Goal: Task Accomplishment & Management: Contribute content

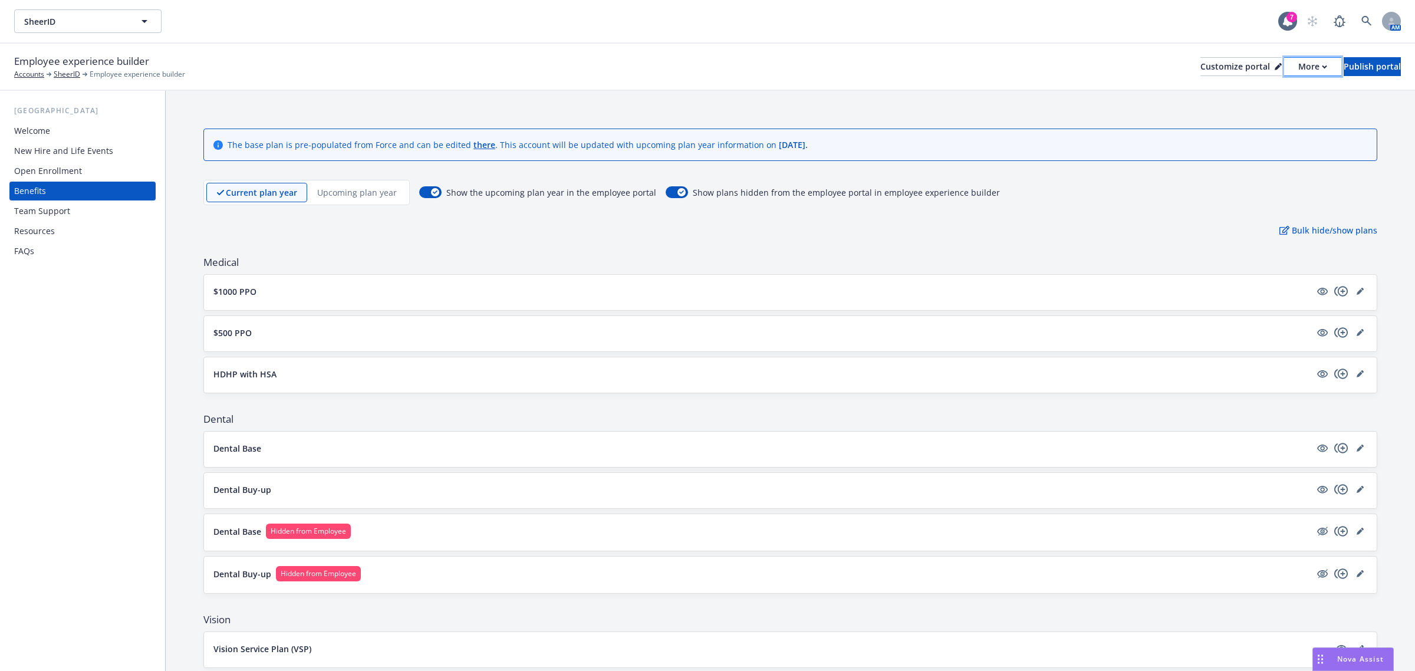
click at [1298, 63] on div "More" at bounding box center [1312, 67] width 29 height 18
click at [1200, 60] on div "Customize portal" at bounding box center [1240, 67] width 81 height 18
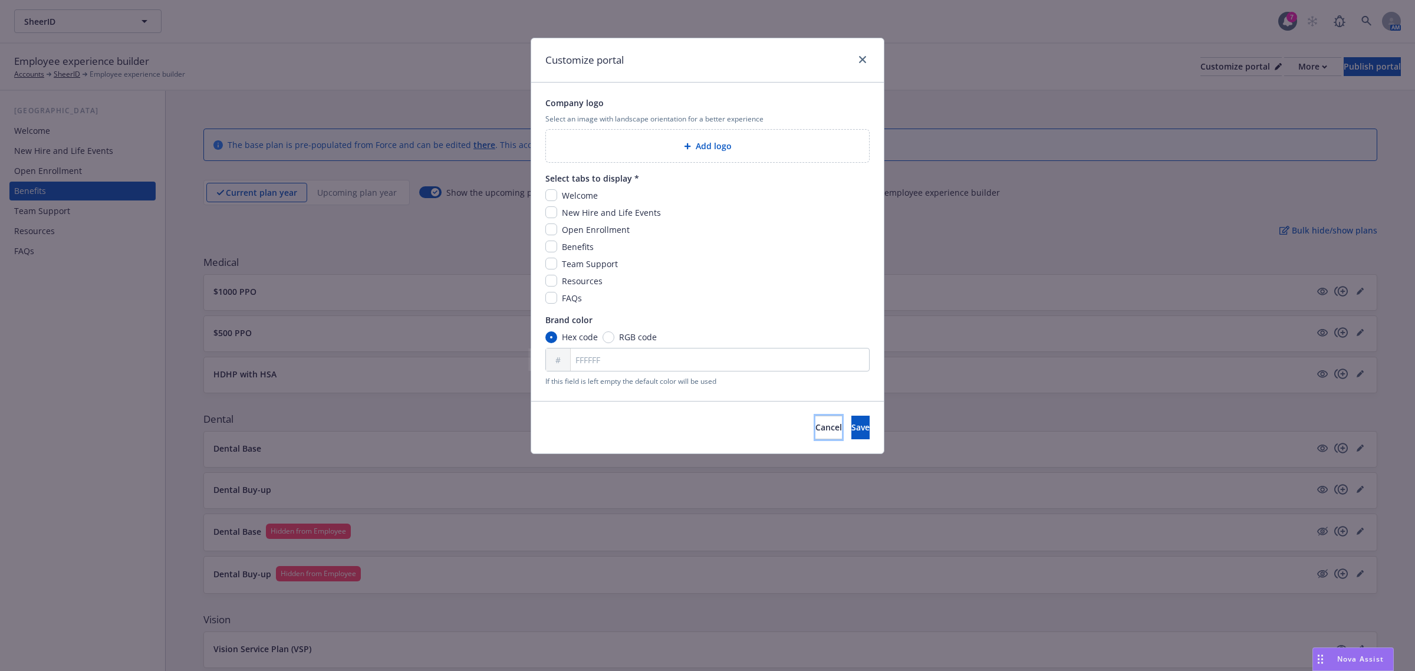
click at [815, 429] on span "Cancel" at bounding box center [828, 427] width 27 height 11
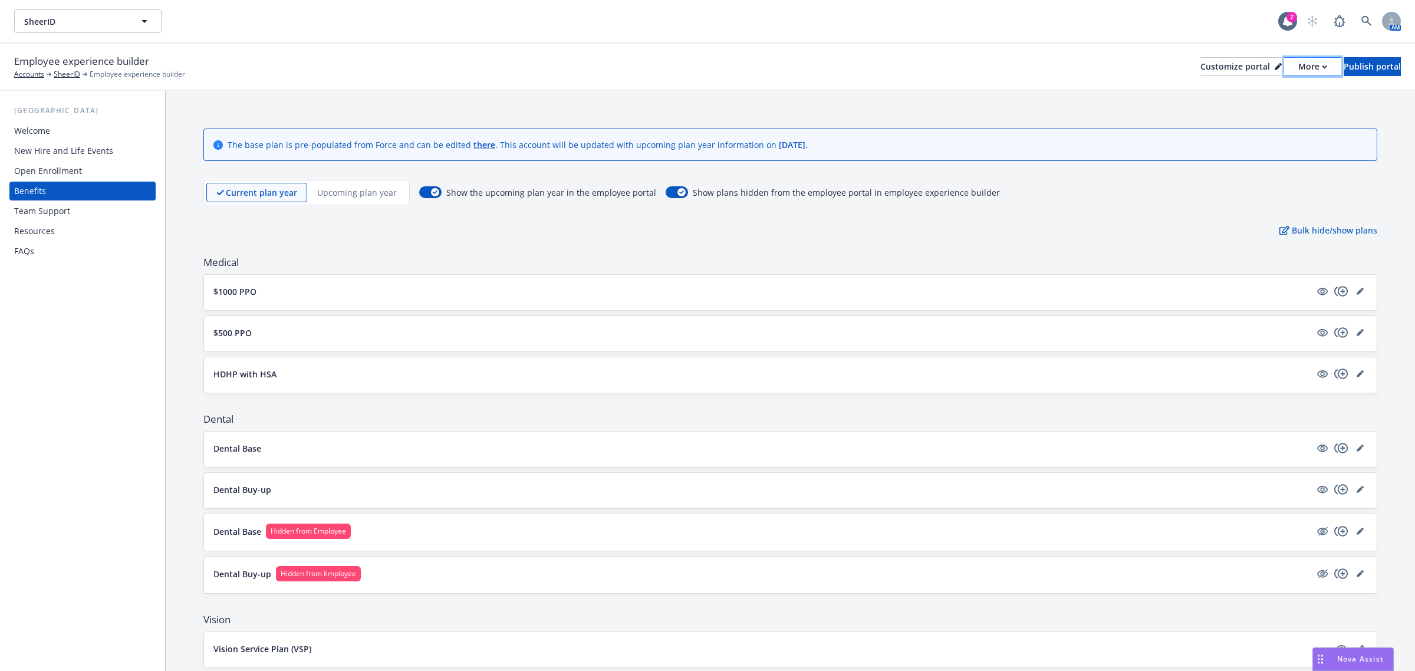
click at [1298, 61] on div "More" at bounding box center [1312, 67] width 29 height 18
click at [1163, 56] on div "Employee experience builder Accounts SheerID Employee experience builder Custom…" at bounding box center [707, 67] width 1387 height 26
click at [1200, 63] on div "Customize portal" at bounding box center [1240, 67] width 81 height 18
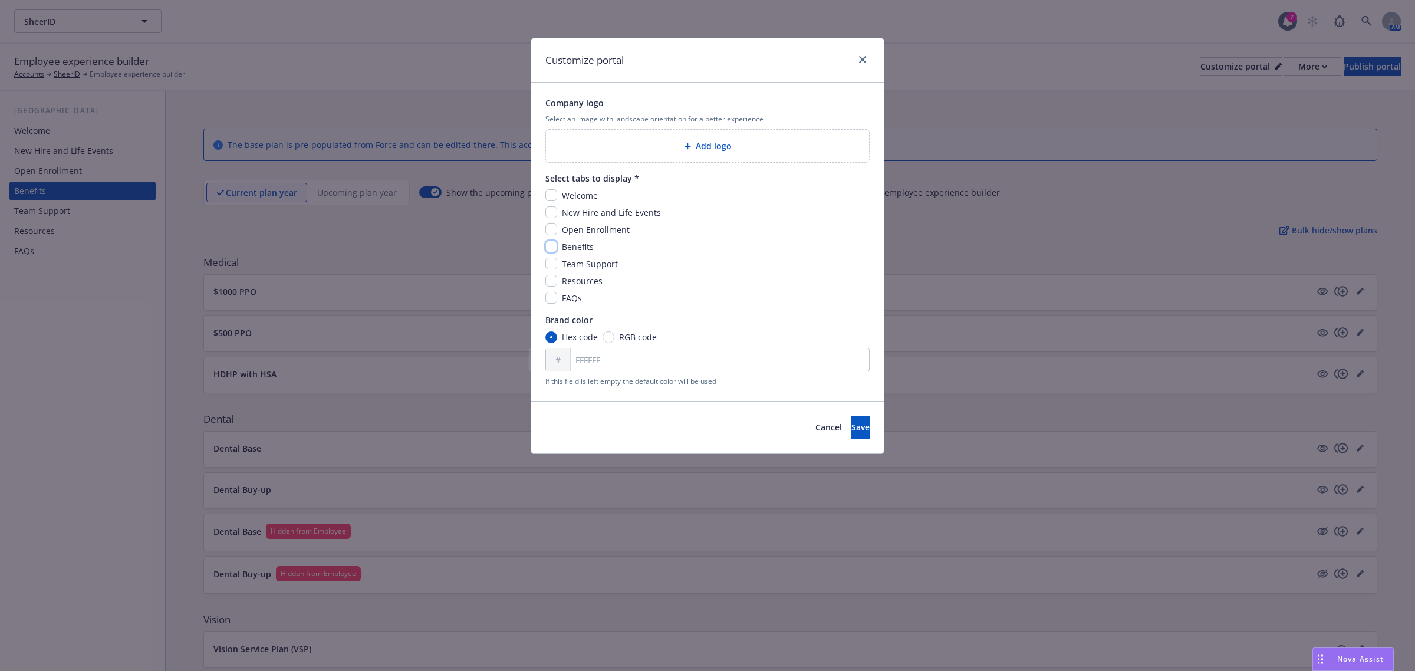
click at [551, 245] on input "checkbox" at bounding box center [551, 247] width 12 height 12
checkbox input "true"
click at [552, 196] on input "checkbox" at bounding box center [551, 195] width 12 height 12
checkbox input "true"
click at [550, 216] on input "checkbox" at bounding box center [551, 212] width 12 height 12
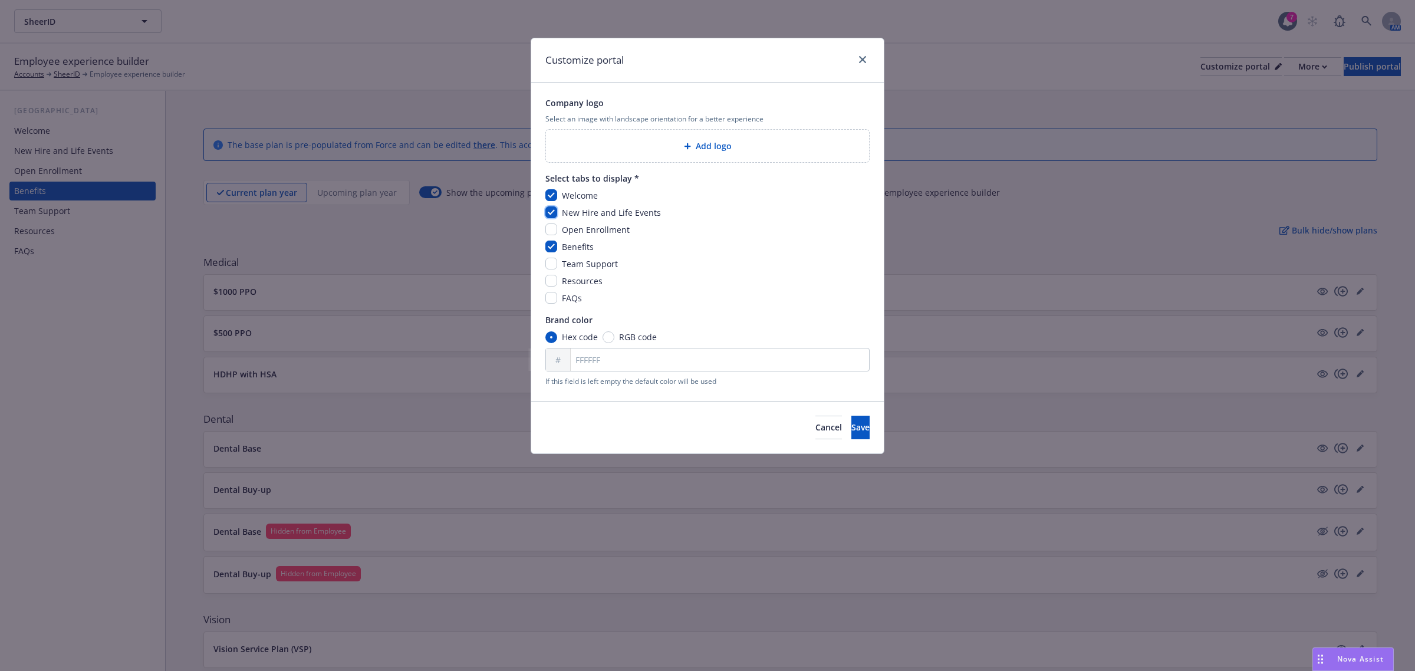
checkbox input "true"
click at [550, 224] on input "checkbox" at bounding box center [551, 229] width 12 height 12
click at [551, 229] on input "checkbox" at bounding box center [551, 229] width 12 height 12
checkbox input "false"
click at [554, 266] on input "checkbox" at bounding box center [551, 264] width 12 height 12
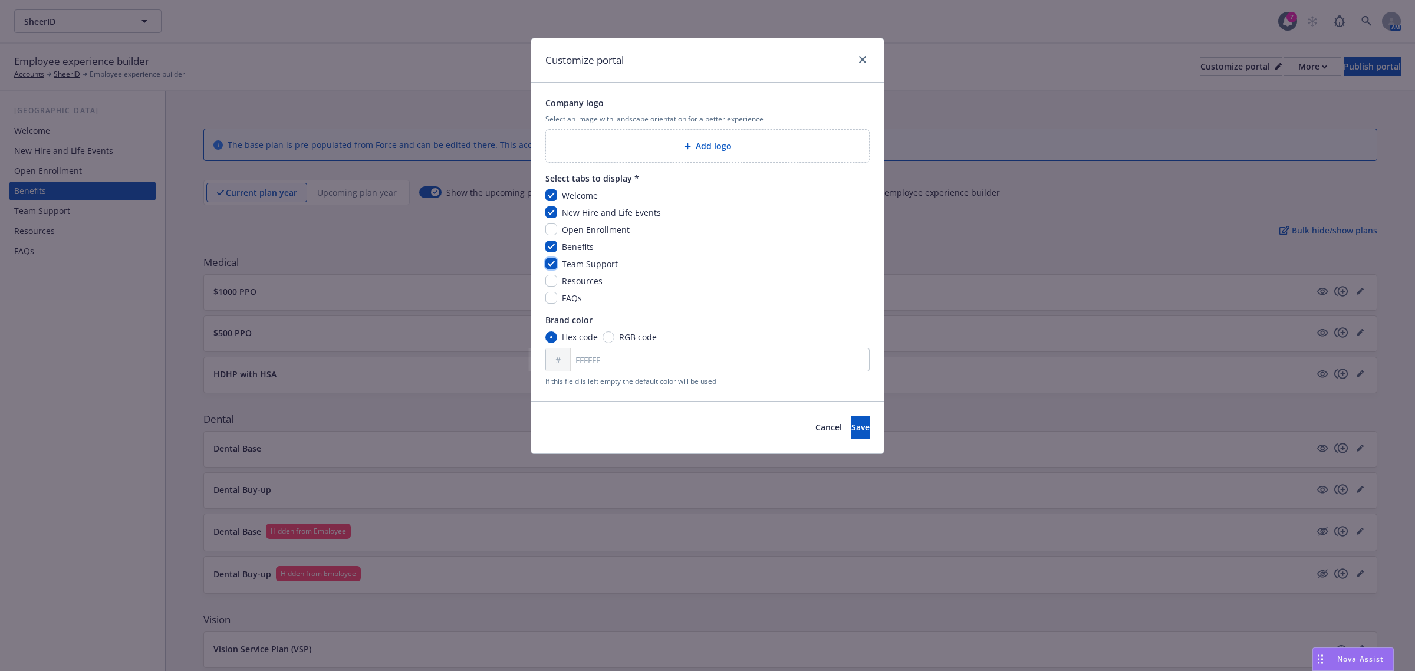
checkbox input "true"
click at [553, 282] on input "checkbox" at bounding box center [551, 281] width 12 height 12
checkbox input "true"
click at [553, 294] on input "checkbox" at bounding box center [551, 298] width 12 height 12
checkbox input "true"
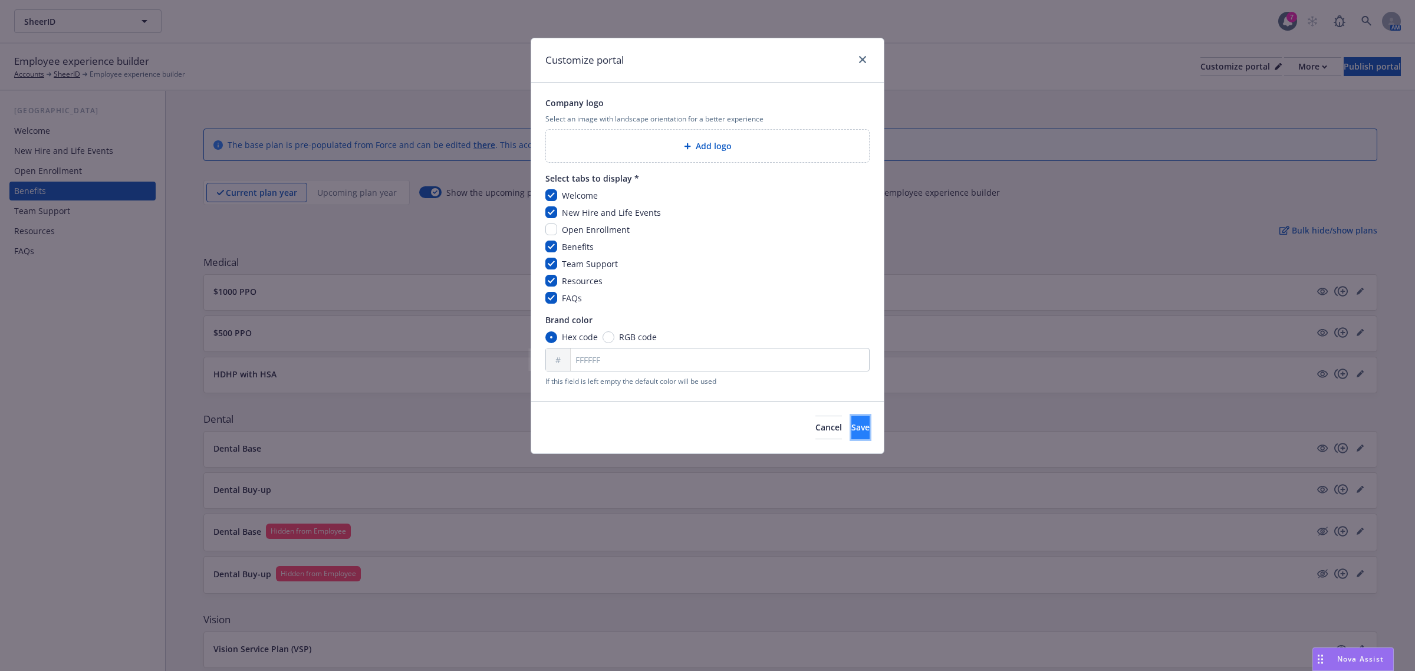
click at [851, 423] on span "Save" at bounding box center [860, 427] width 18 height 11
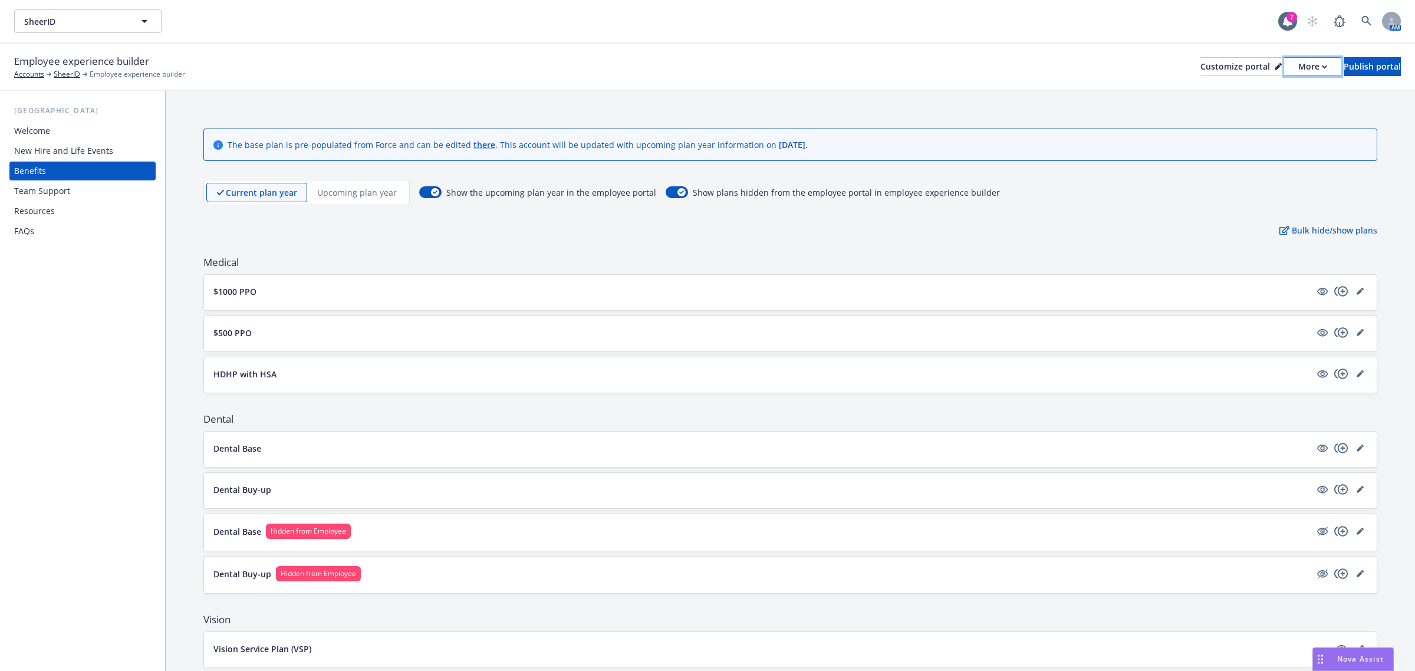
click at [1298, 68] on div "More" at bounding box center [1312, 67] width 29 height 18
click at [1200, 64] on div "Customize portal" at bounding box center [1240, 67] width 81 height 18
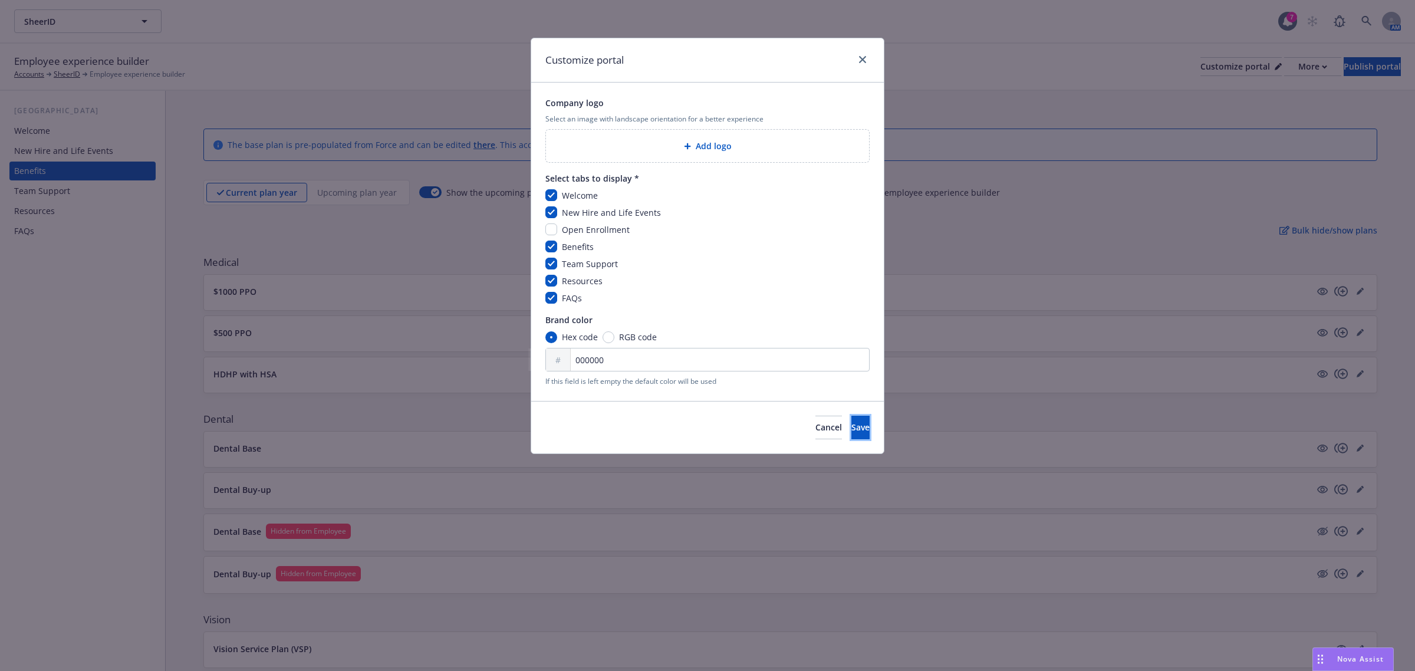
drag, startPoint x: 835, startPoint y: 422, endPoint x: 781, endPoint y: 402, distance: 57.1
click at [781, 402] on div "Cancel Save" at bounding box center [707, 427] width 353 height 52
click at [851, 420] on button "Save" at bounding box center [860, 428] width 18 height 24
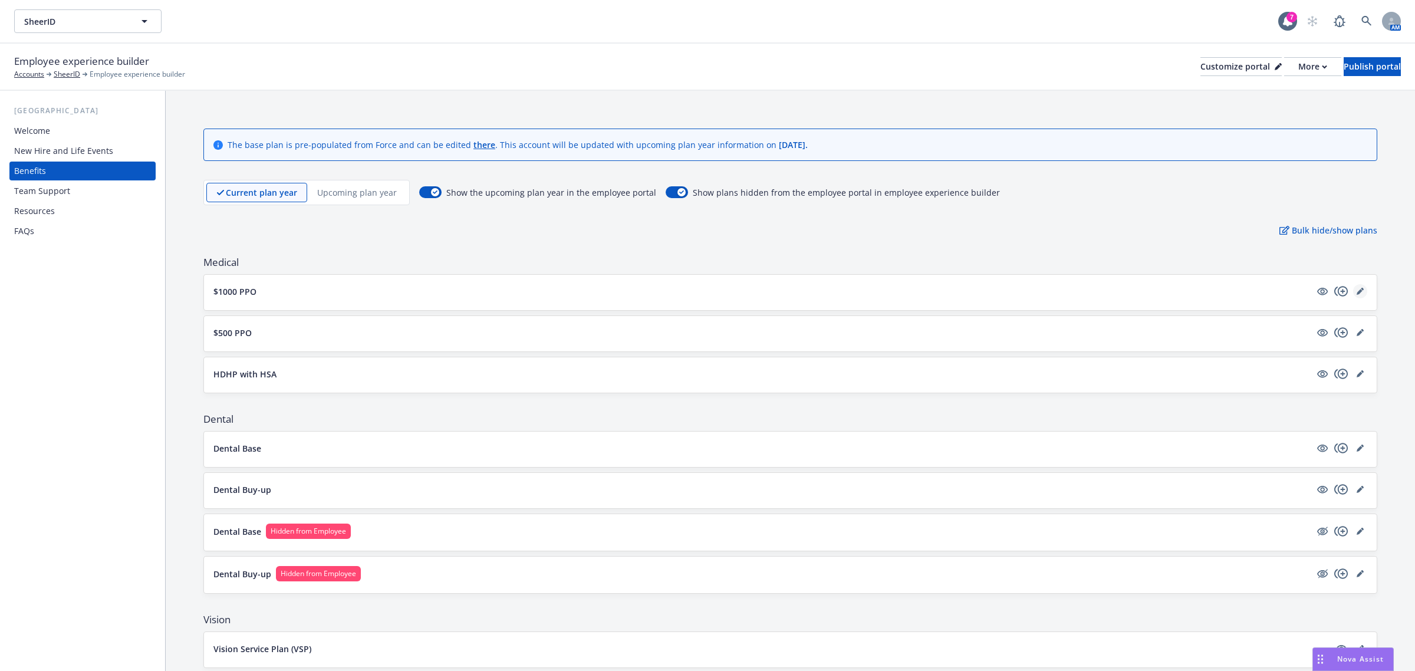
click at [1357, 295] on icon "editPencil" at bounding box center [1360, 292] width 6 height 6
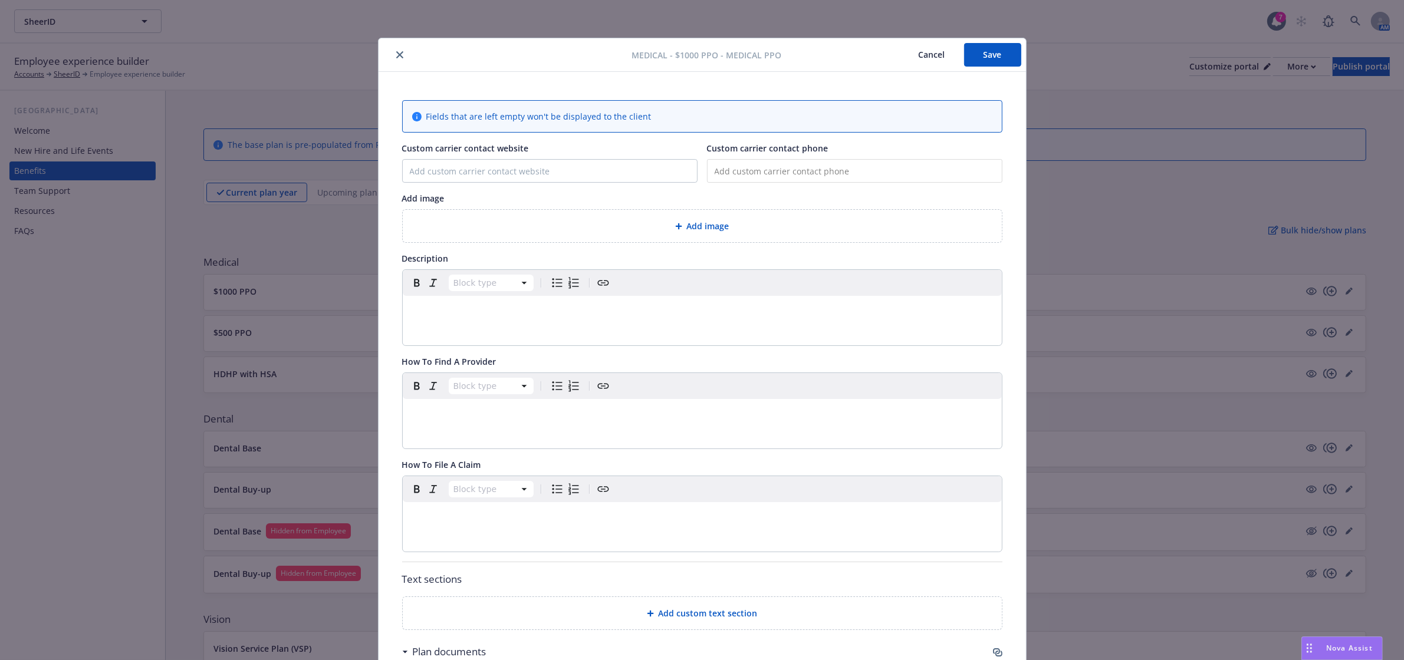
click at [396, 53] on icon "close" at bounding box center [399, 54] width 7 height 7
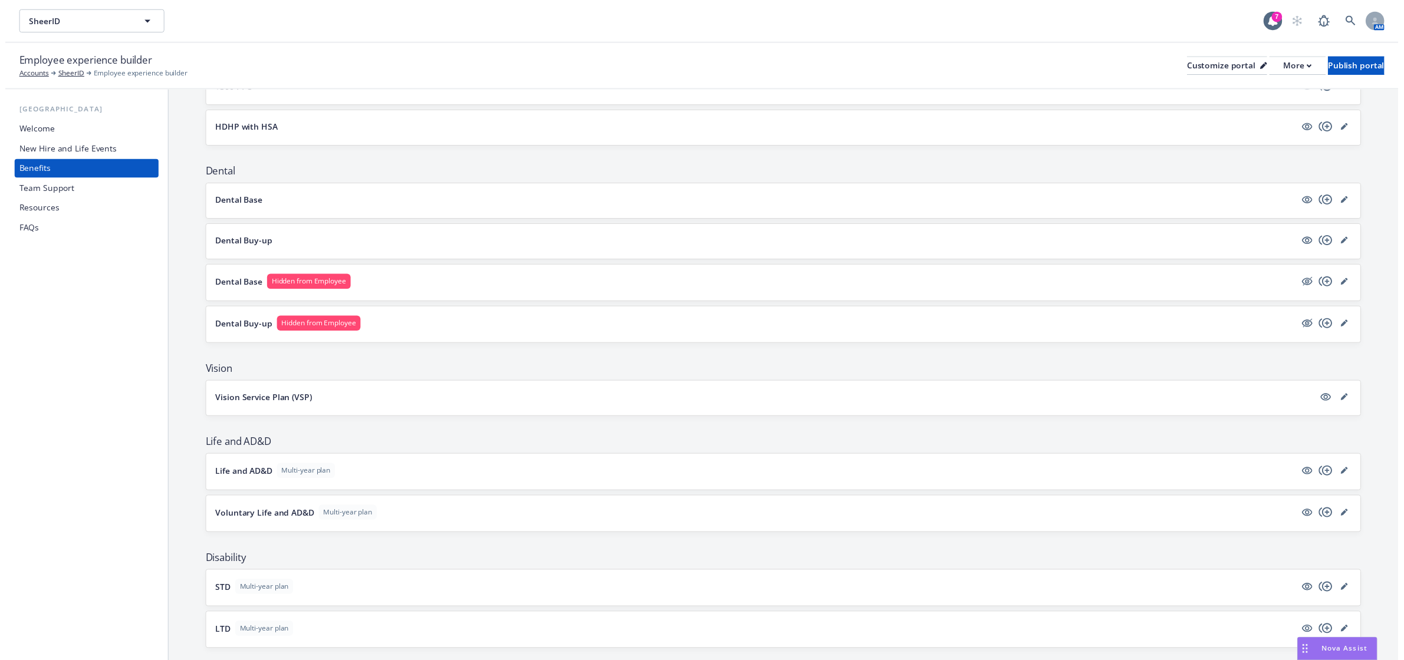
scroll to position [196, 0]
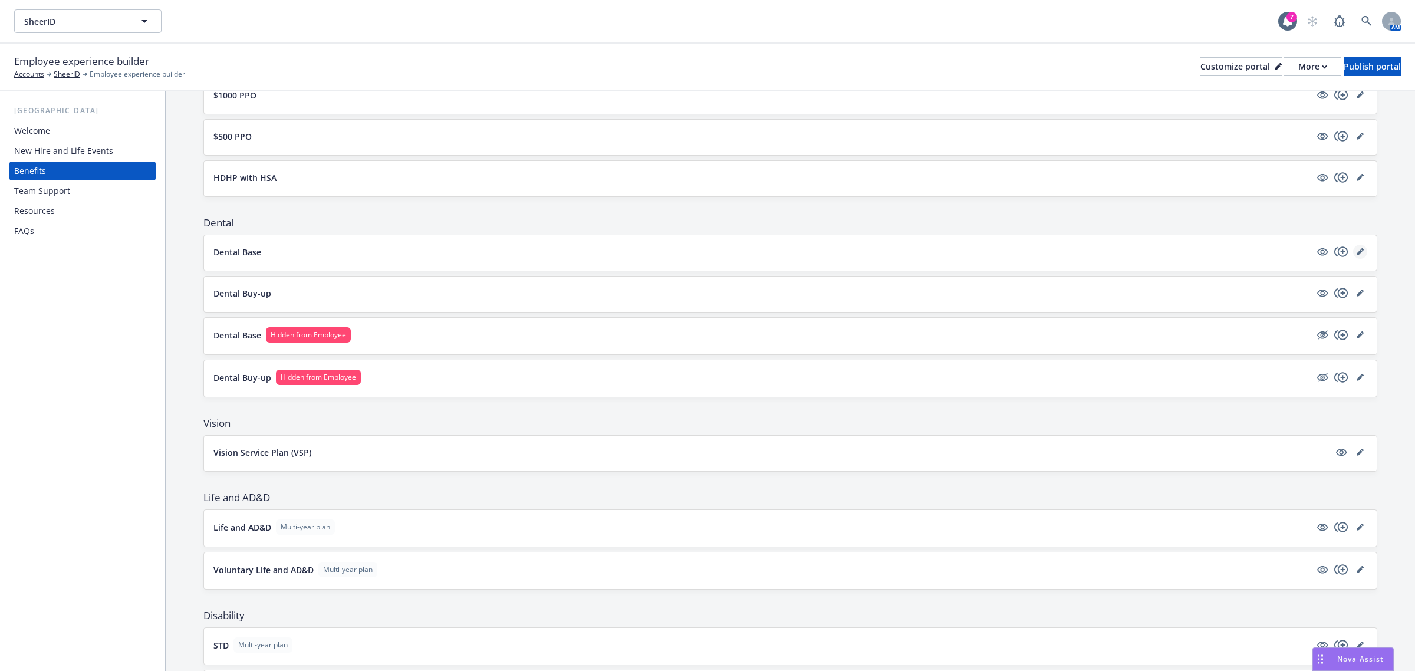
click at [1361, 251] on icon "editPencil" at bounding box center [1362, 249] width 3 height 3
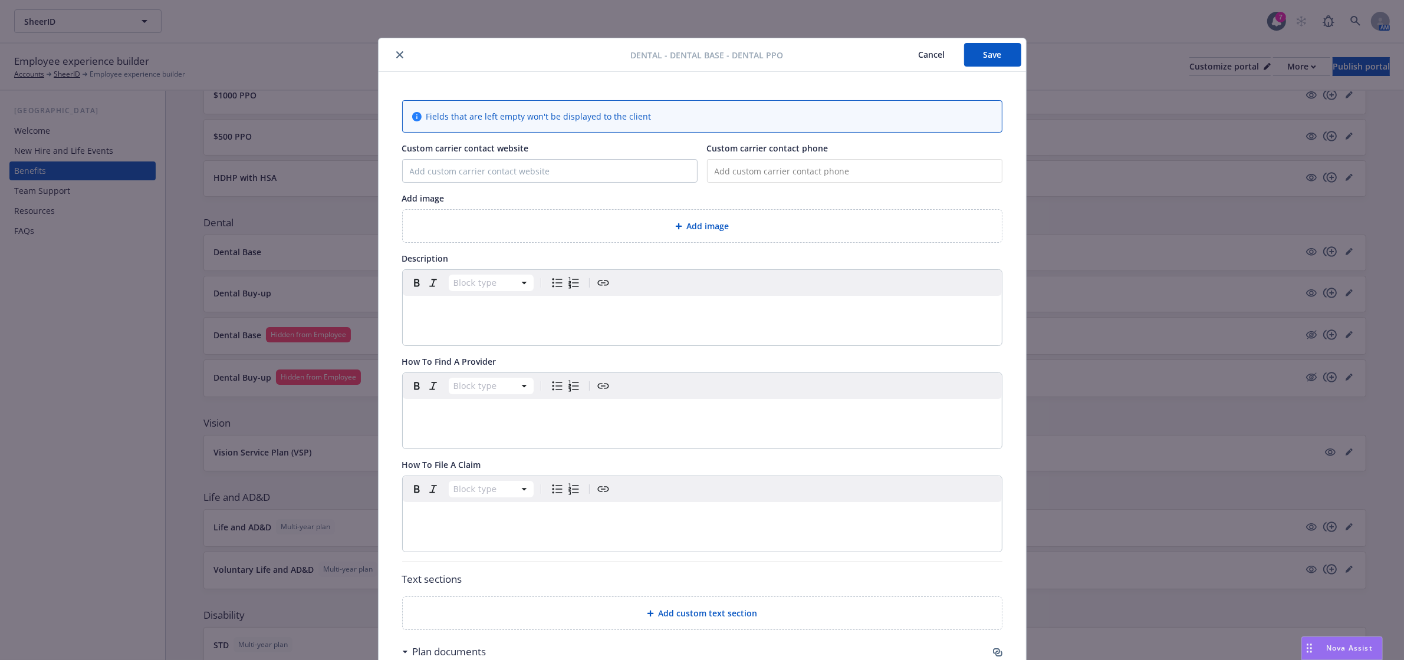
click at [396, 52] on icon "close" at bounding box center [399, 54] width 7 height 7
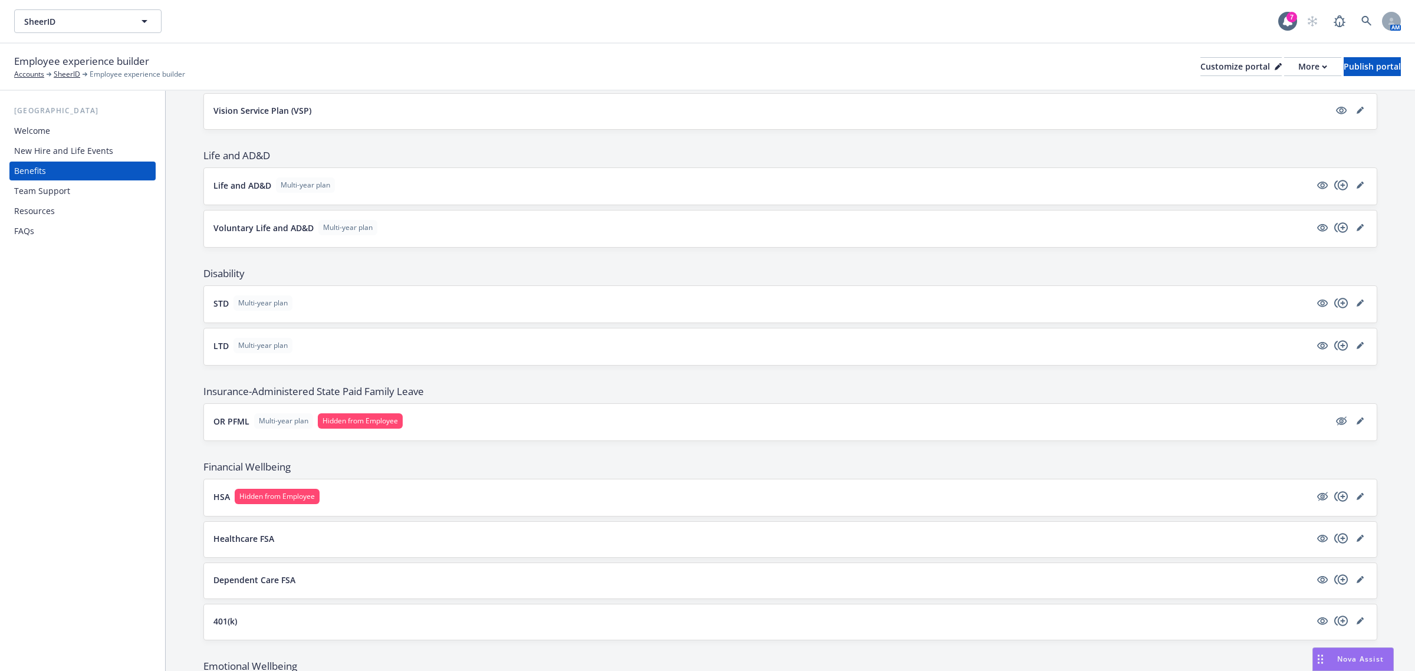
scroll to position [590, 0]
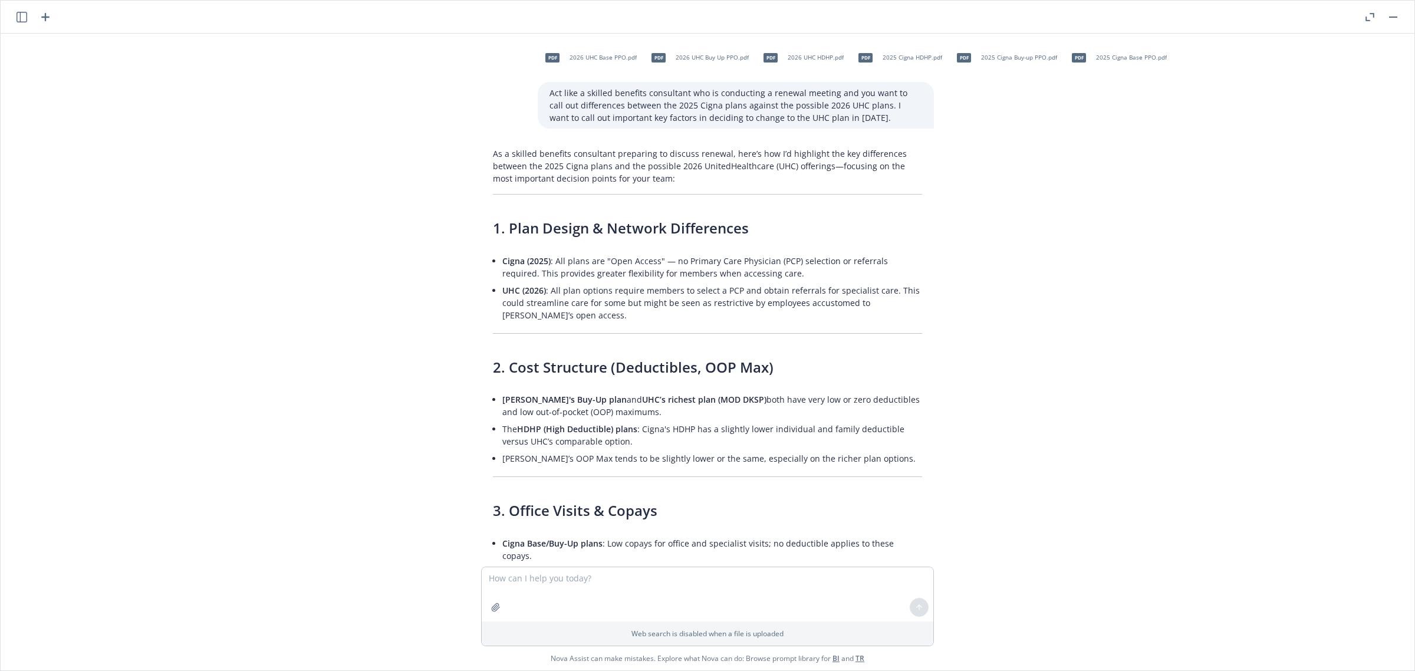
scroll to position [2382, 0]
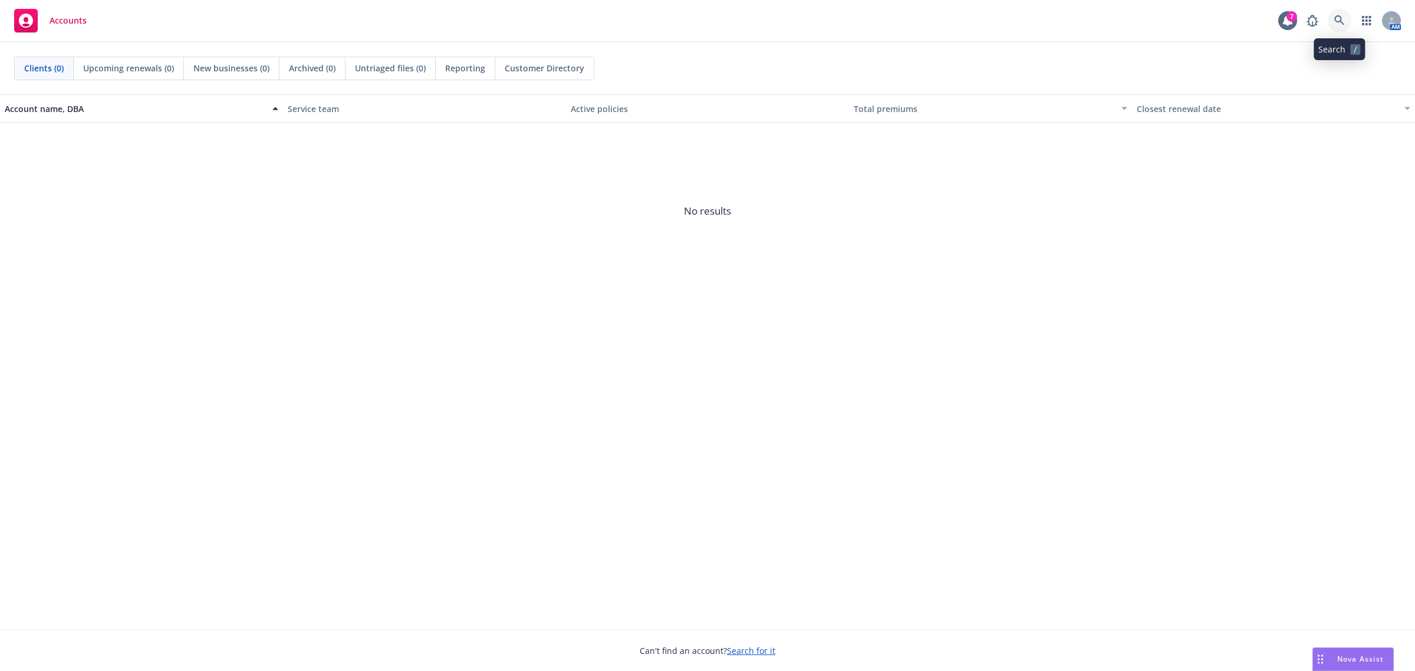
click at [1342, 28] on link at bounding box center [1340, 21] width 24 height 24
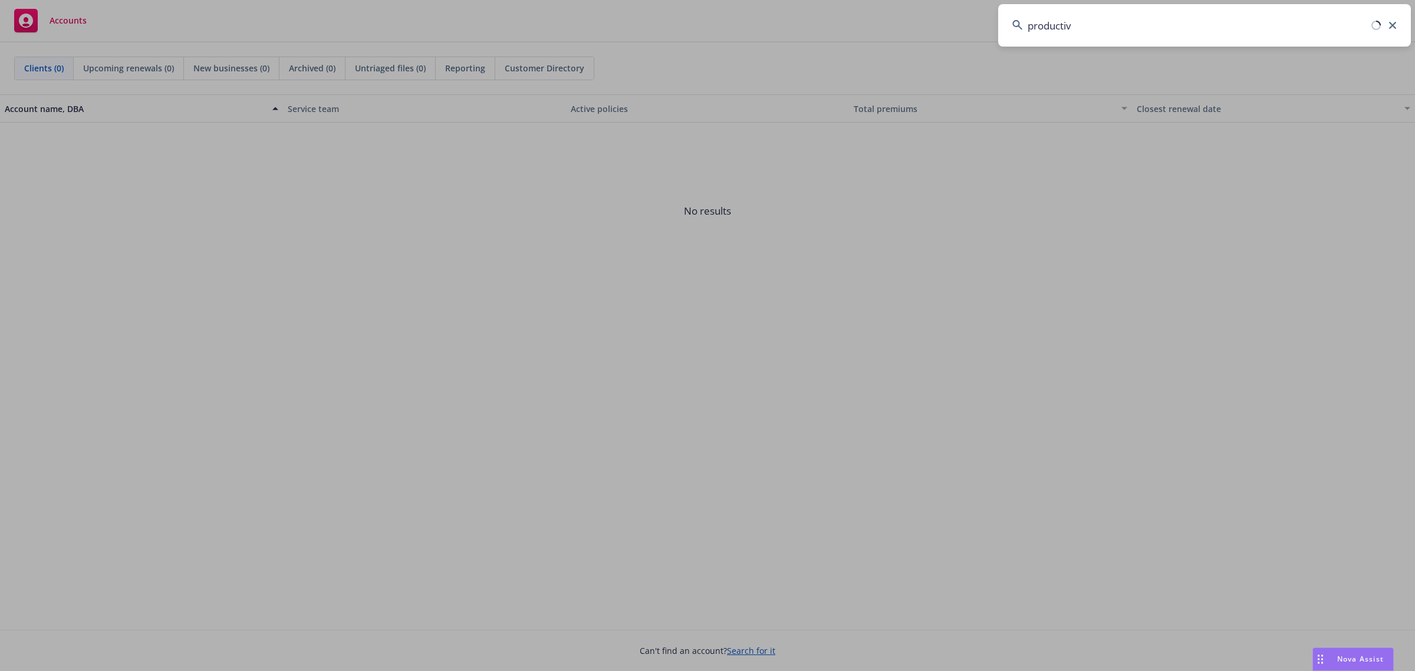
type input "productiv"
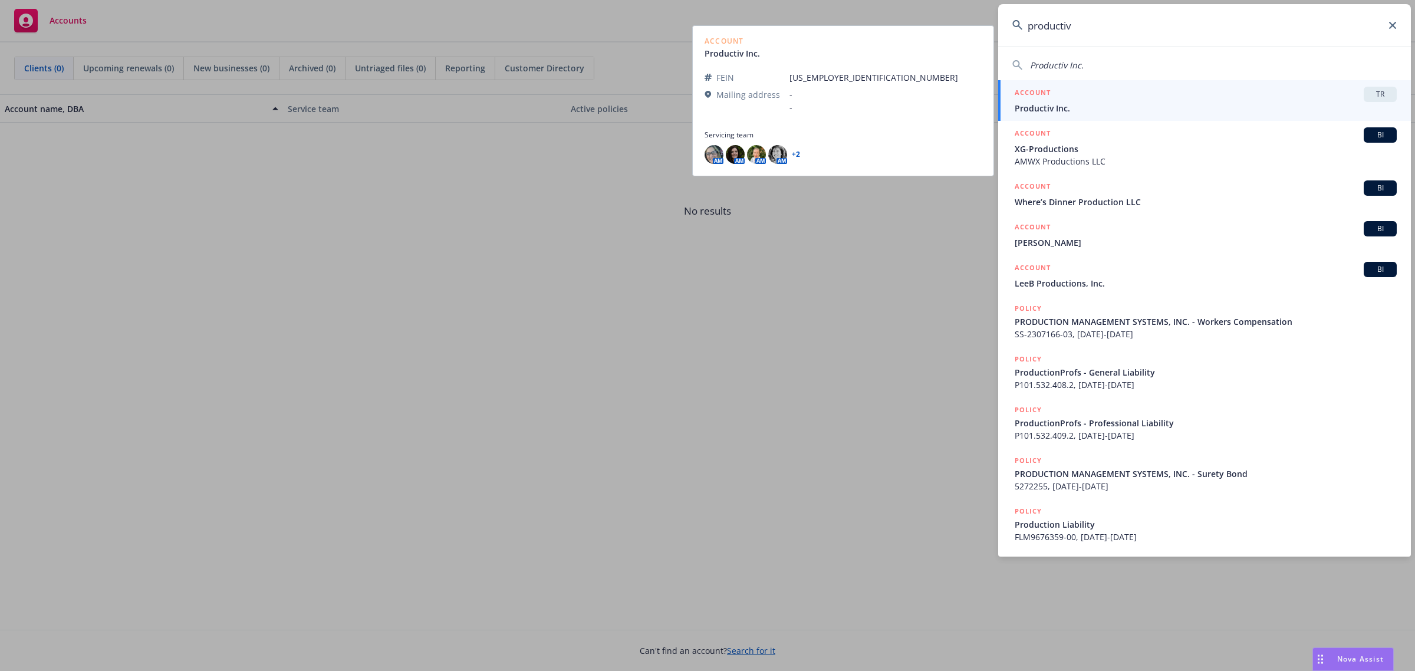
click at [1291, 102] on span "Productiv Inc." at bounding box center [1206, 108] width 382 height 12
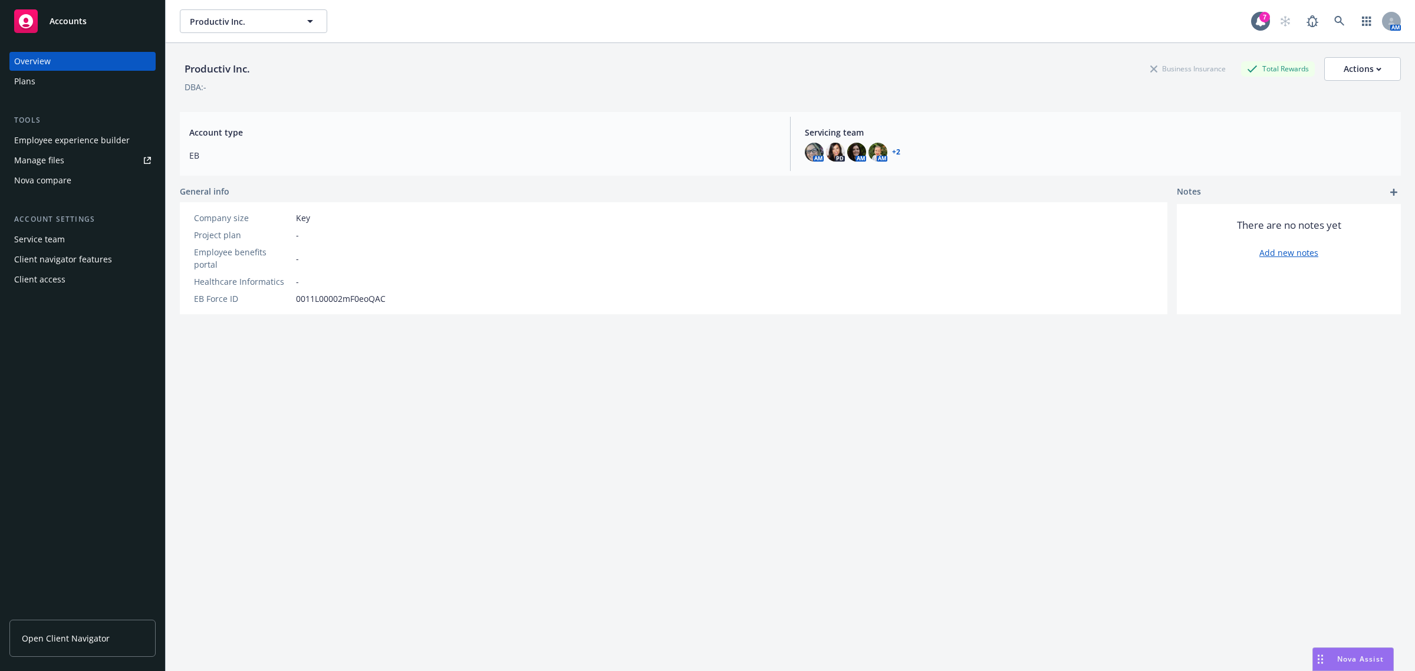
click at [118, 143] on div "Employee experience builder" at bounding box center [72, 140] width 116 height 19
click at [35, 74] on div "Plans" at bounding box center [82, 81] width 137 height 19
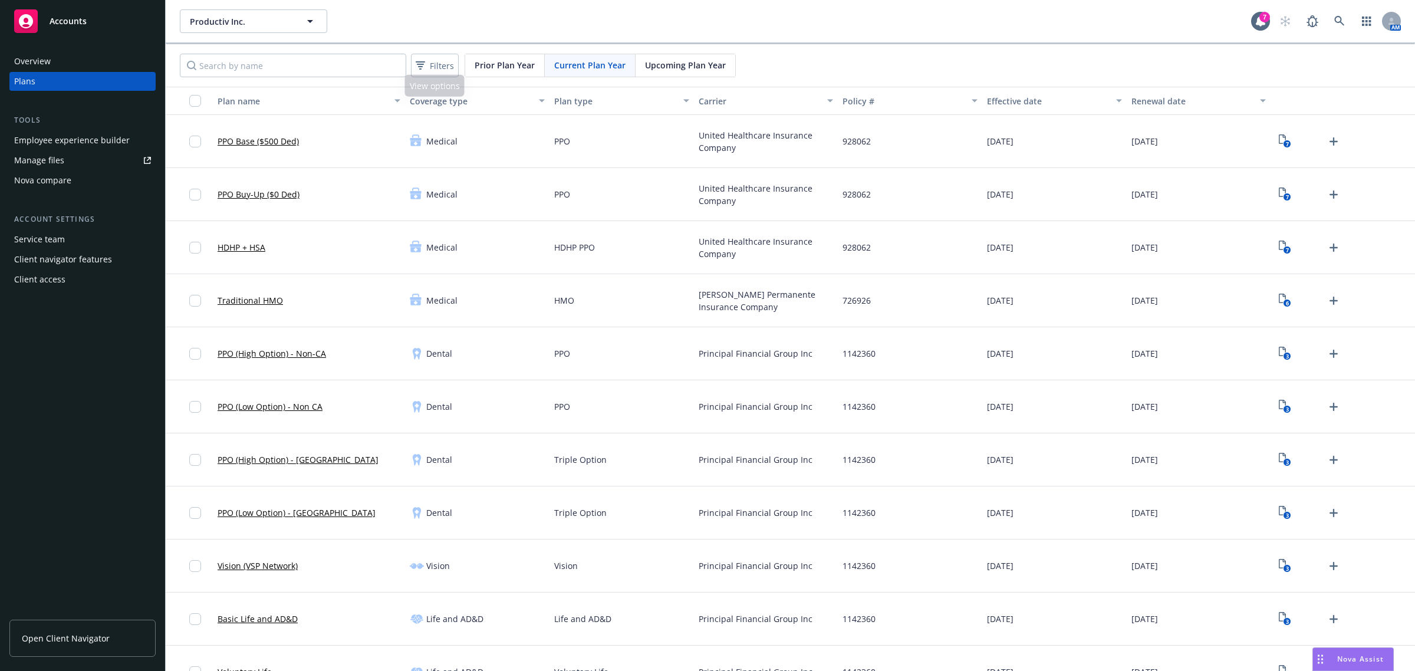
click at [487, 64] on span "Prior Plan Year" at bounding box center [505, 65] width 60 height 12
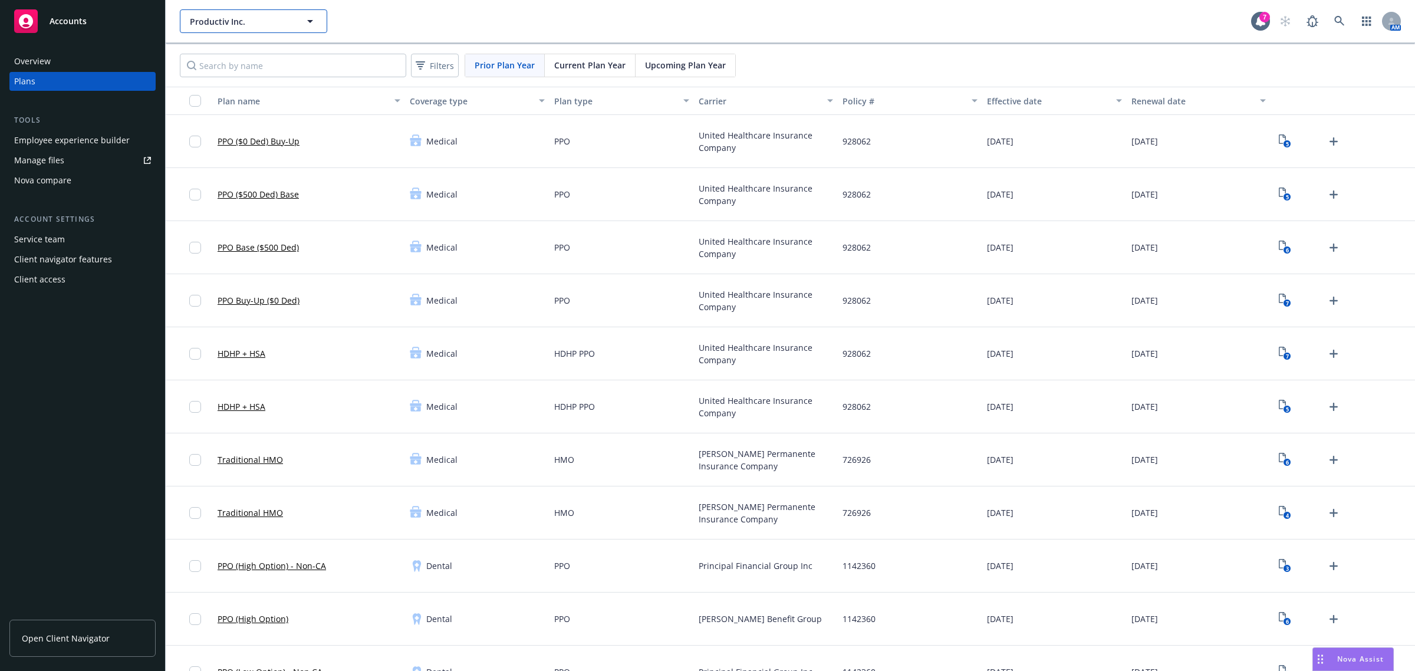
click at [255, 24] on span "Productiv Inc." at bounding box center [241, 21] width 102 height 12
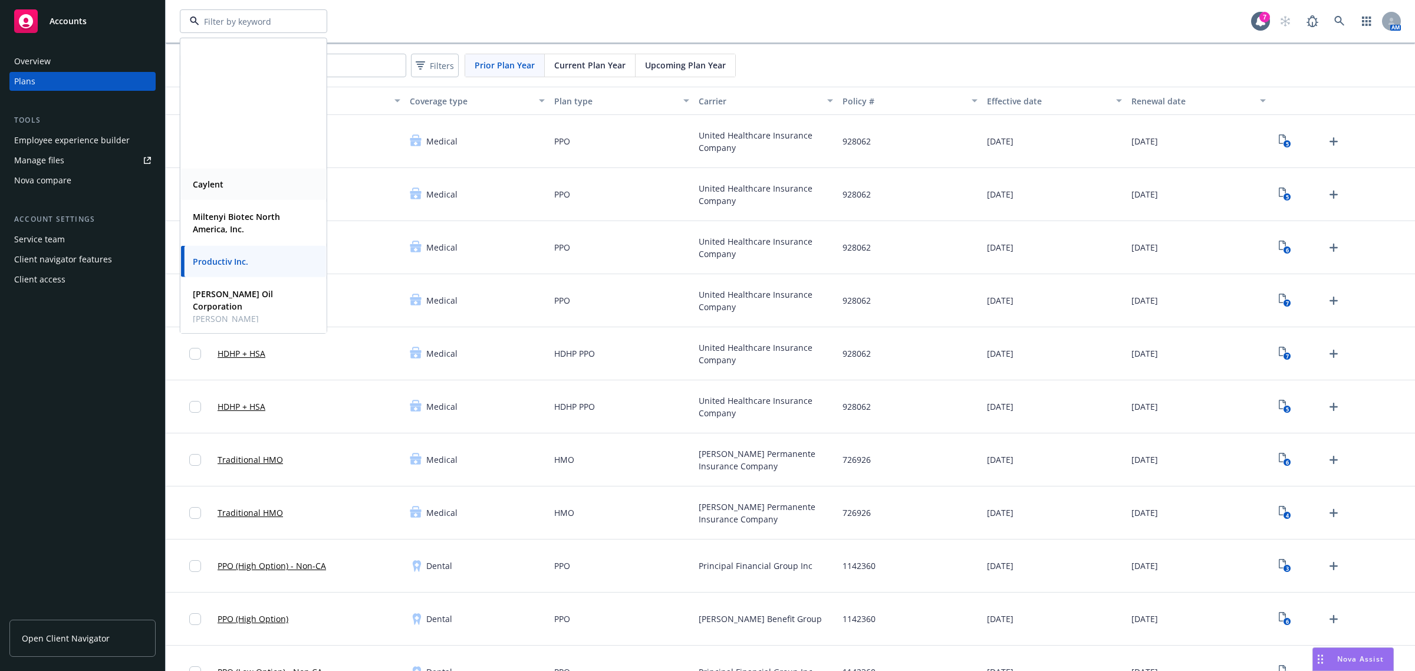
scroll to position [164, 0]
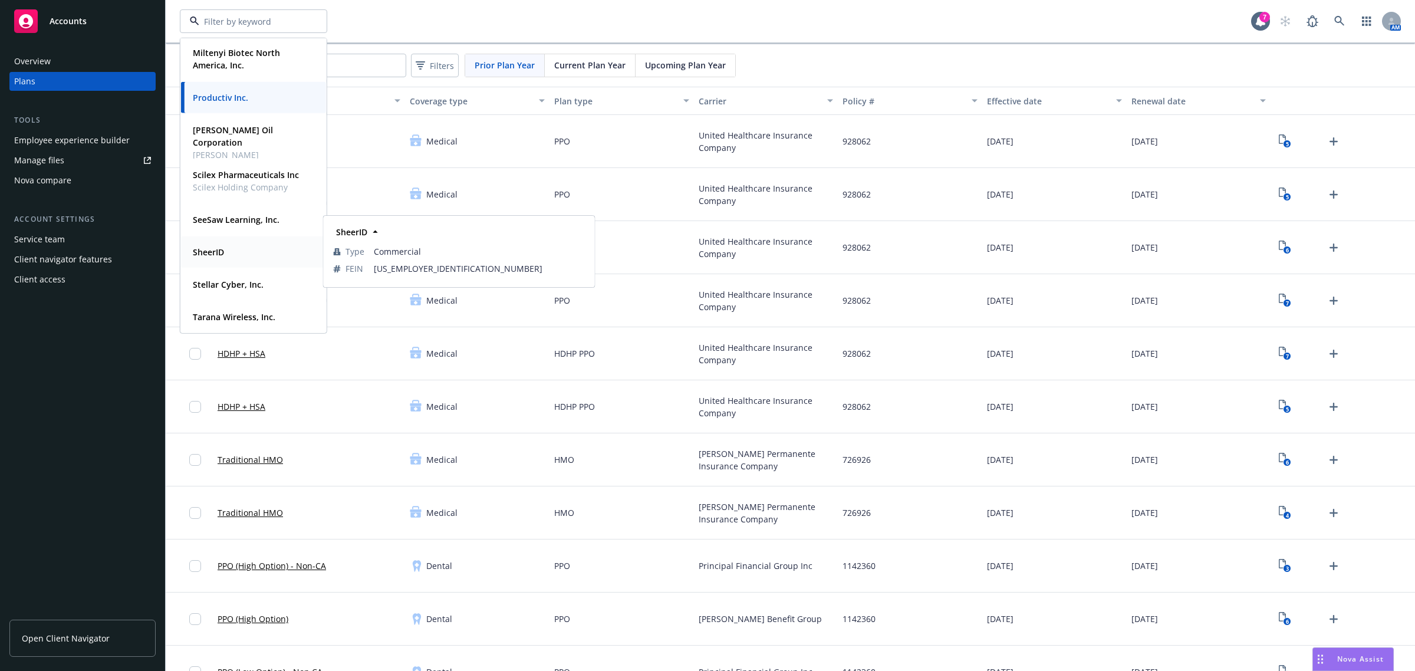
click at [228, 249] on div "SheerID" at bounding box center [253, 251] width 131 height 17
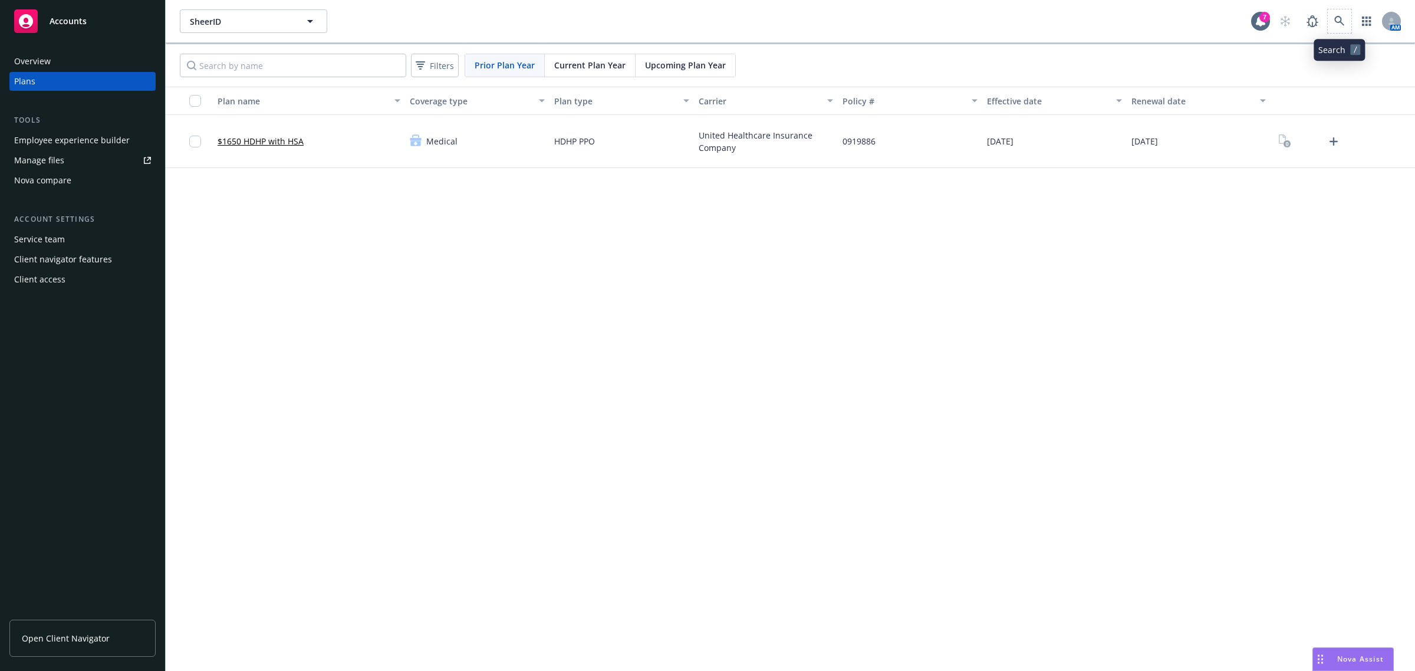
click at [1328, 27] on span at bounding box center [1340, 21] width 24 height 24
click at [1334, 25] on icon at bounding box center [1339, 21] width 11 height 11
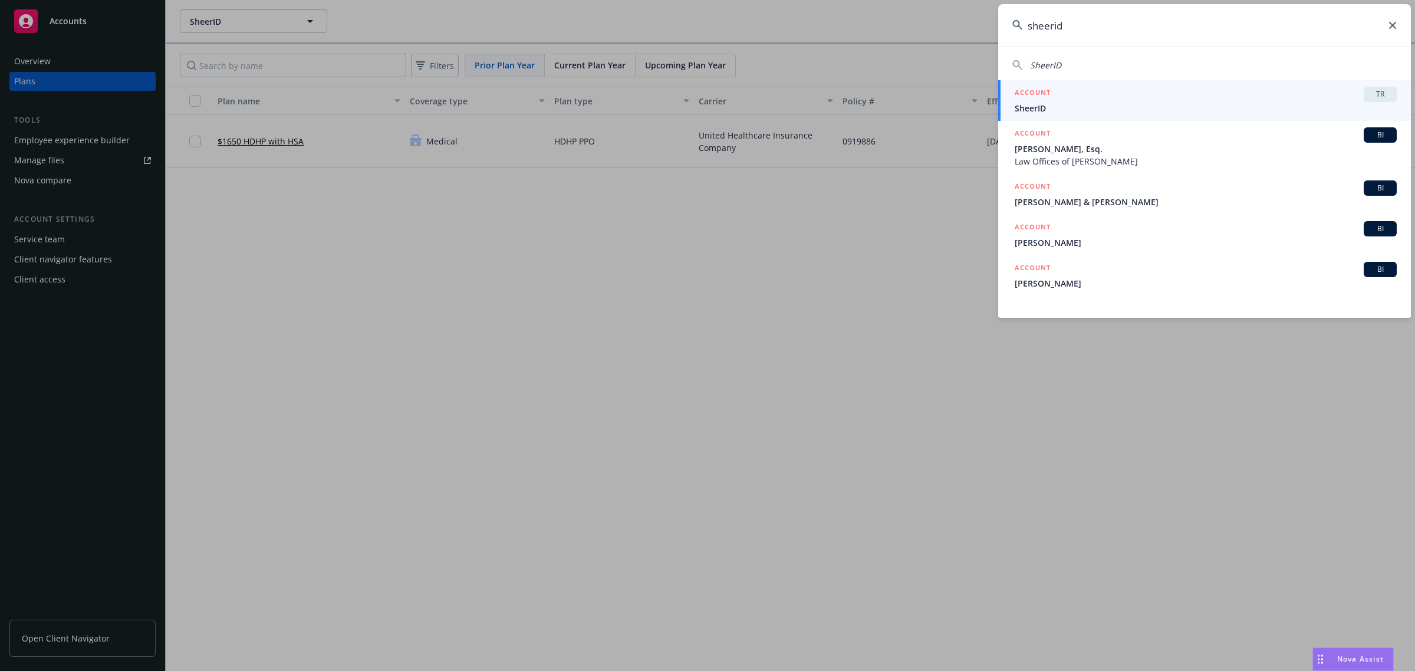
type input "sheerid"
click at [1308, 110] on span "SheerID" at bounding box center [1206, 108] width 382 height 12
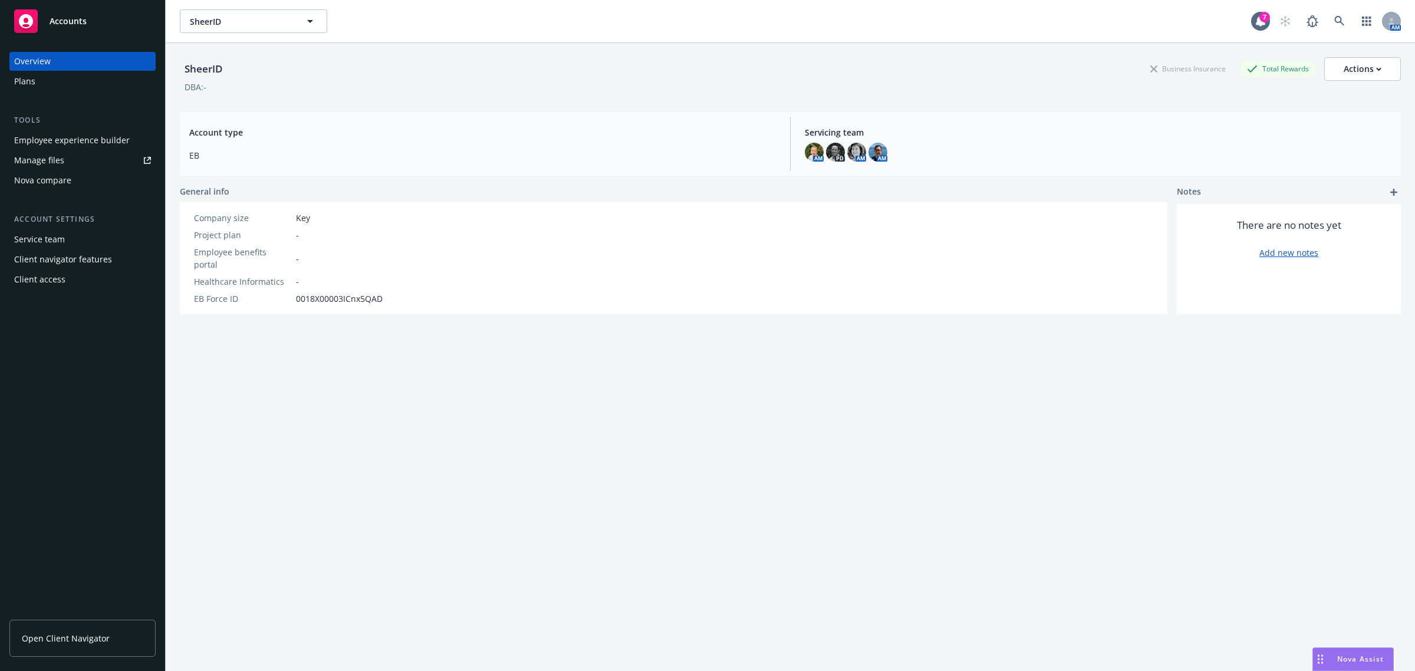
click at [47, 84] on div "Plans" at bounding box center [82, 81] width 137 height 19
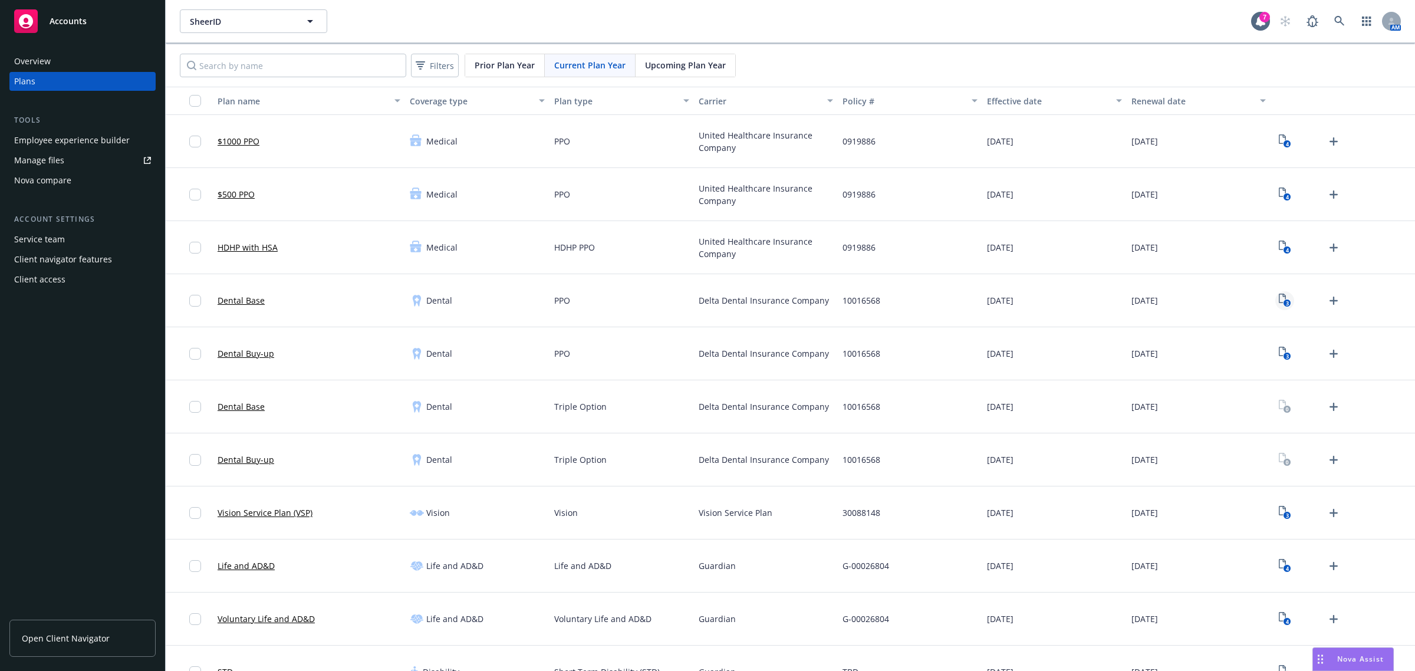
click at [1283, 305] on rect "View Plan Documents" at bounding box center [1287, 304] width 8 height 8
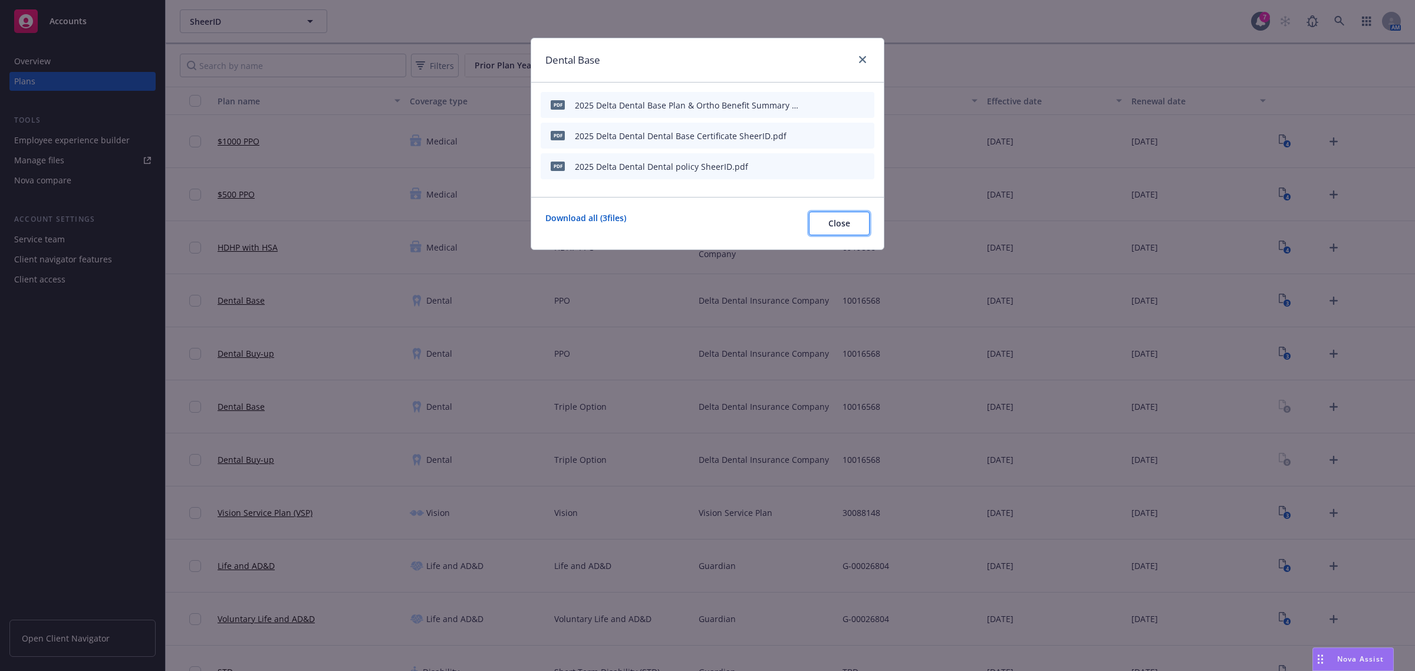
click at [845, 228] on span "Close" at bounding box center [839, 223] width 22 height 11
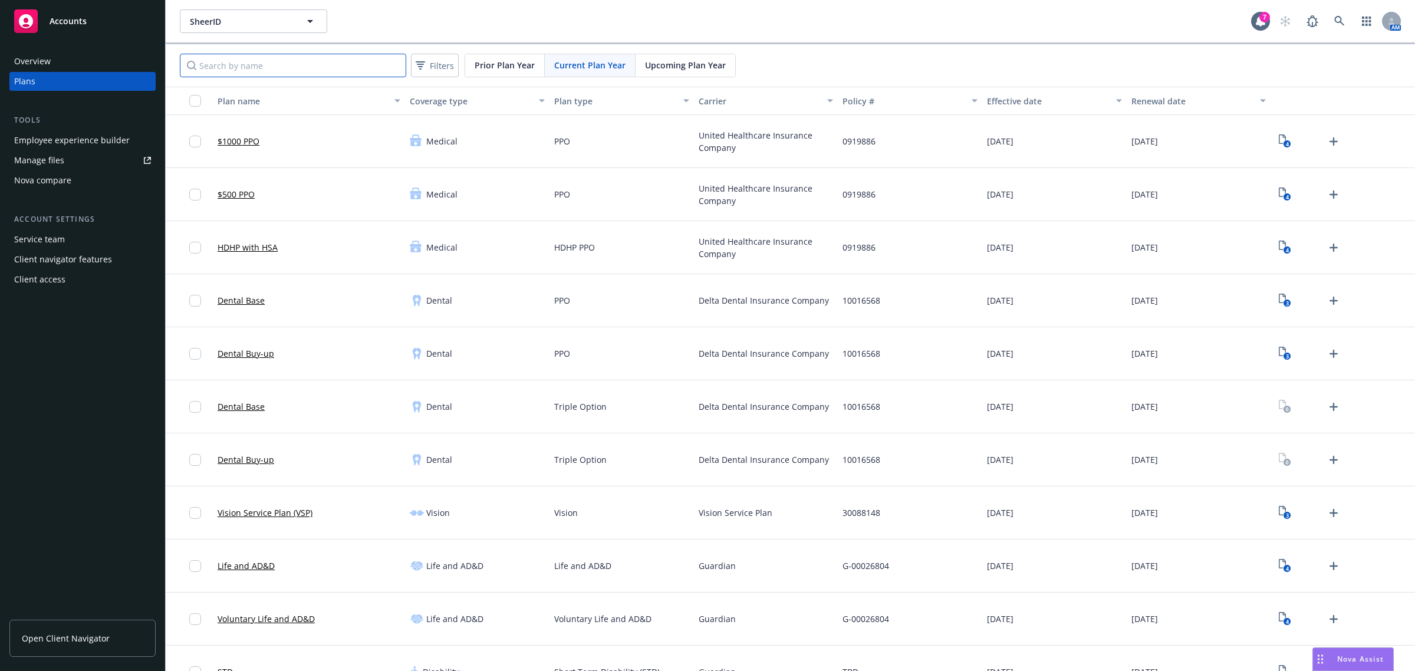
click at [257, 65] on input "Search by name" at bounding box center [293, 66] width 226 height 24
type input "navia"
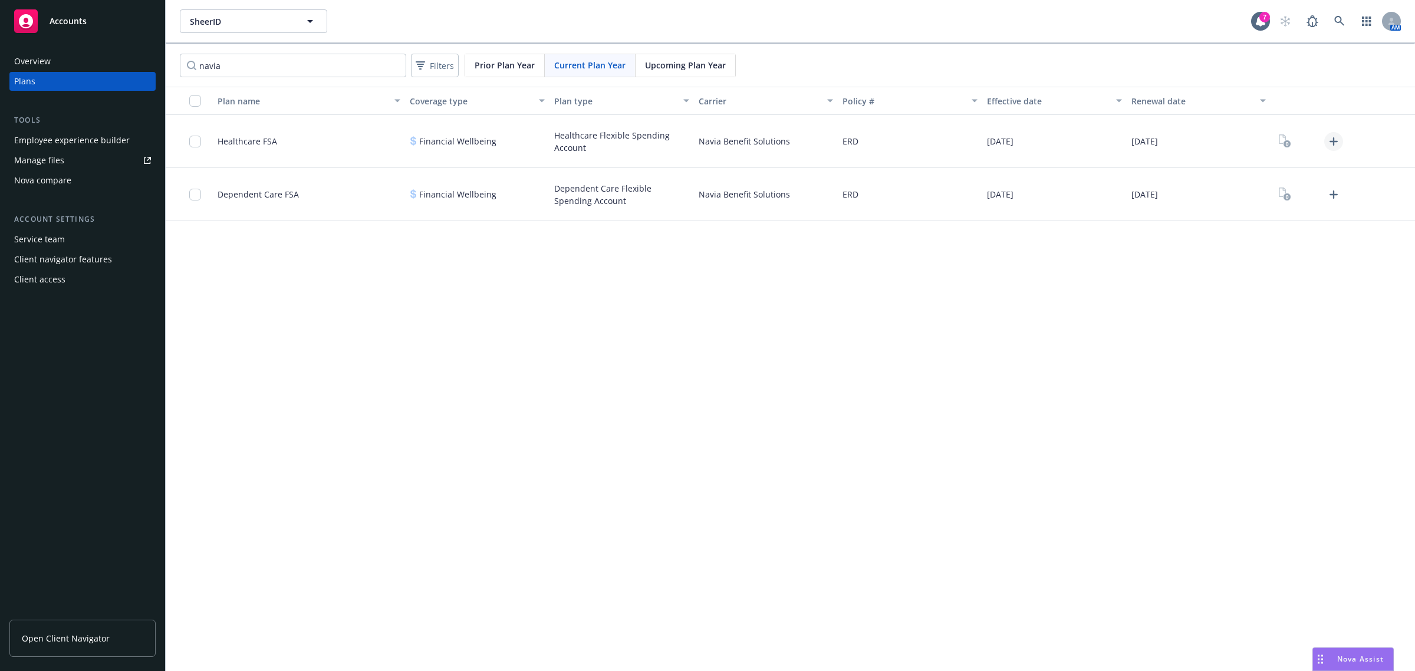
click at [1339, 139] on icon "Upload Plan Documents" at bounding box center [1334, 141] width 14 height 14
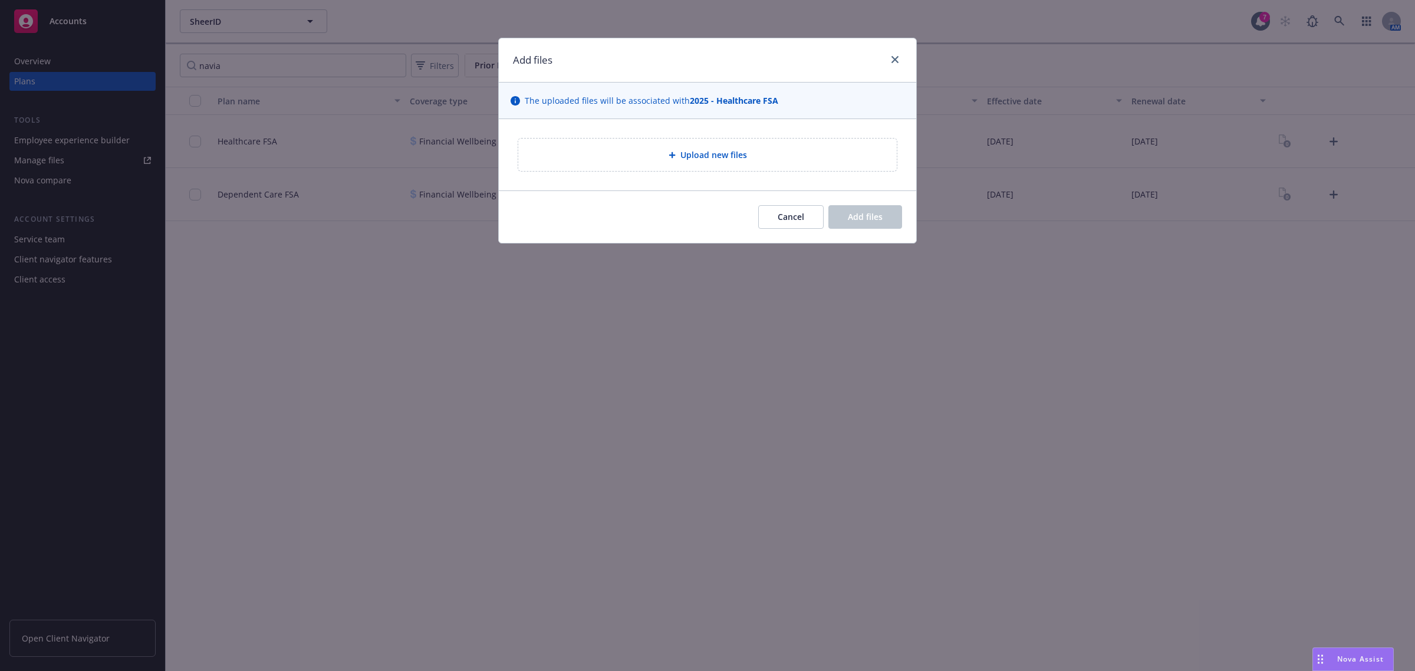
click at [738, 150] on span "Upload new files" at bounding box center [713, 155] width 67 height 12
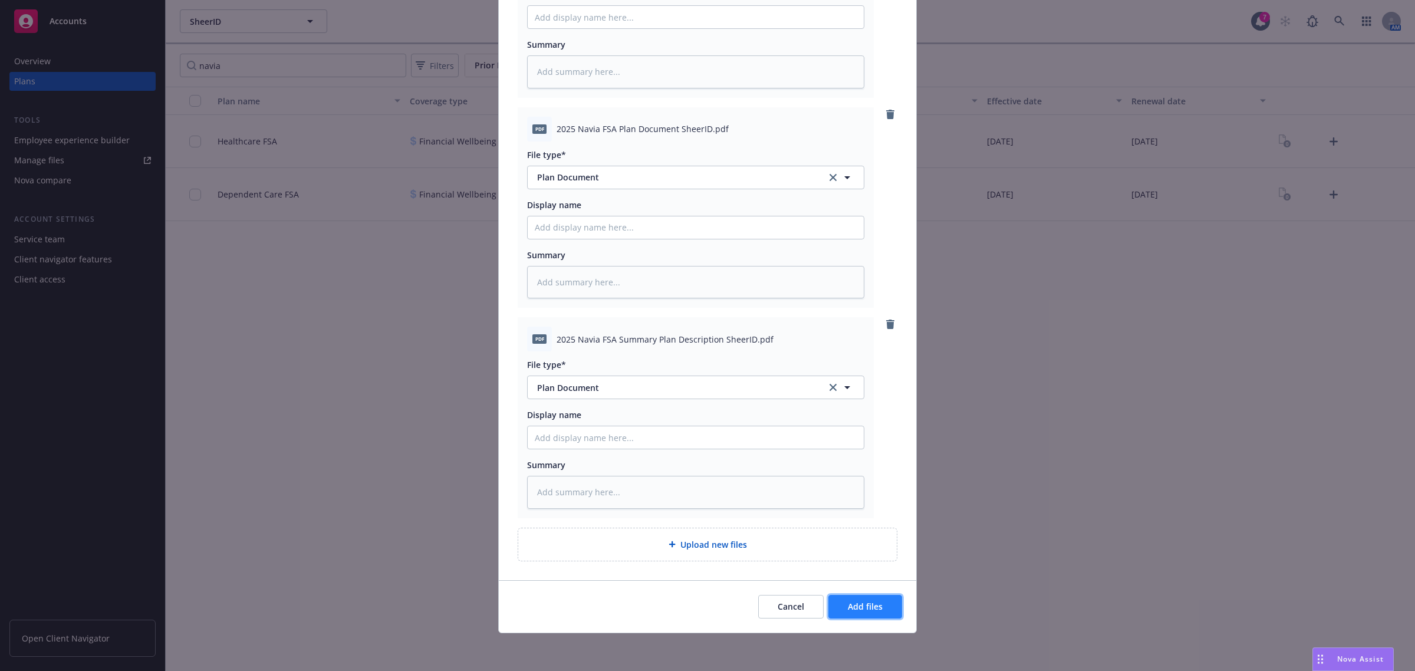
click at [871, 605] on span "Add files" at bounding box center [865, 606] width 35 height 11
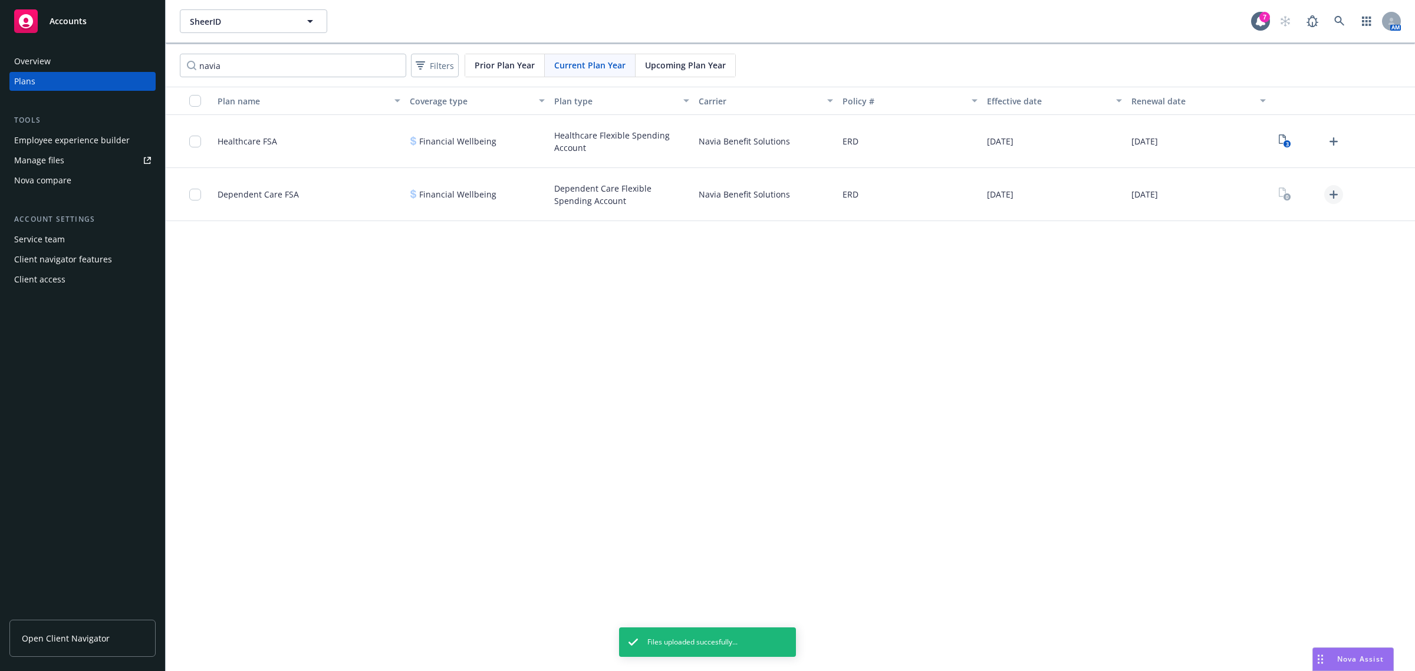
click at [1337, 196] on icon "Upload Plan Documents" at bounding box center [1334, 194] width 14 height 14
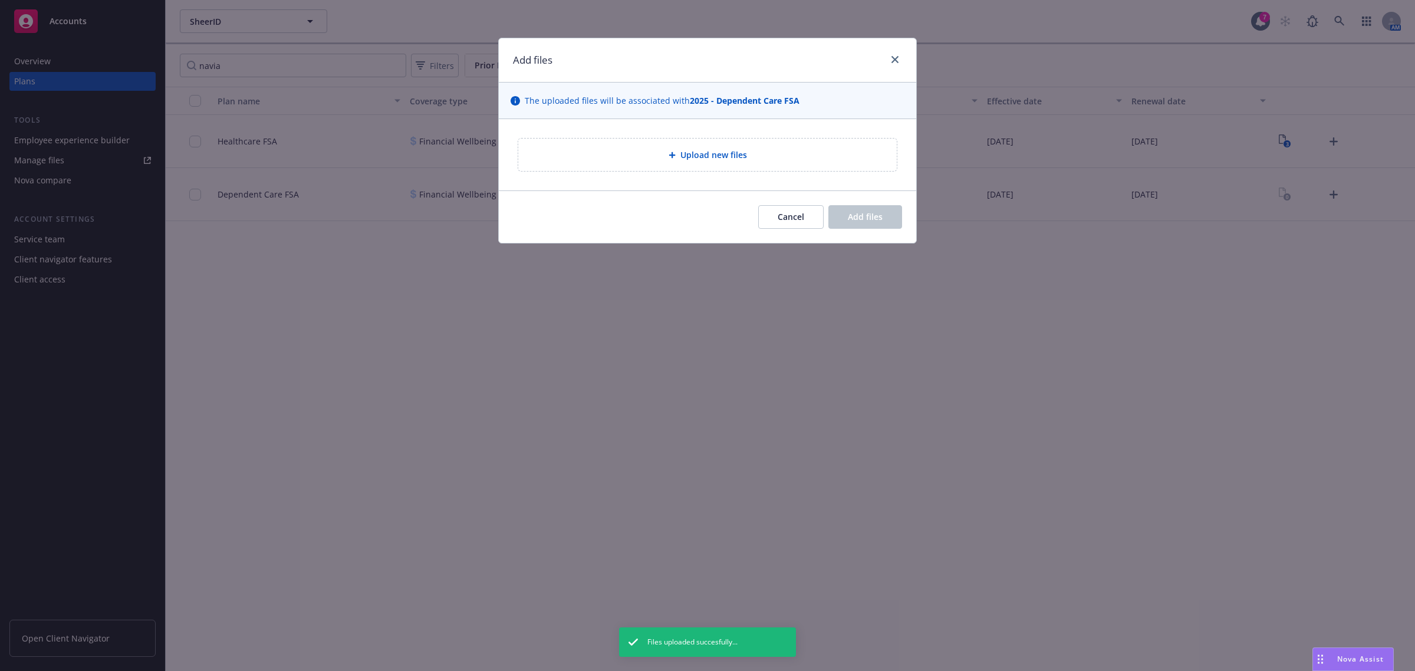
click at [699, 157] on span "Upload new files" at bounding box center [713, 155] width 67 height 12
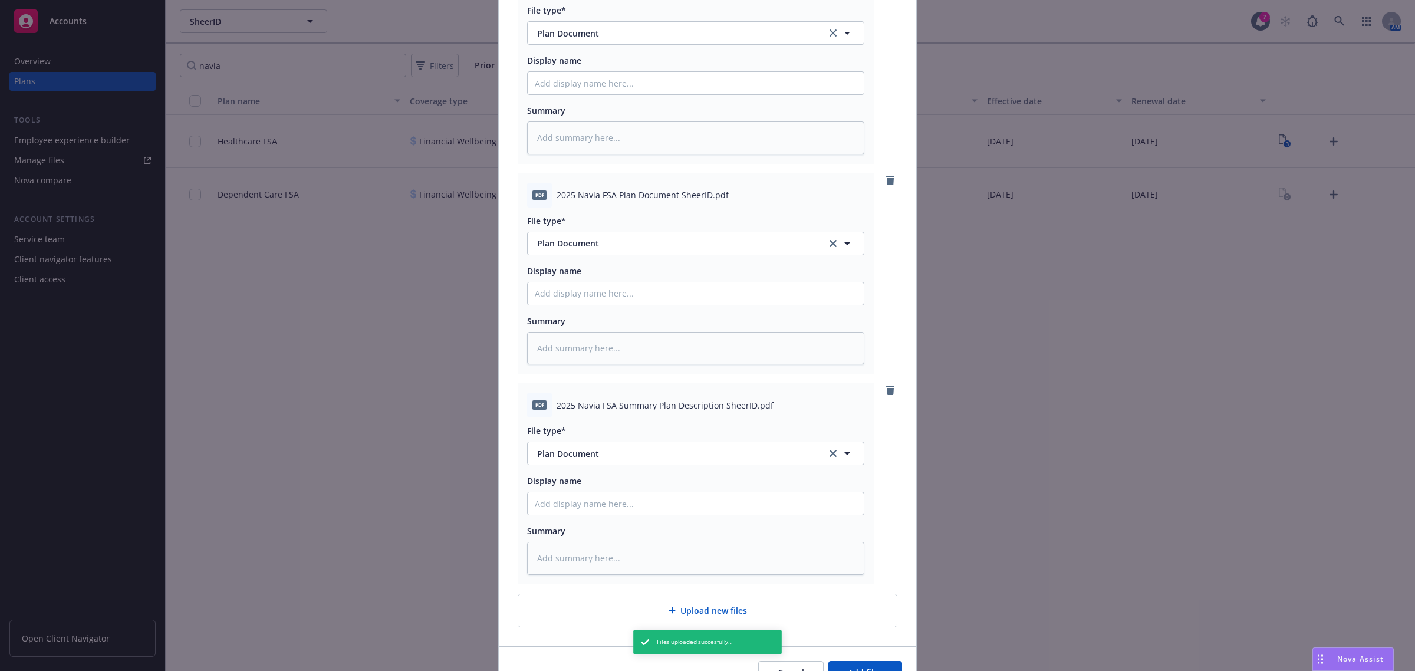
scroll to position [242, 0]
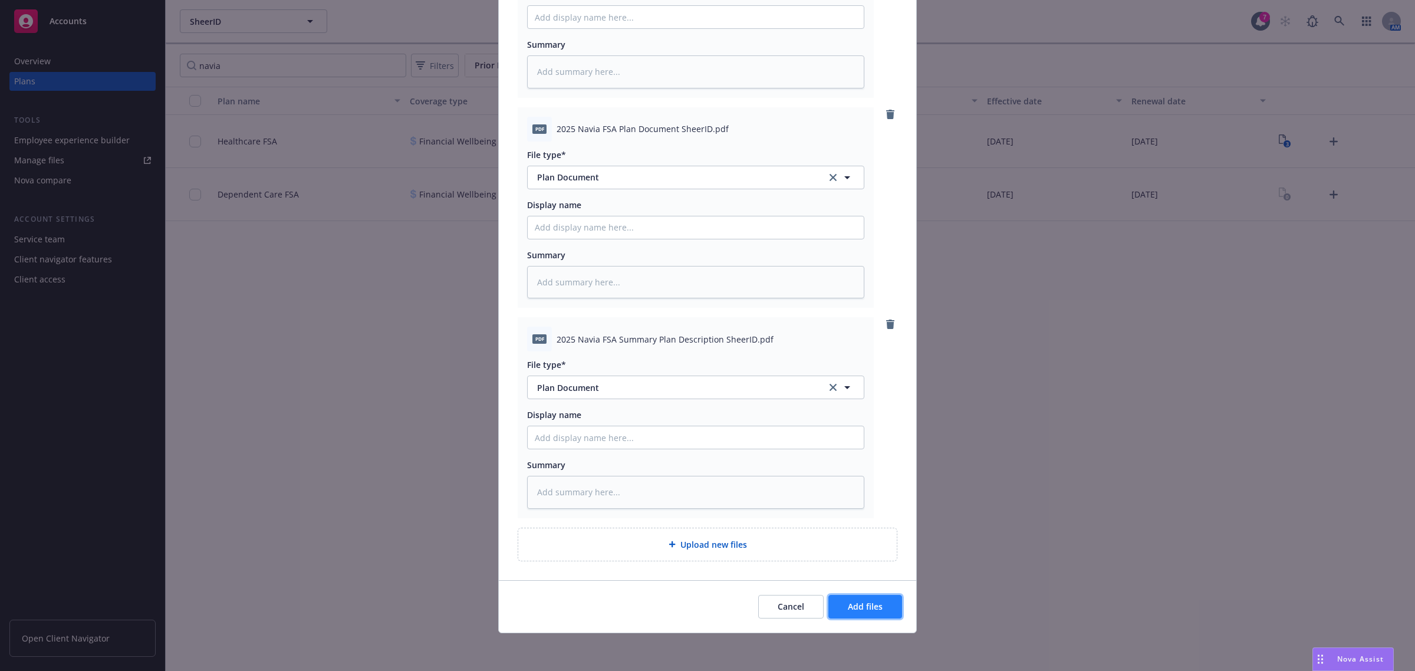
click at [867, 612] on button "Add files" at bounding box center [865, 607] width 74 height 24
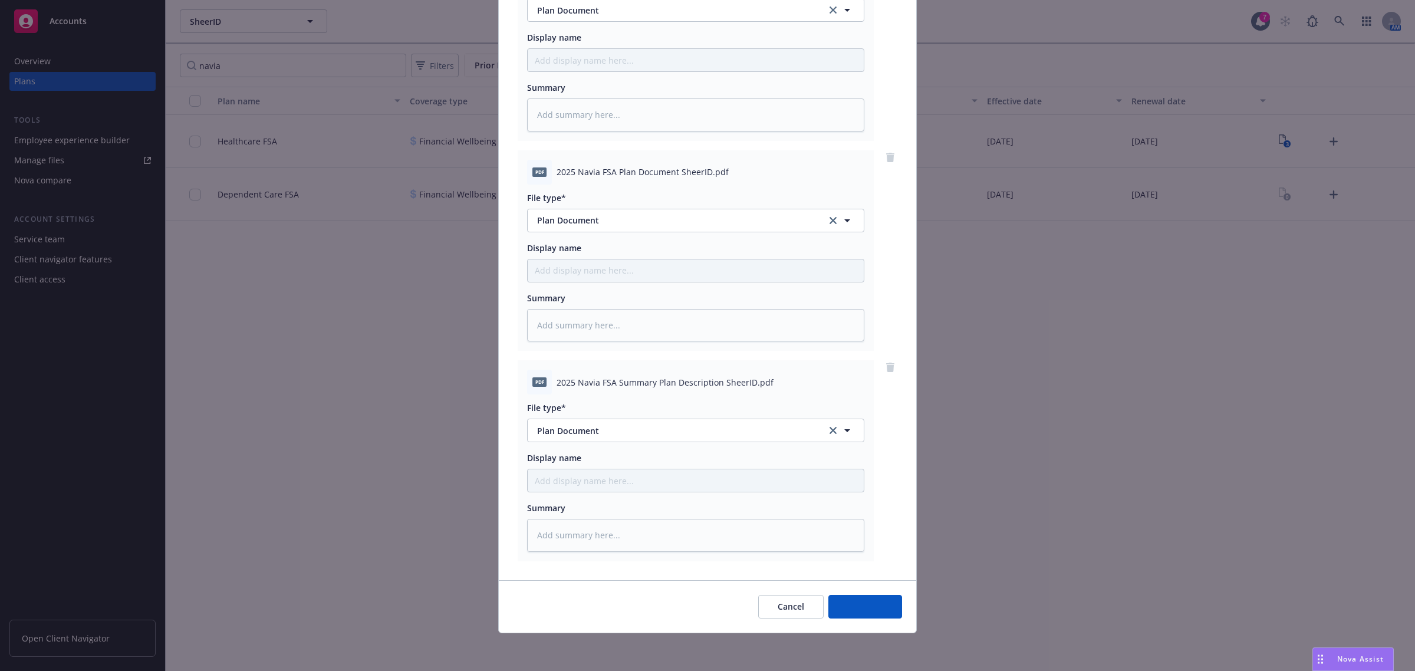
scroll to position [198, 0]
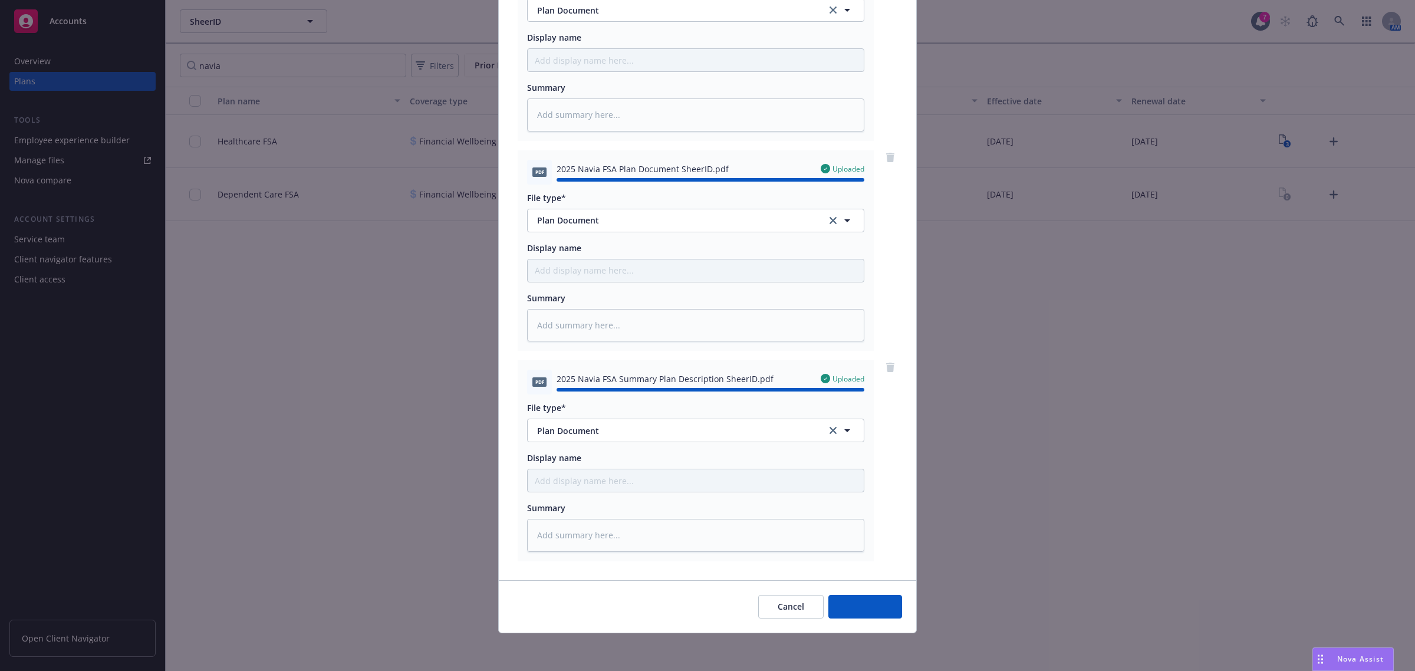
type textarea "x"
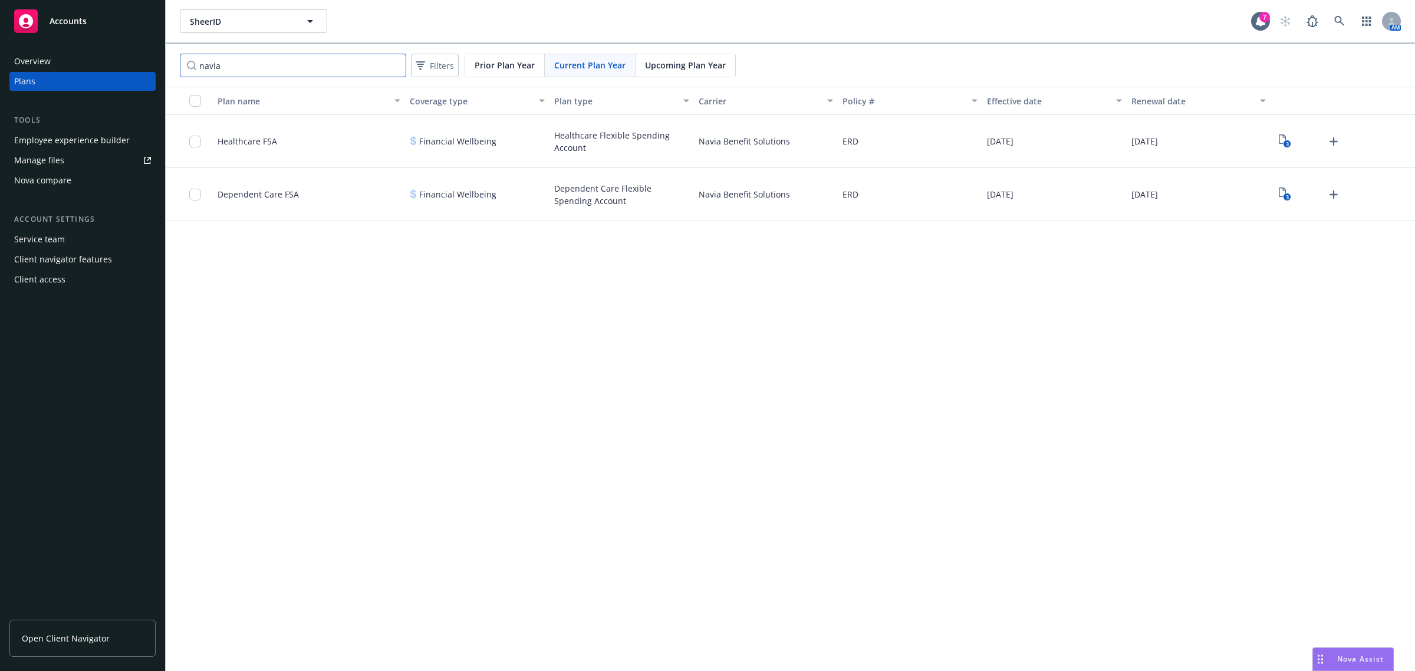
click at [395, 65] on input "navia" at bounding box center [293, 66] width 226 height 24
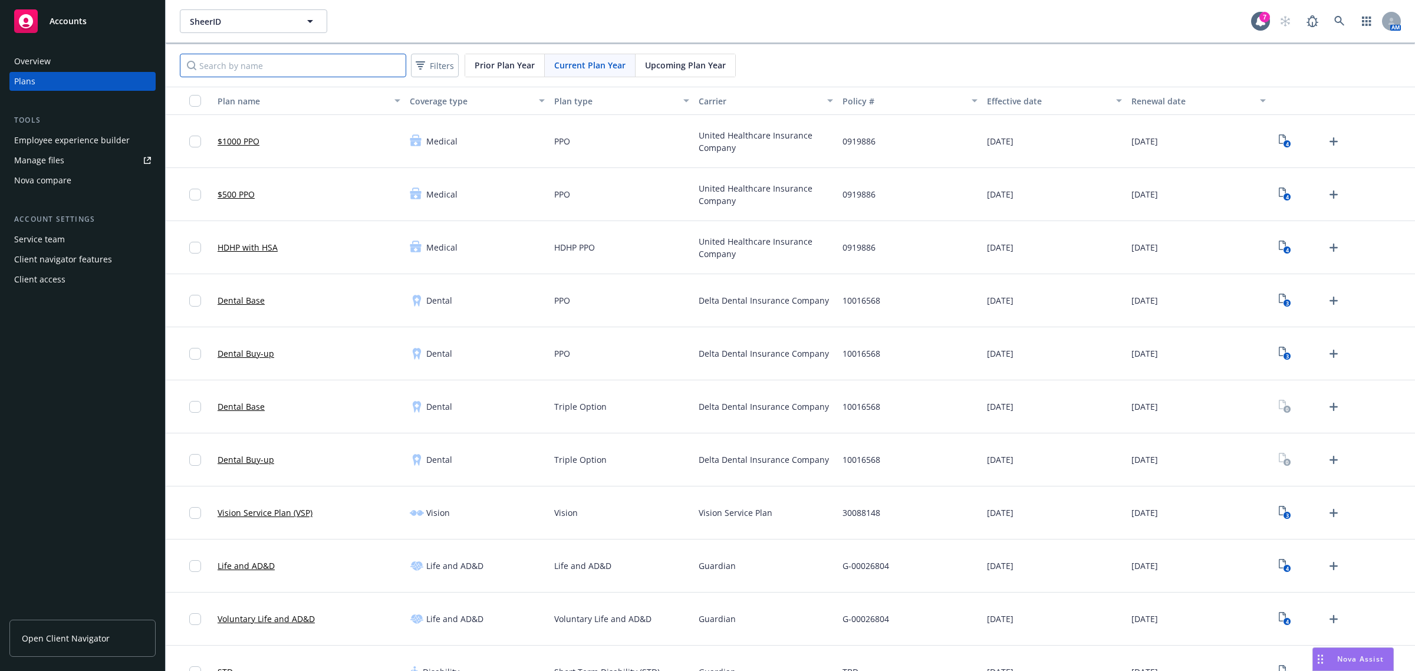
scroll to position [196, 0]
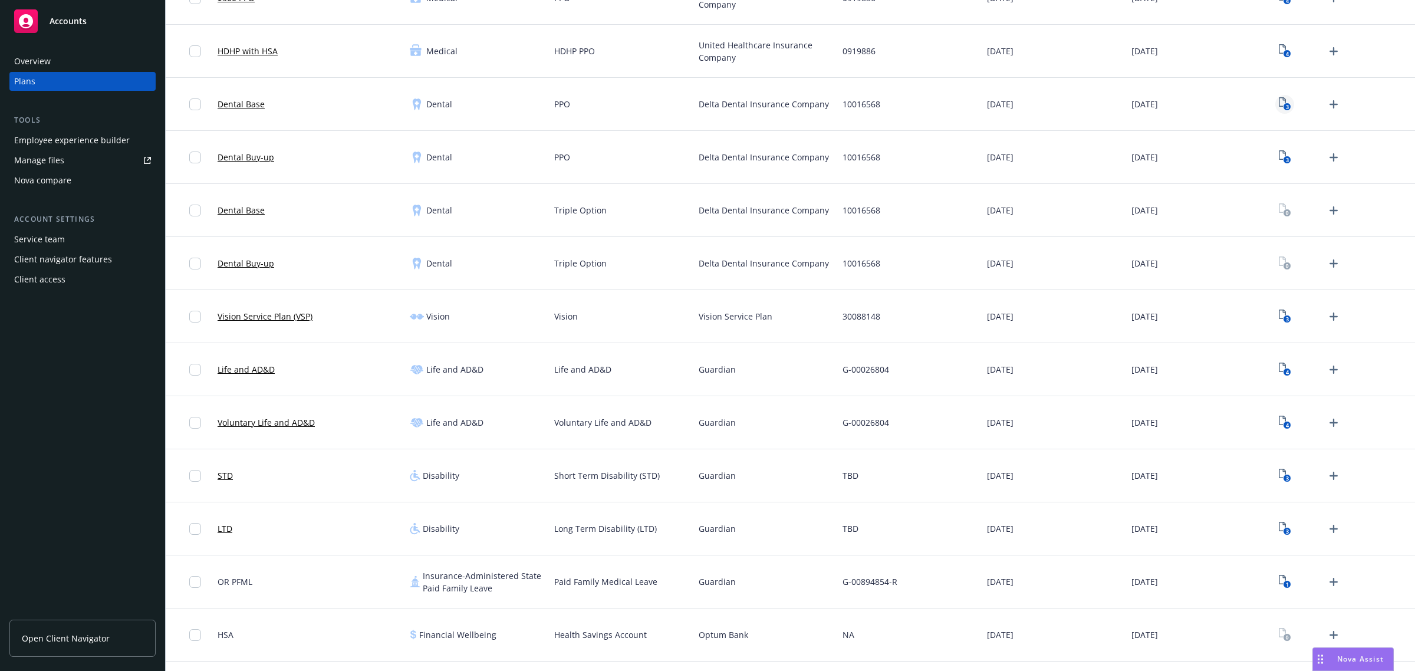
click at [1283, 107] on rect "View Plan Documents" at bounding box center [1287, 107] width 8 height 8
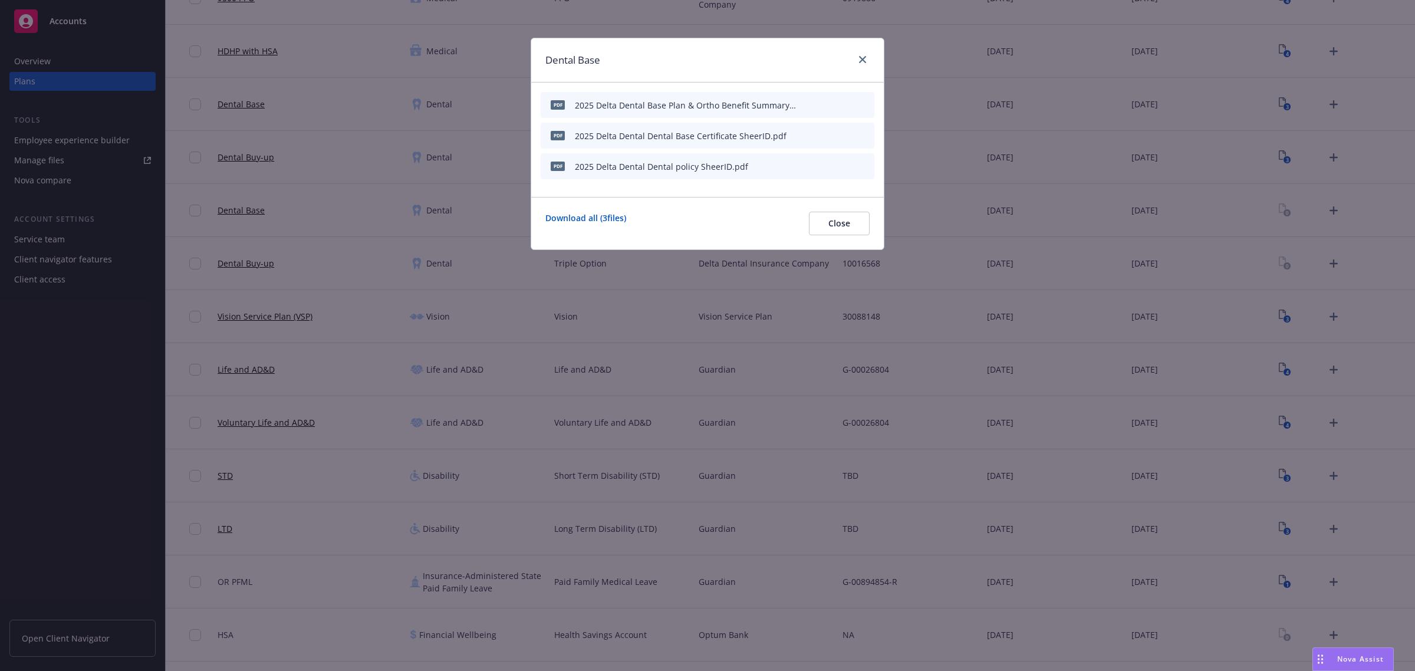
click at [824, 106] on icon "download file" at bounding box center [824, 104] width 9 height 9
click at [824, 136] on icon "download file" at bounding box center [824, 134] width 9 height 9
click at [821, 169] on icon "download file" at bounding box center [824, 165] width 9 height 9
click at [831, 220] on span "Close" at bounding box center [839, 223] width 22 height 11
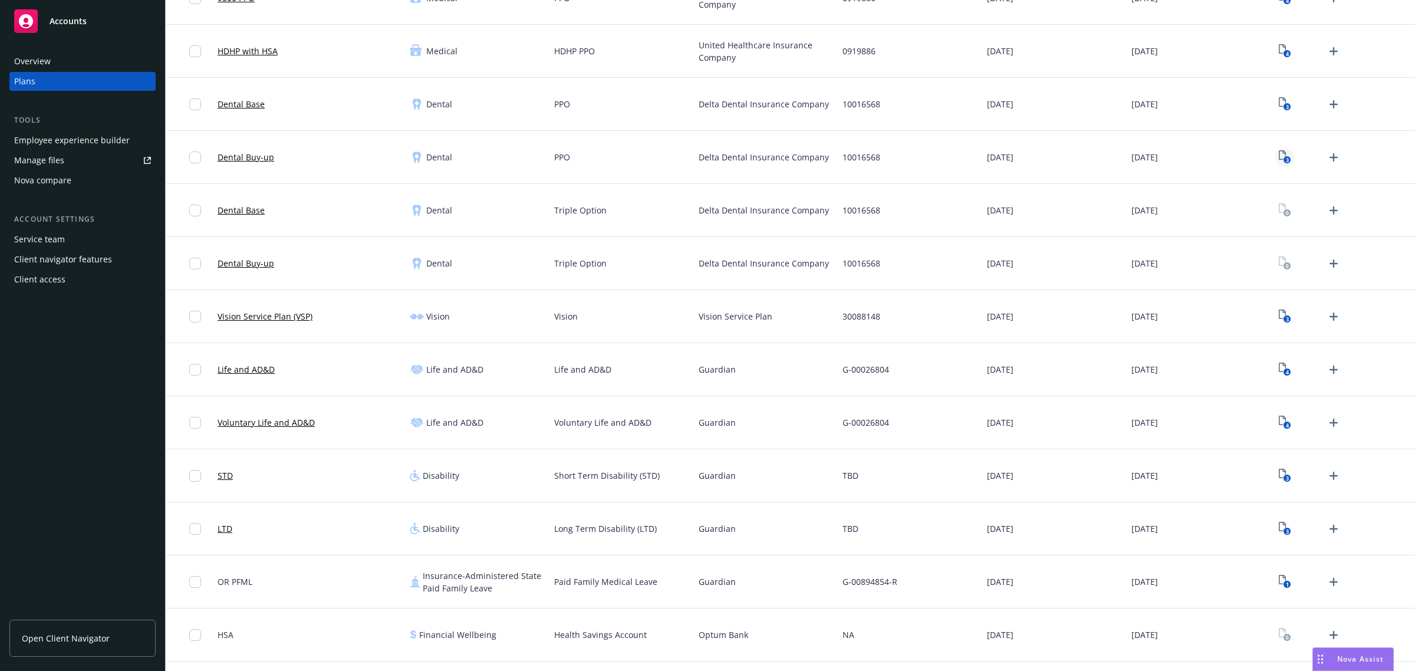
click at [1283, 156] on rect "View Plan Documents" at bounding box center [1287, 160] width 8 height 8
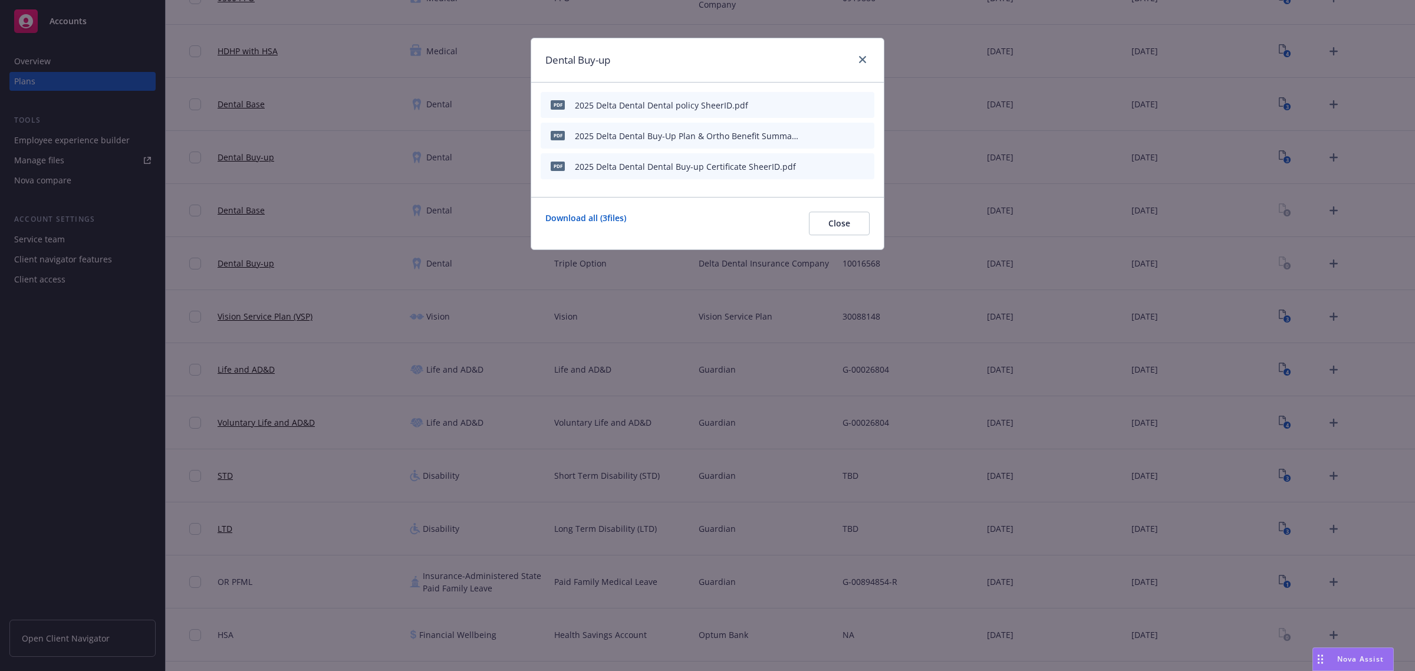
click at [825, 104] on icon "download file" at bounding box center [825, 103] width 8 height 7
click at [827, 136] on icon "download file" at bounding box center [824, 134] width 9 height 9
click at [823, 166] on icon "download file" at bounding box center [824, 165] width 9 height 9
click at [836, 233] on button "Close" at bounding box center [839, 224] width 61 height 24
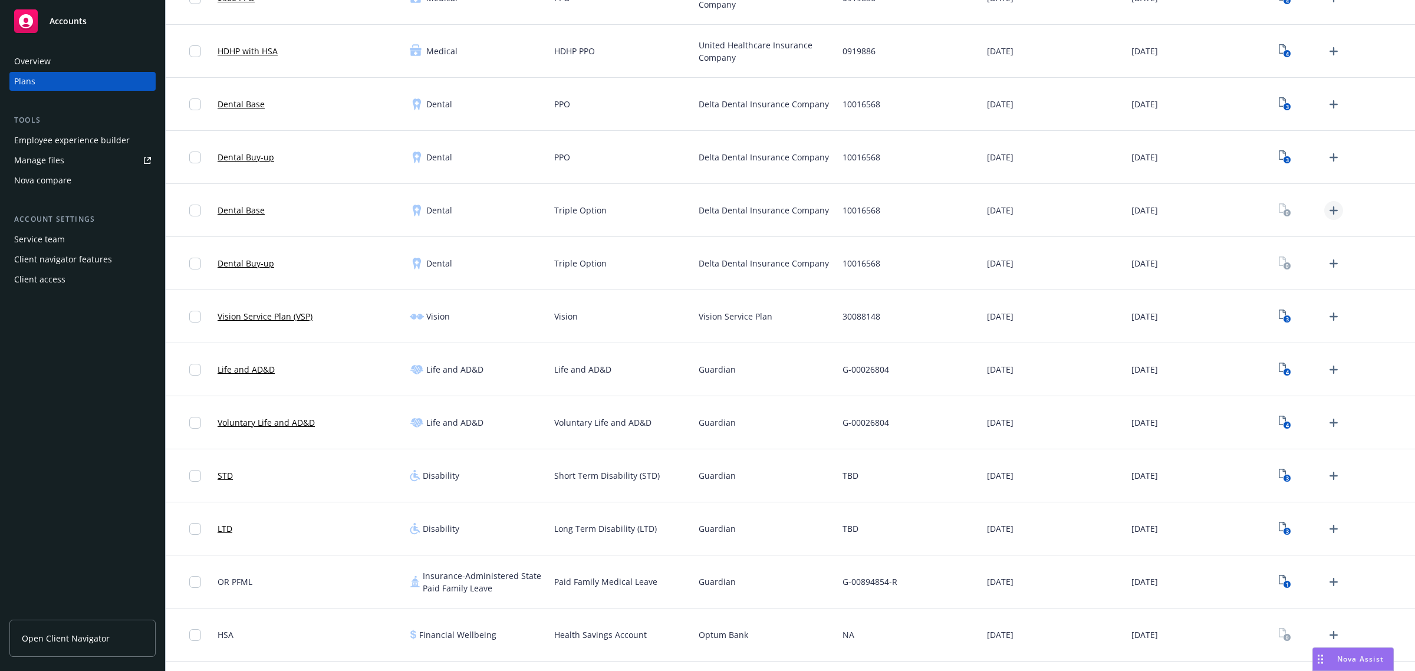
click at [1329, 206] on icon "Upload Plan Documents" at bounding box center [1333, 210] width 8 height 8
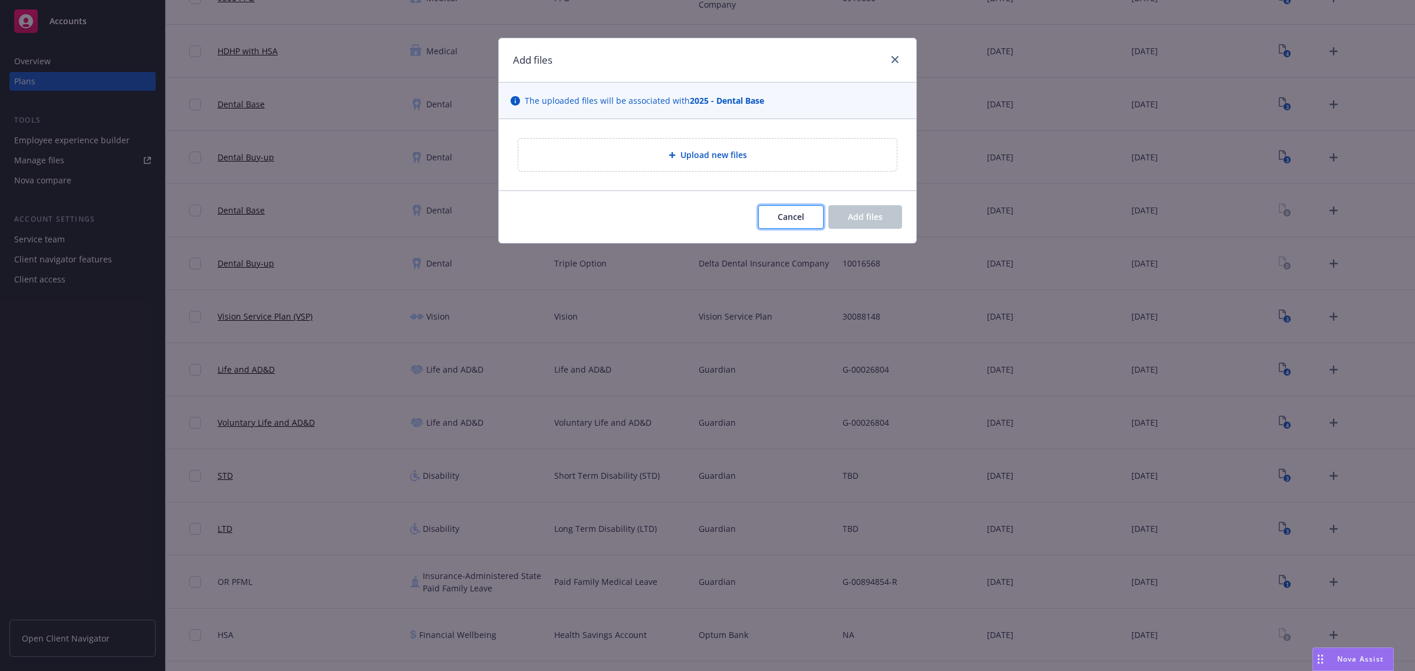
click at [800, 219] on span "Cancel" at bounding box center [791, 216] width 27 height 11
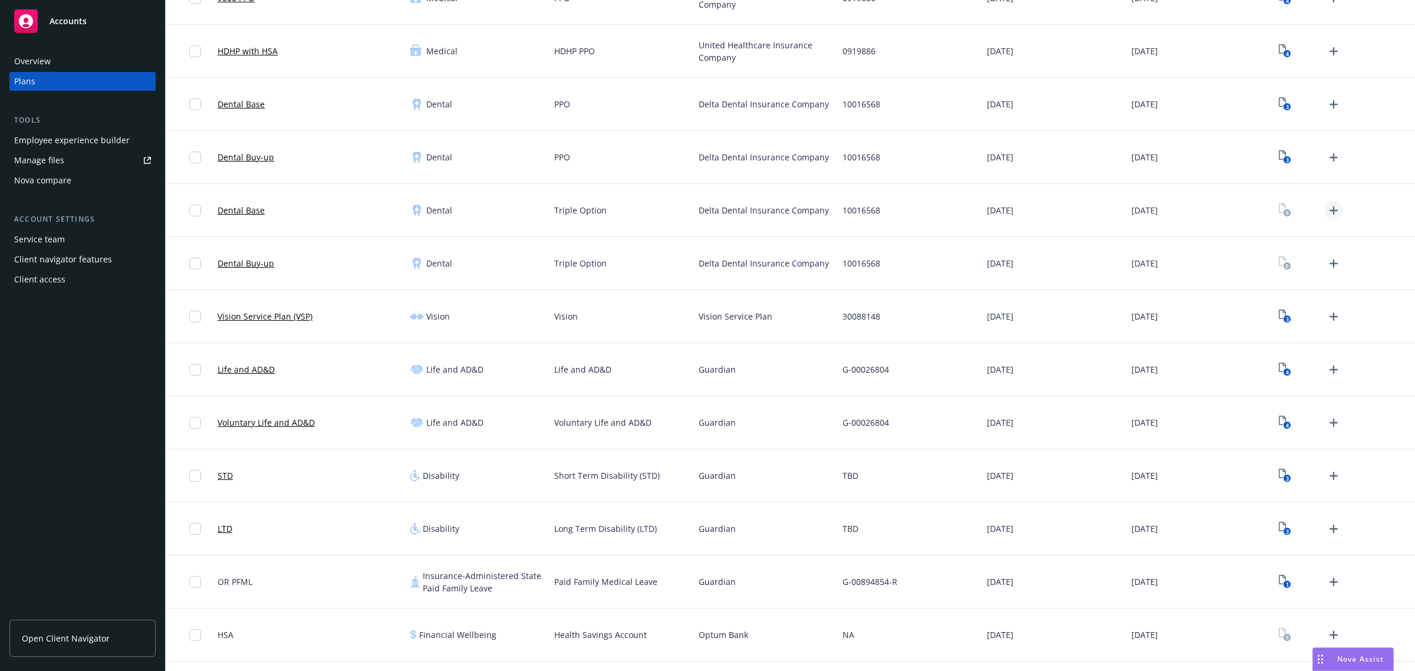
click at [1327, 212] on icon "Upload Plan Documents" at bounding box center [1334, 210] width 14 height 14
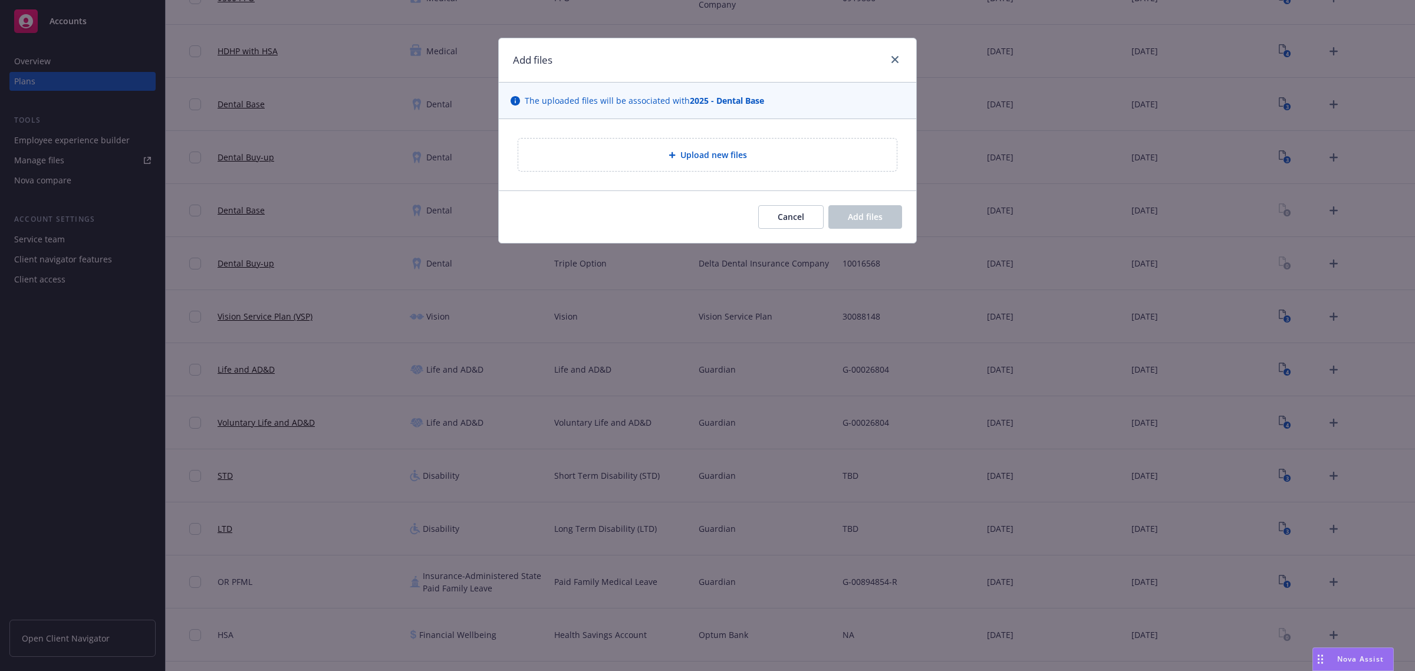
click at [758, 148] on div "Upload new files" at bounding box center [708, 155] width 360 height 14
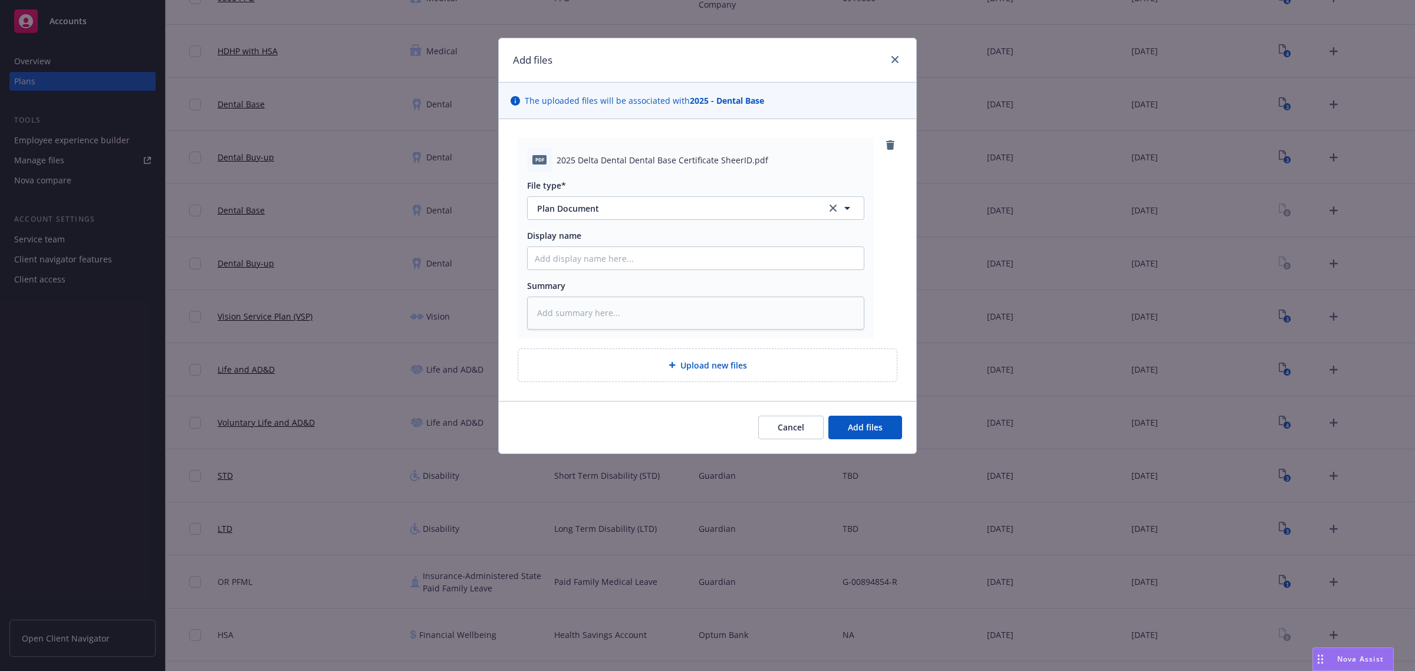
click at [718, 361] on span "Upload new files" at bounding box center [713, 365] width 67 height 12
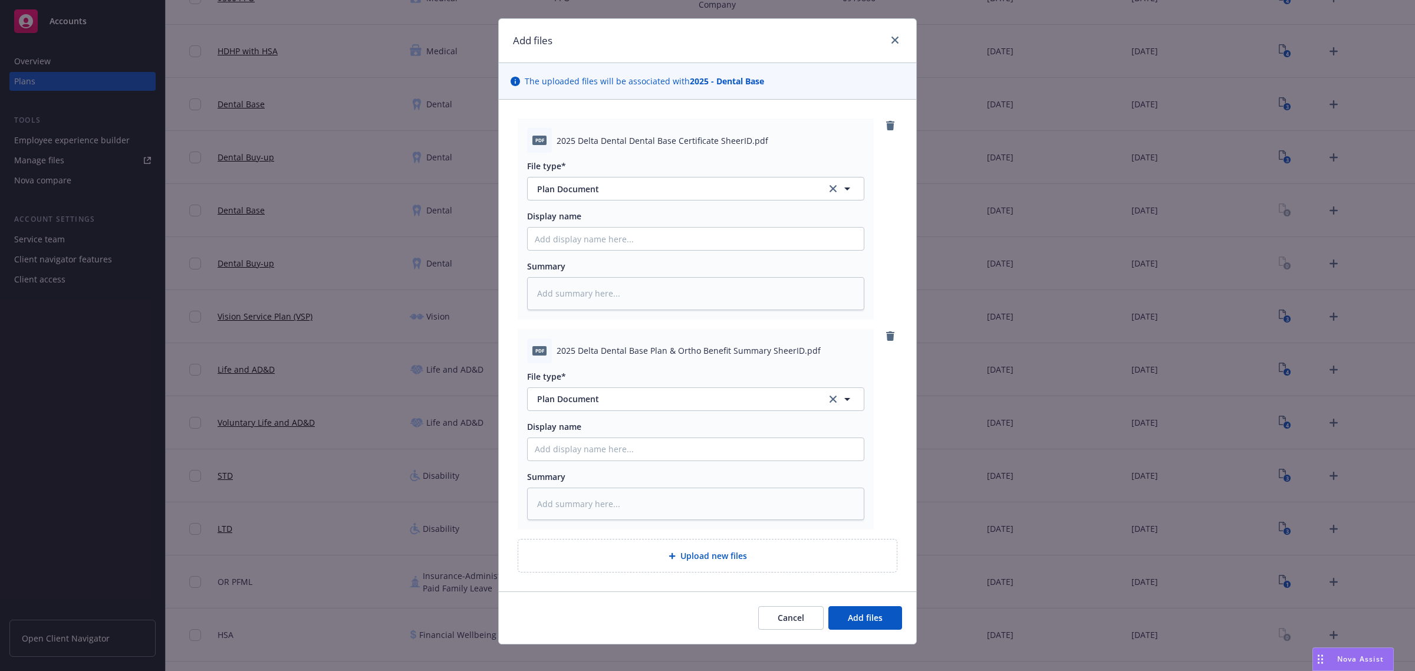
scroll to position [31, 0]
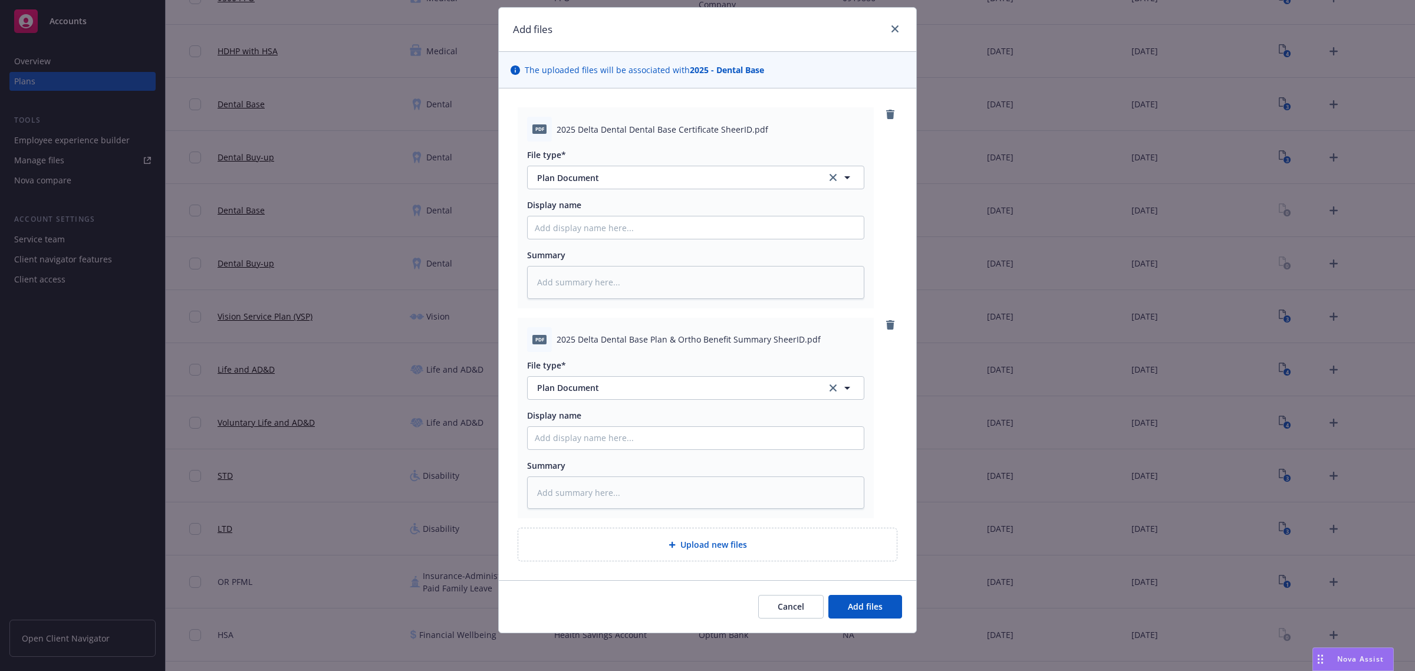
click at [721, 558] on div "Upload new files" at bounding box center [707, 544] width 379 height 32
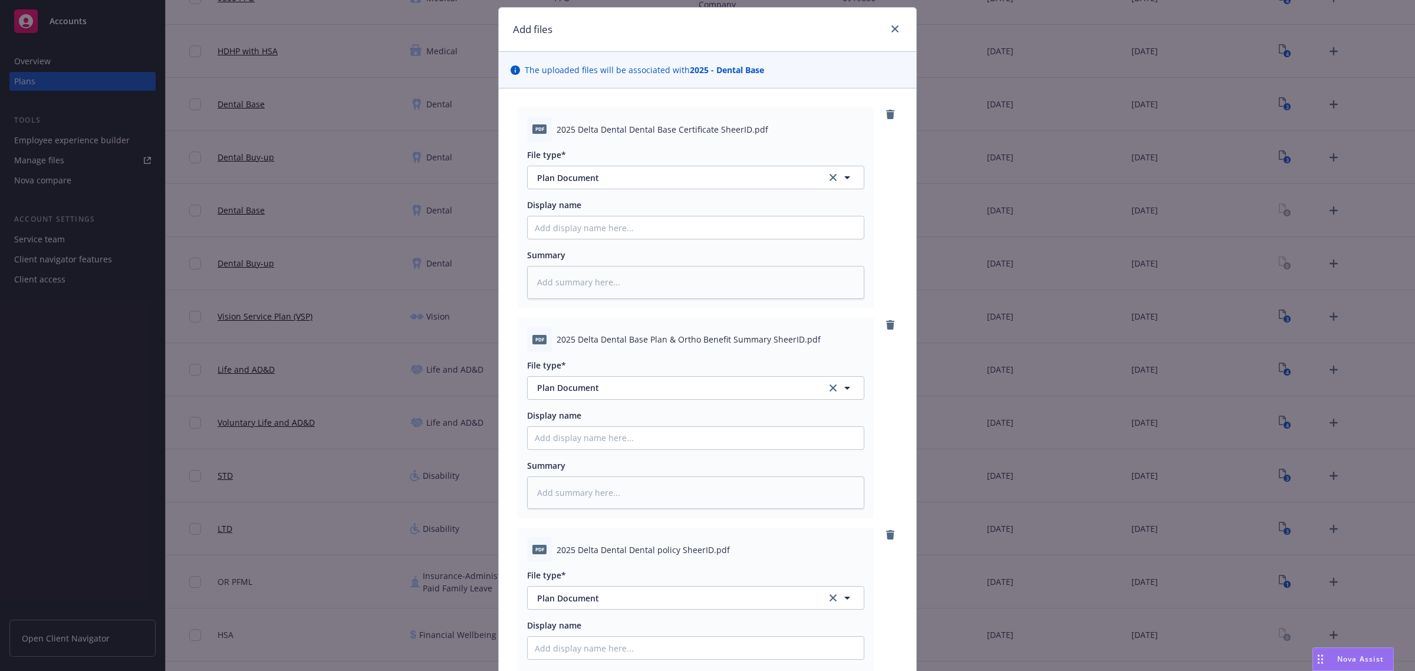
scroll to position [242, 0]
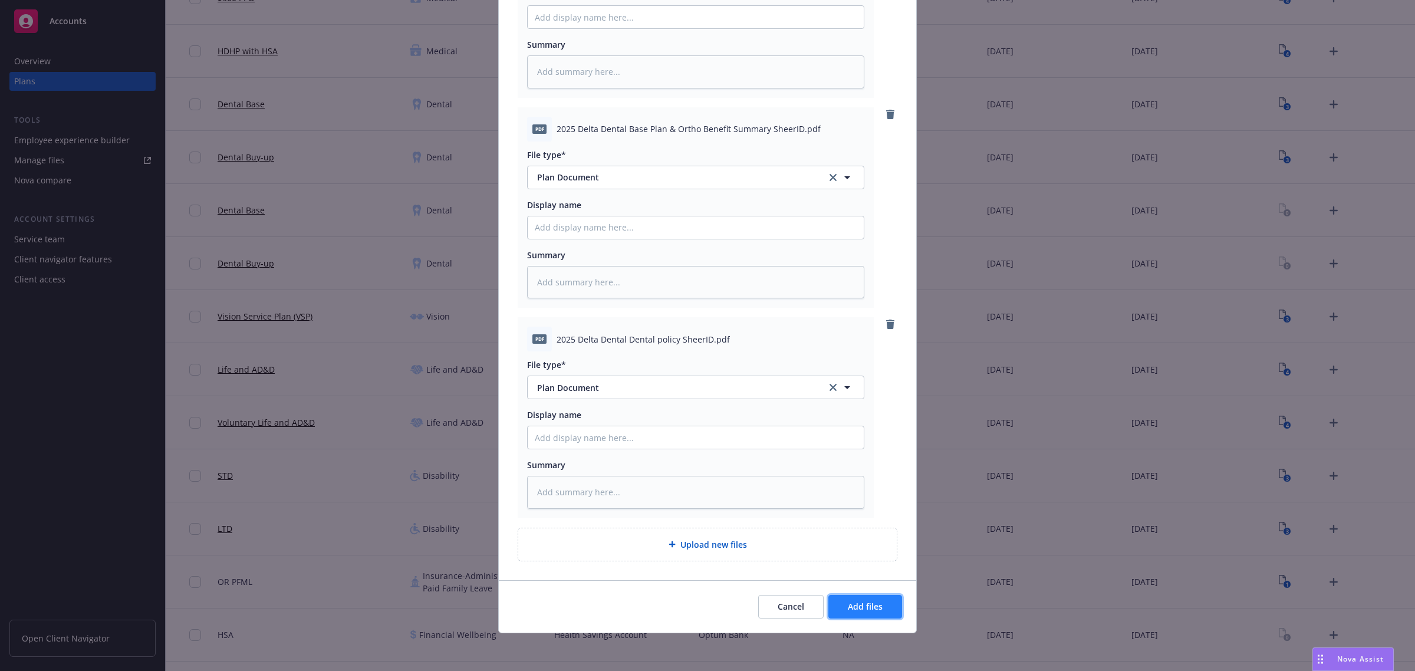
click at [880, 611] on button "Add files" at bounding box center [865, 607] width 74 height 24
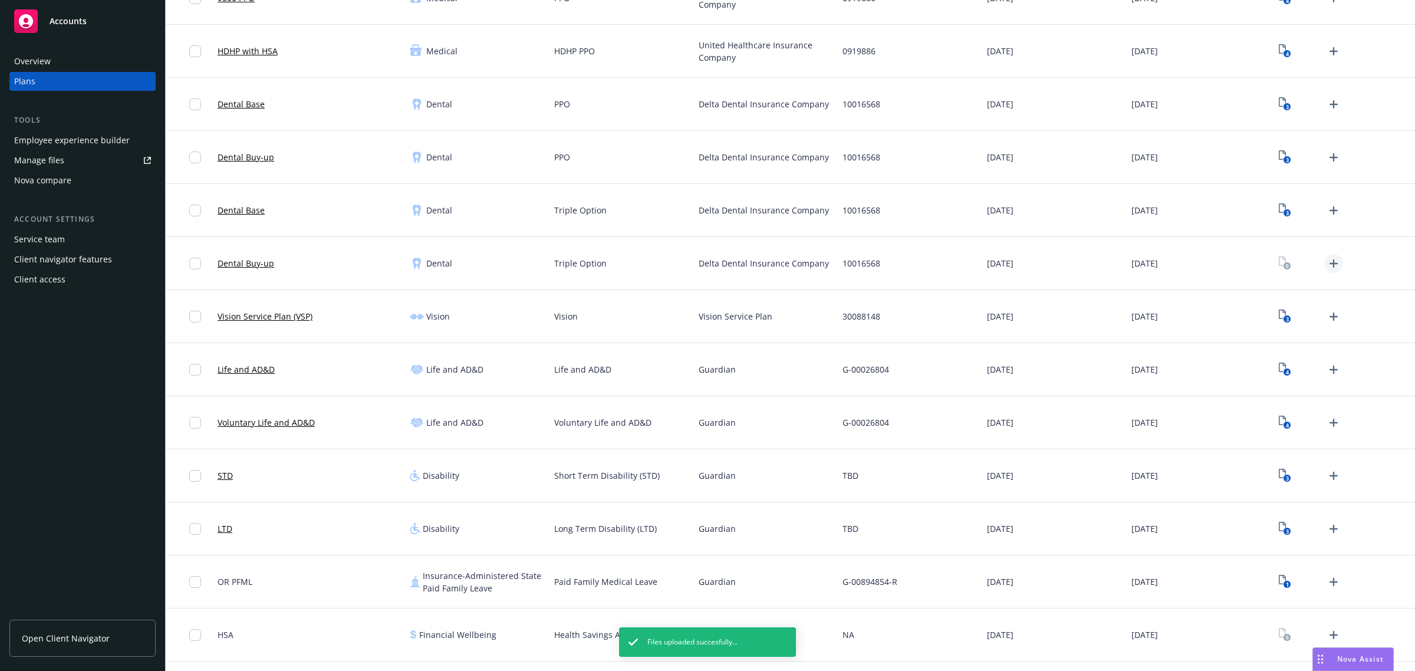
click at [1327, 265] on icon "Upload Plan Documents" at bounding box center [1334, 263] width 14 height 14
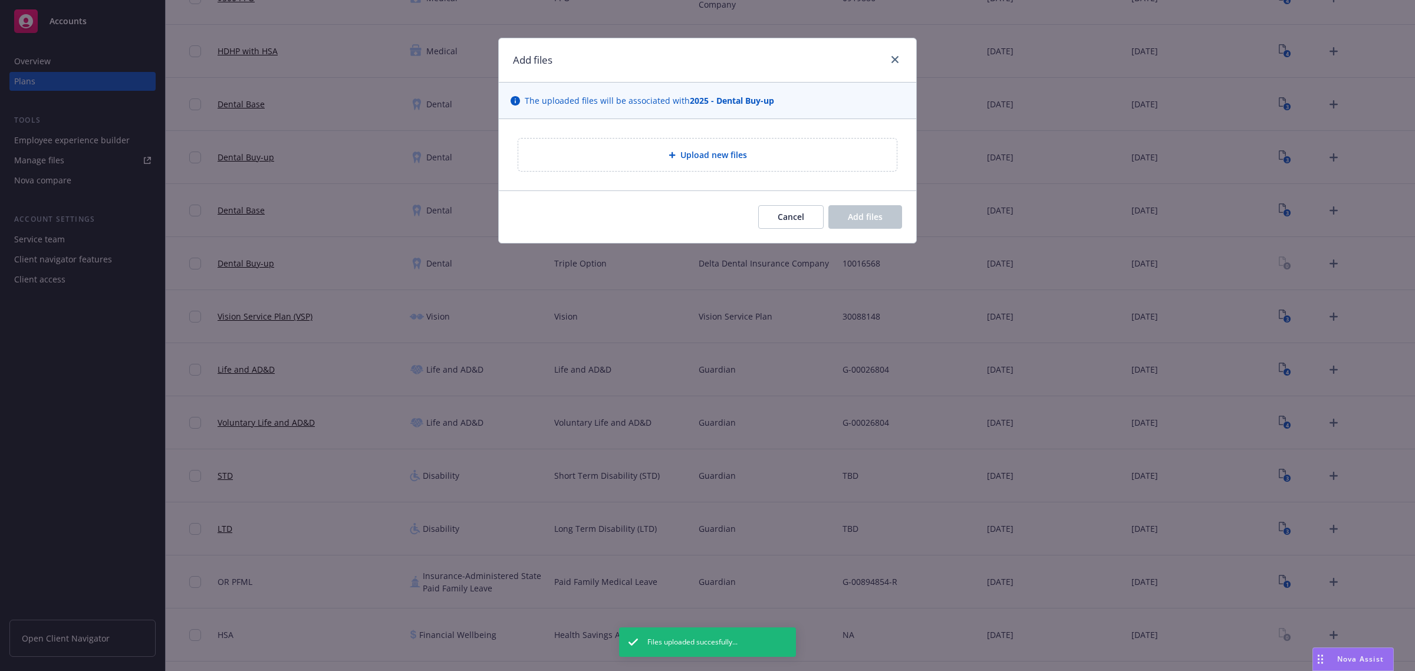
click at [731, 155] on span "Upload new files" at bounding box center [713, 155] width 67 height 12
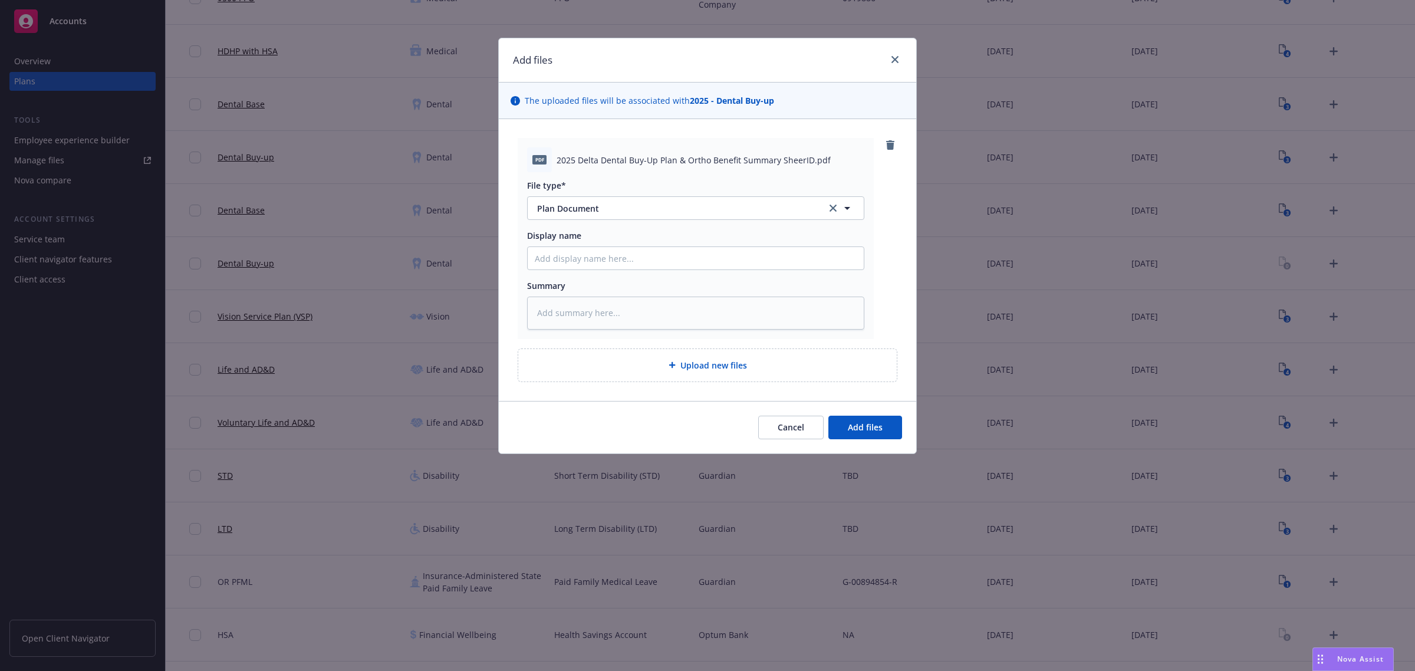
click at [679, 370] on div "Upload new files" at bounding box center [708, 365] width 360 height 14
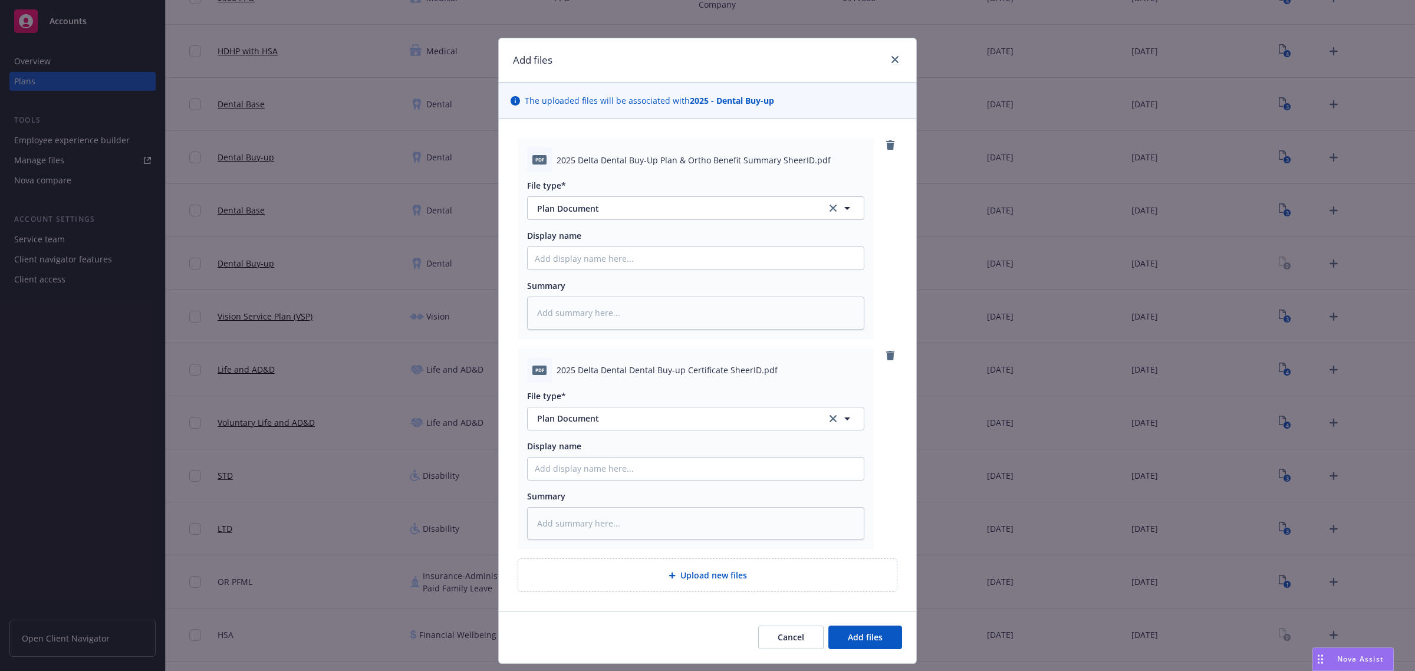
click at [680, 571] on span "Upload new files" at bounding box center [713, 575] width 67 height 12
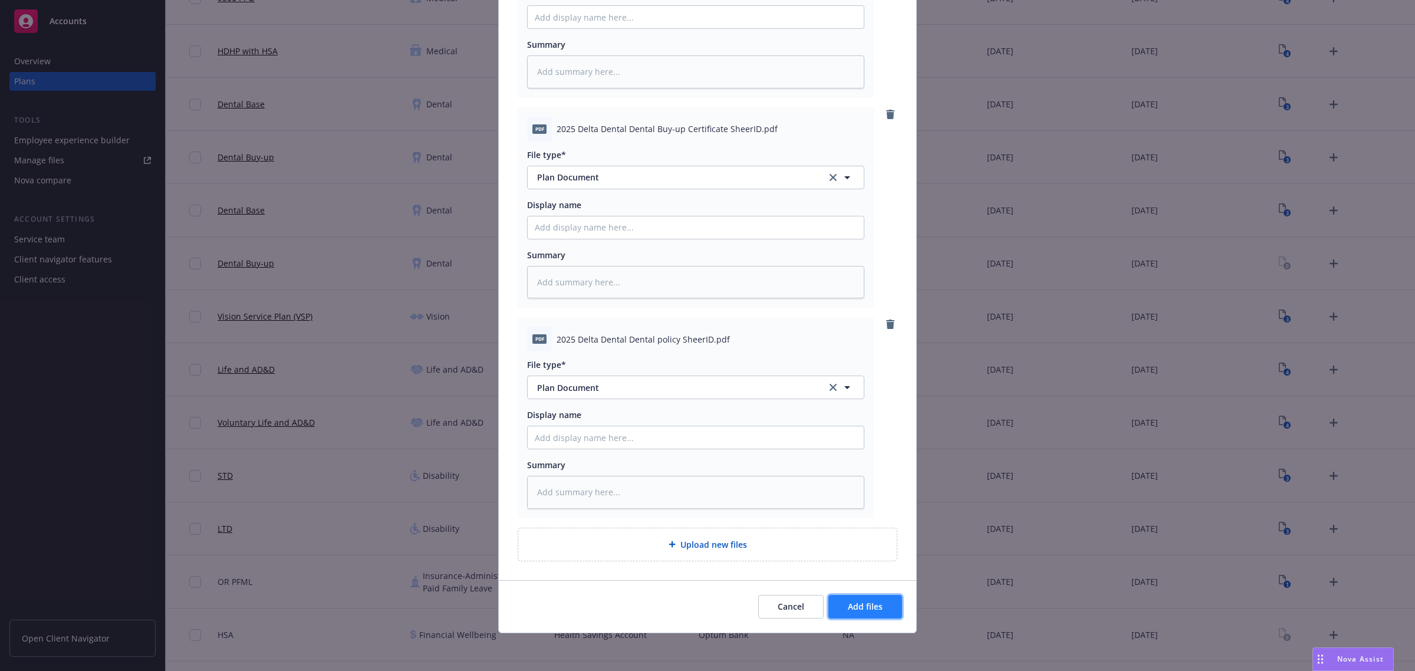
click at [850, 601] on span "Add files" at bounding box center [865, 606] width 35 height 11
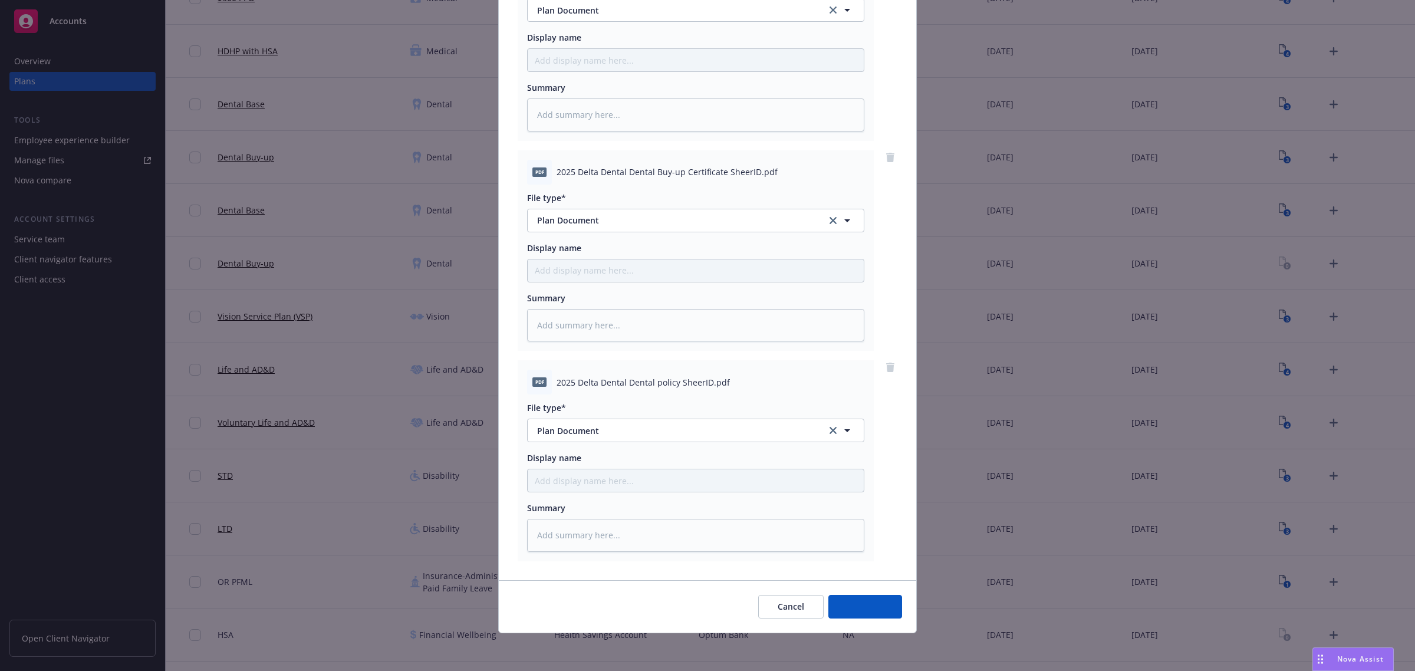
scroll to position [198, 0]
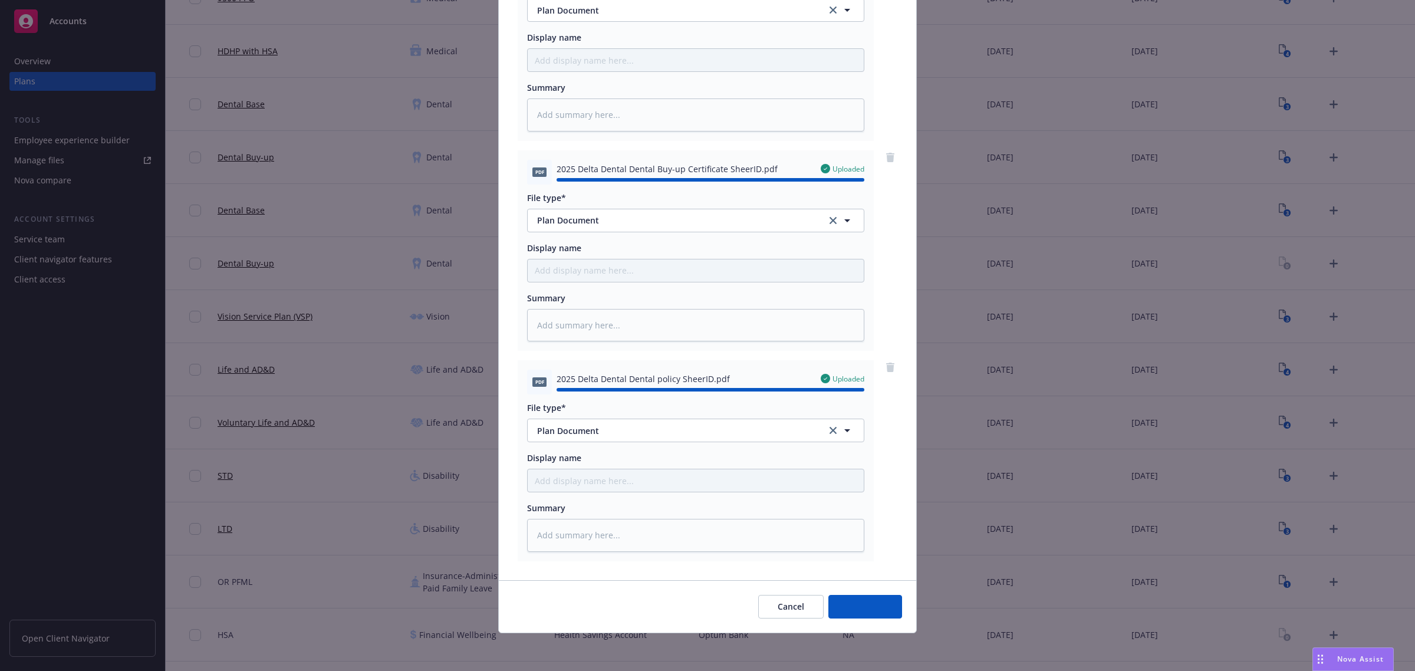
type textarea "x"
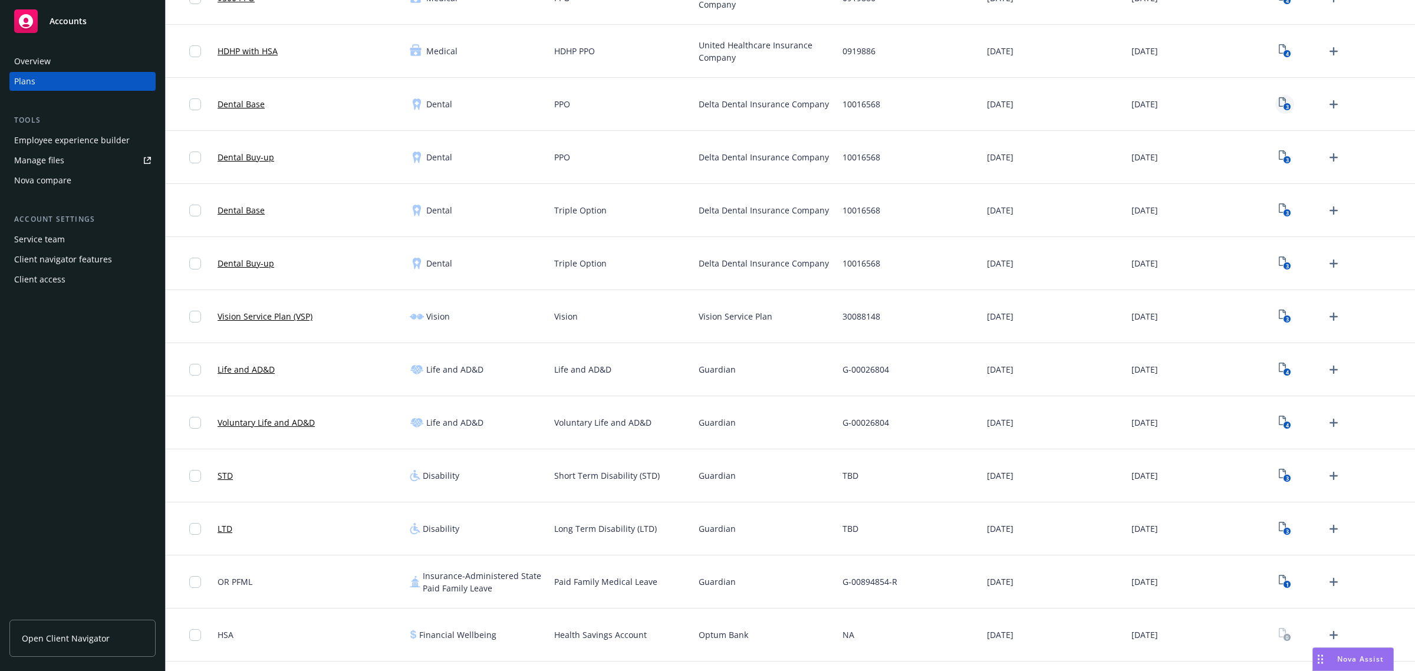
click at [1281, 100] on link "3" at bounding box center [1284, 104] width 19 height 19
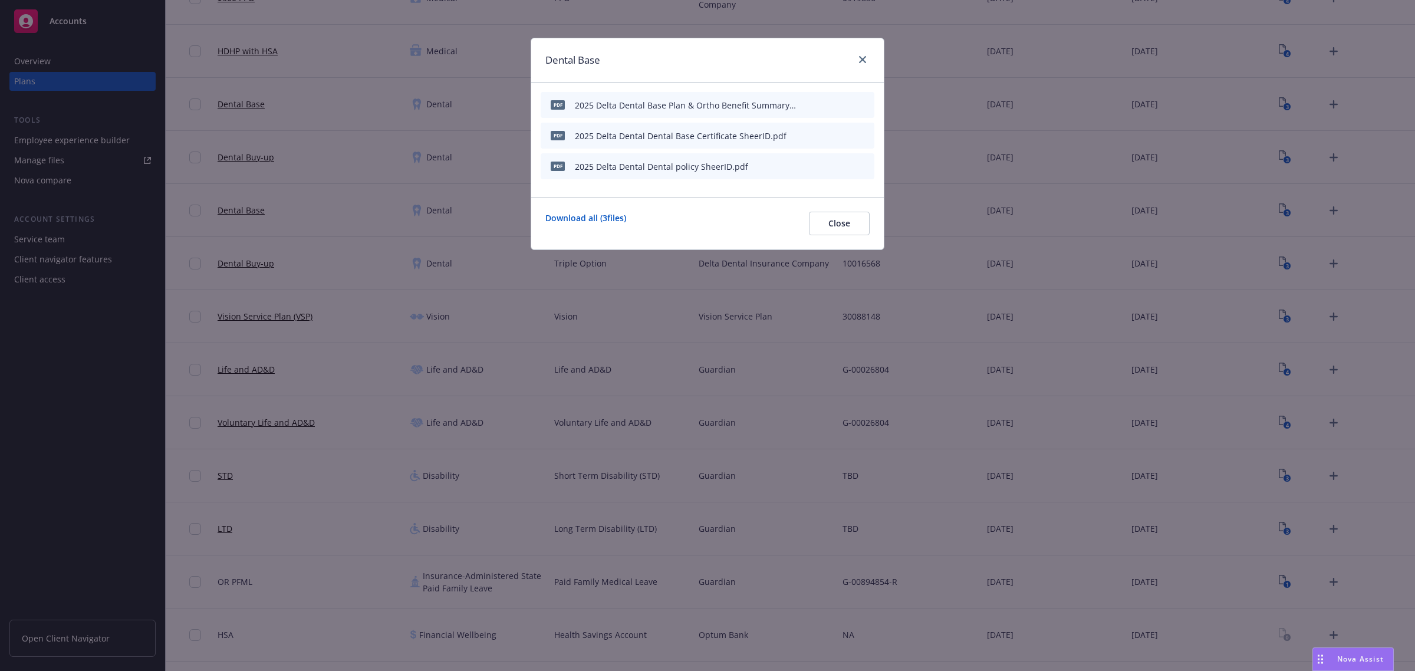
click at [861, 105] on icon "archive file" at bounding box center [863, 104] width 9 height 9
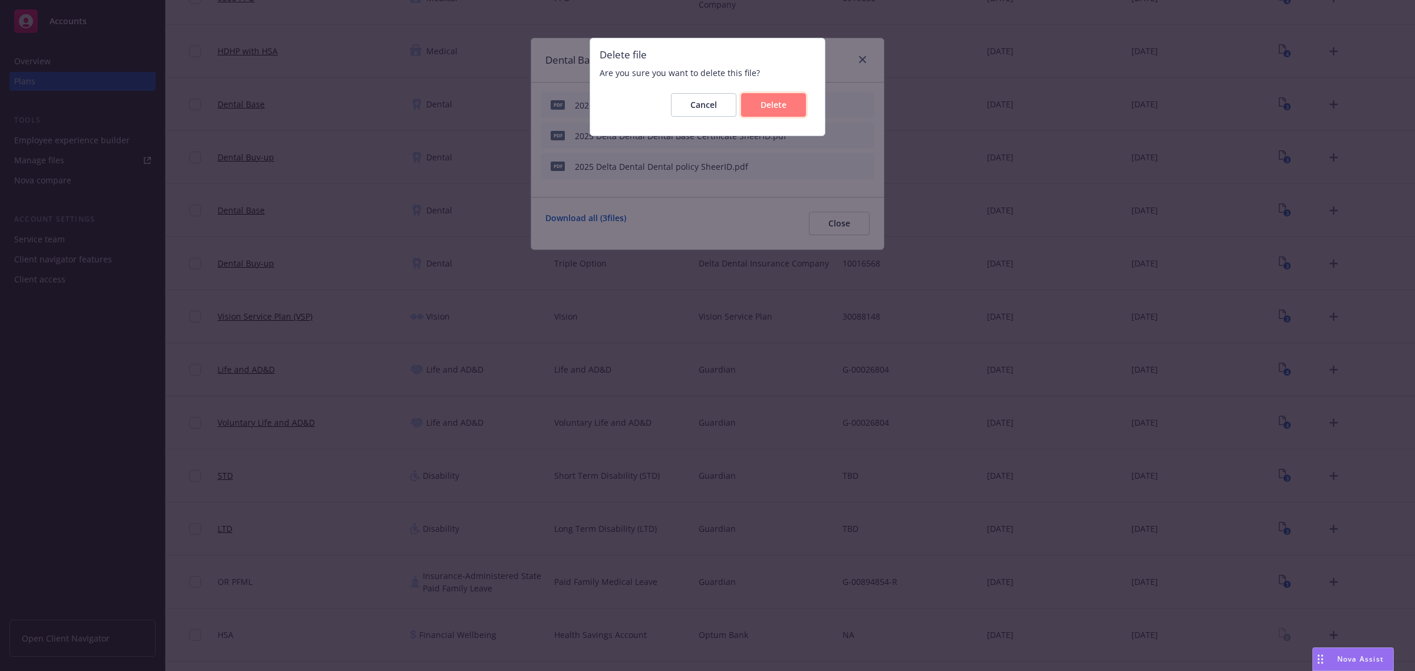
click at [794, 110] on button "Delete" at bounding box center [773, 105] width 65 height 24
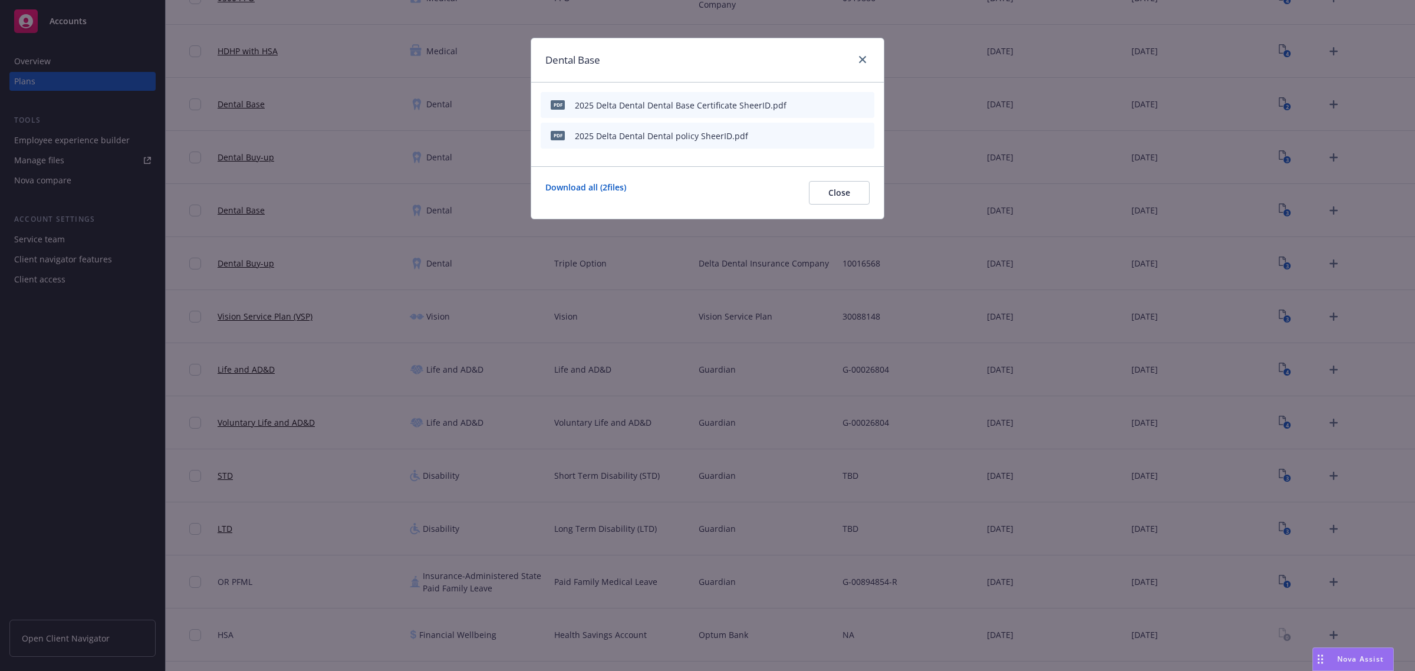
click at [864, 106] on icon "archive file" at bounding box center [864, 104] width 8 height 9
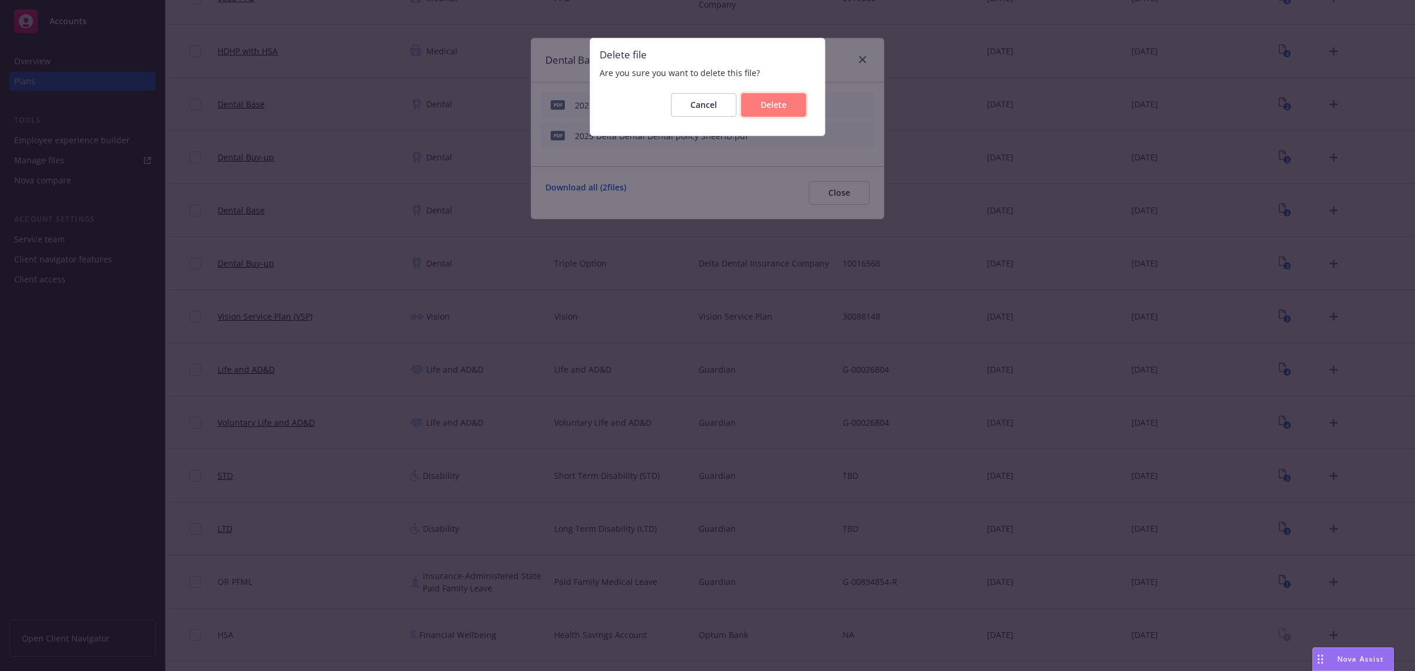
click at [785, 105] on span "Delete" at bounding box center [774, 104] width 26 height 11
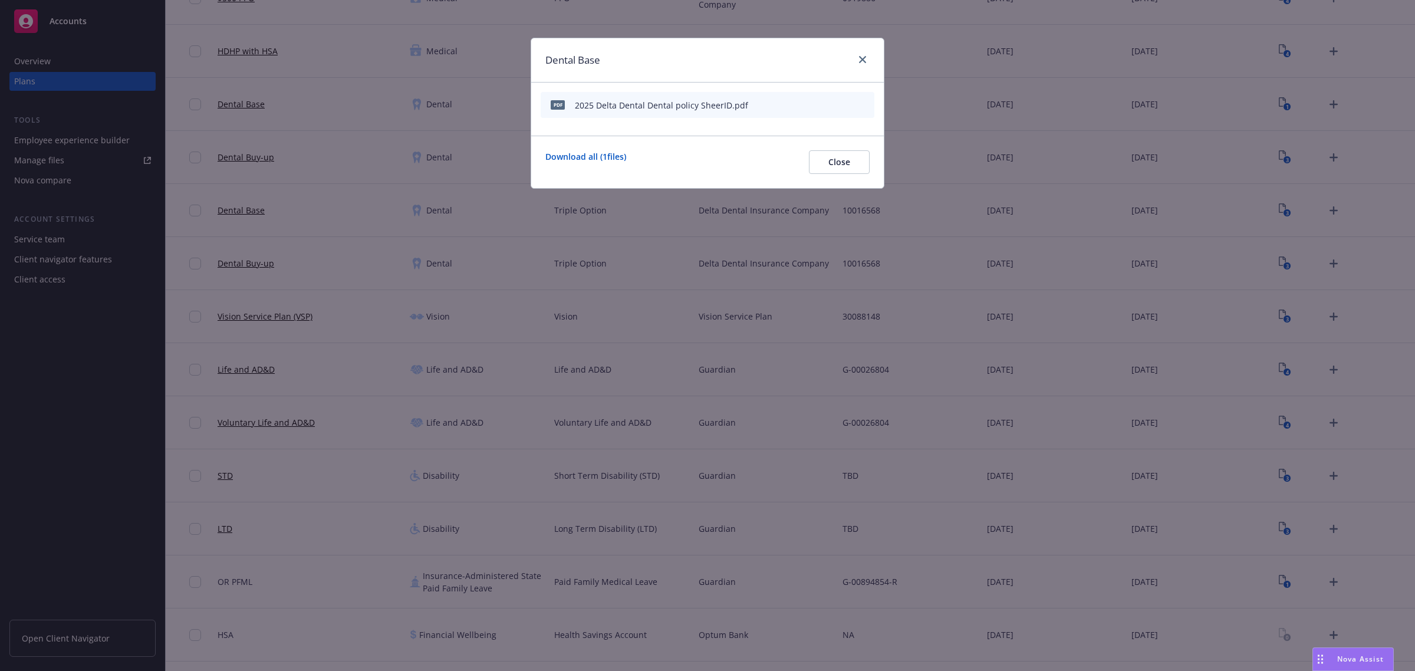
click at [863, 103] on icon "archive file" at bounding box center [864, 104] width 8 height 9
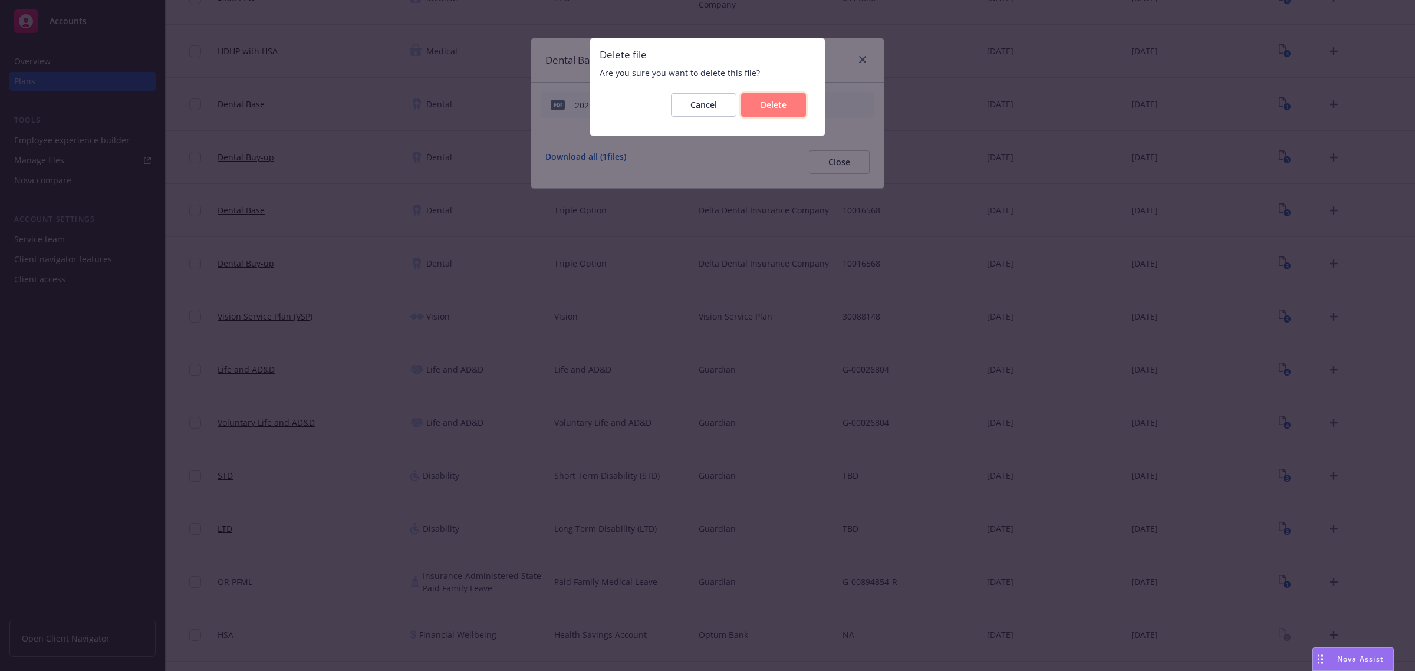
click at [797, 106] on button "Delete" at bounding box center [773, 105] width 65 height 24
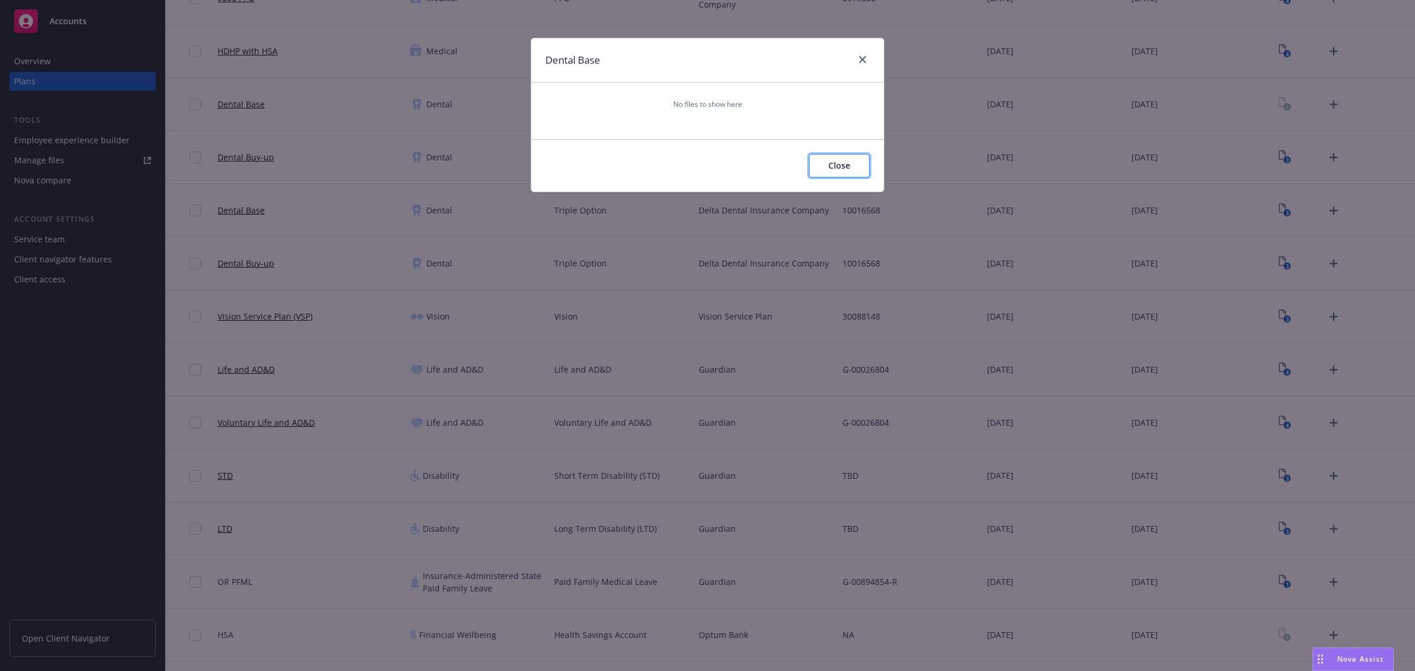
click at [833, 167] on span "Close" at bounding box center [839, 165] width 22 height 11
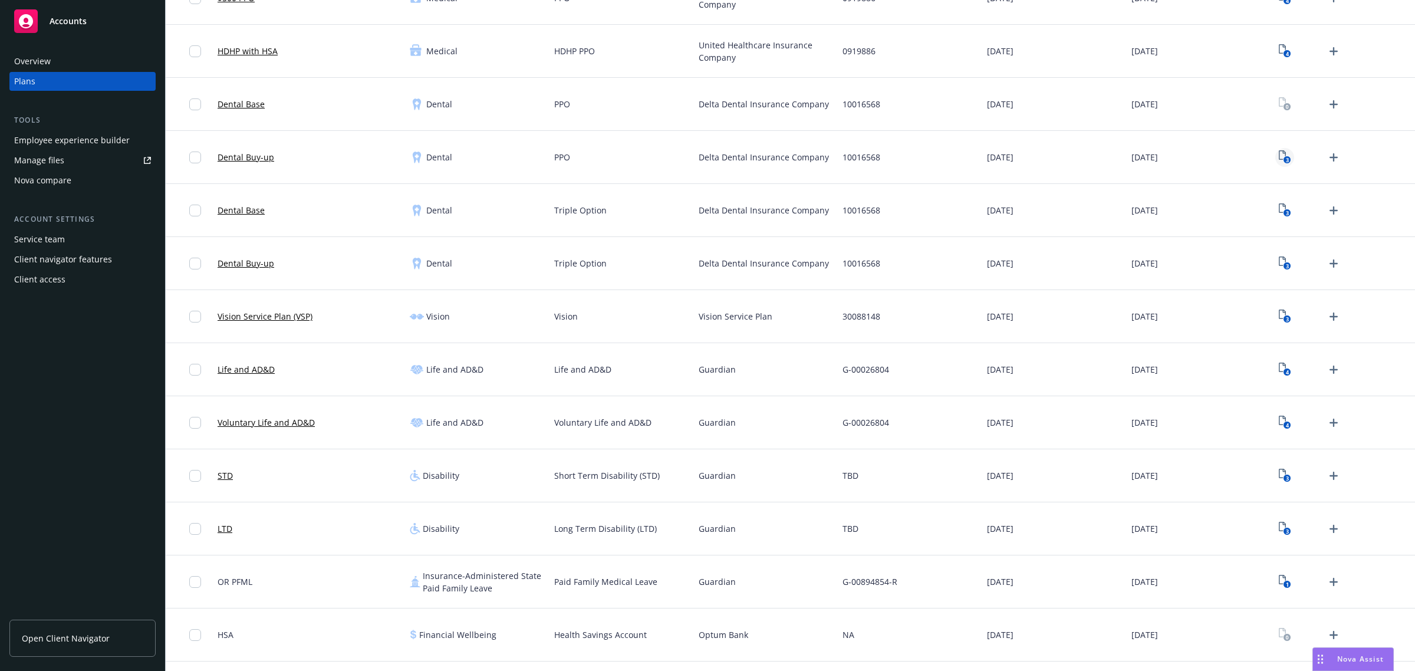
click at [1283, 158] on rect "View Plan Documents" at bounding box center [1287, 160] width 8 height 8
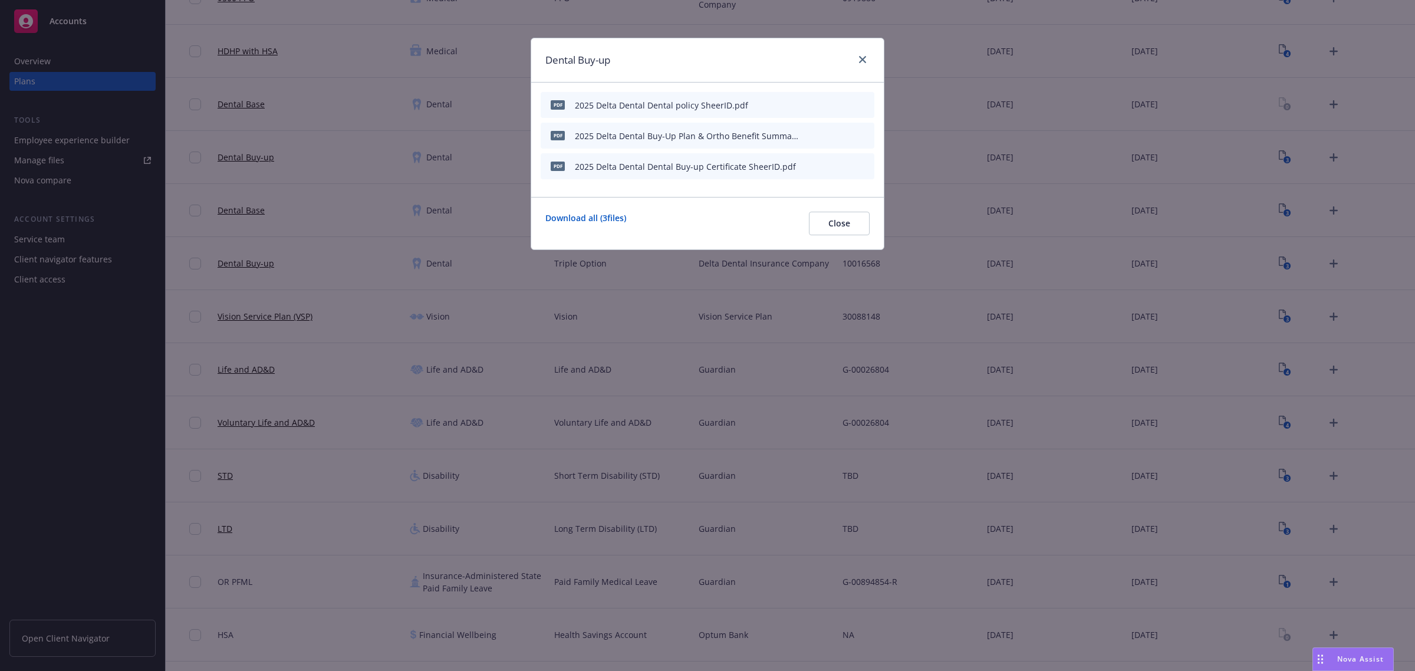
click at [867, 102] on icon "archive file" at bounding box center [864, 104] width 8 height 9
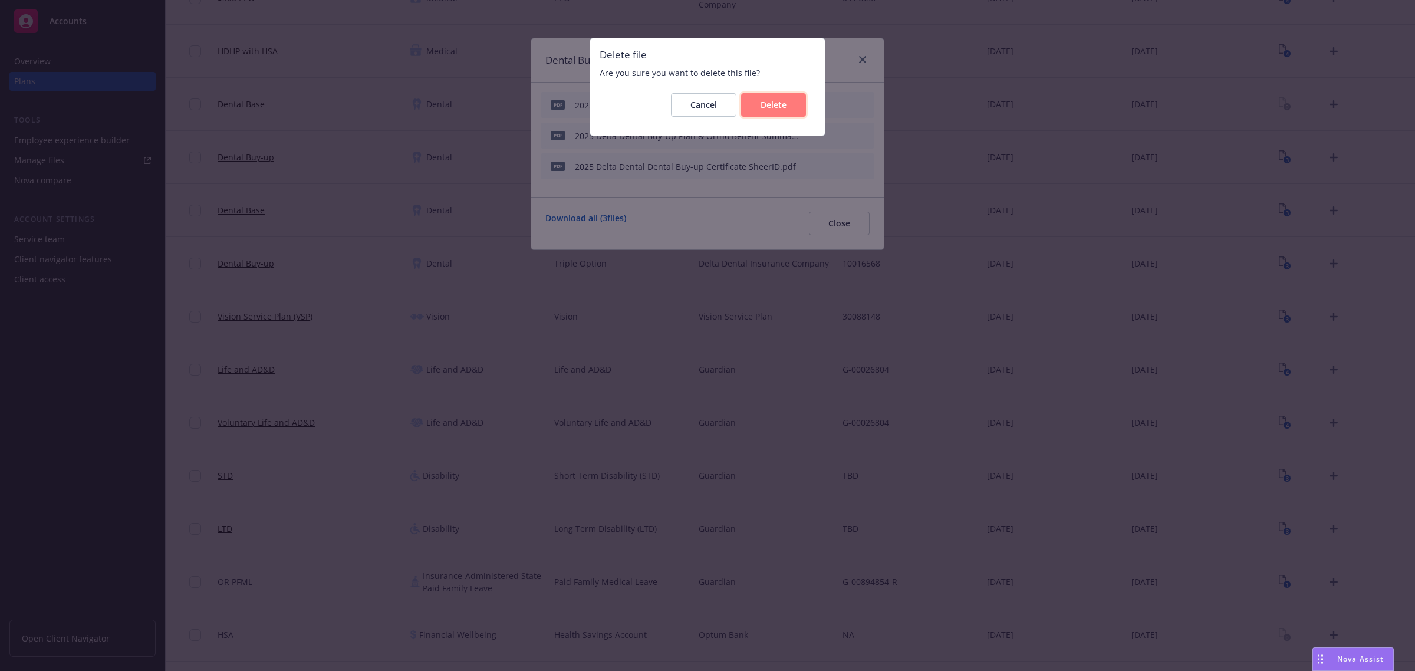
click at [789, 102] on button "Delete" at bounding box center [773, 105] width 65 height 24
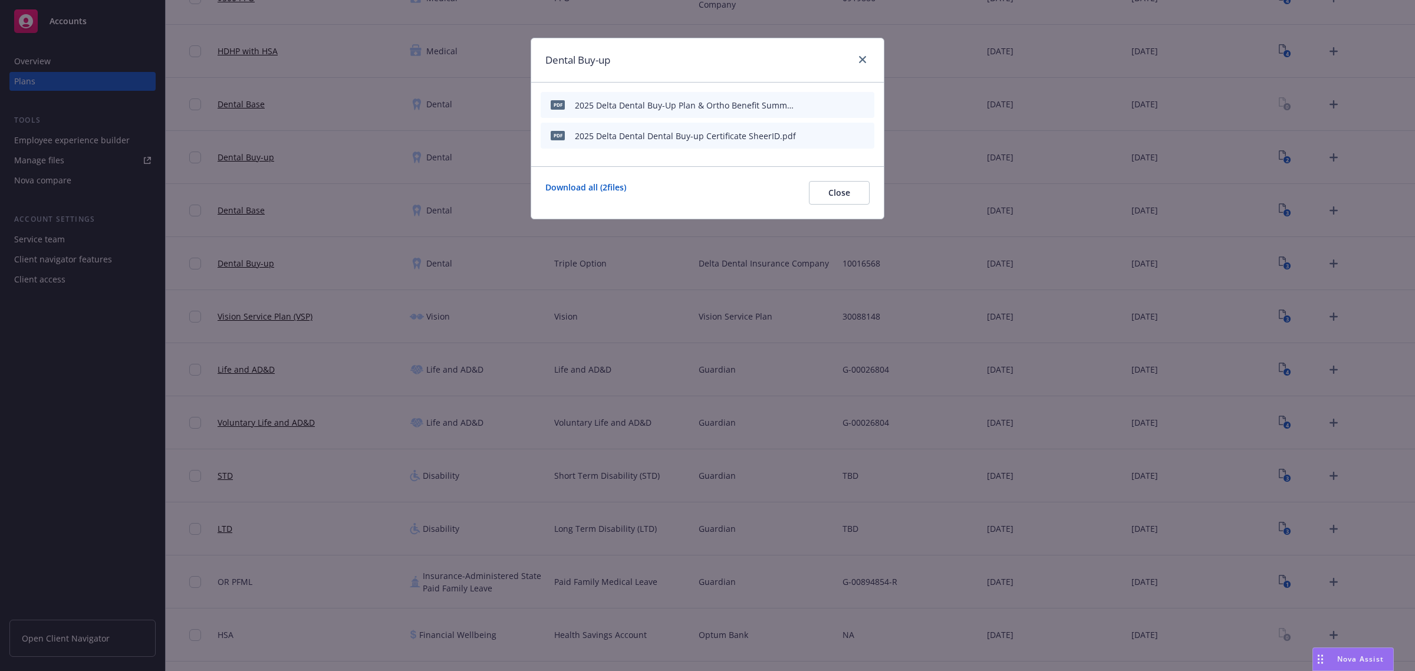
click at [864, 107] on icon "archive file" at bounding box center [864, 104] width 8 height 9
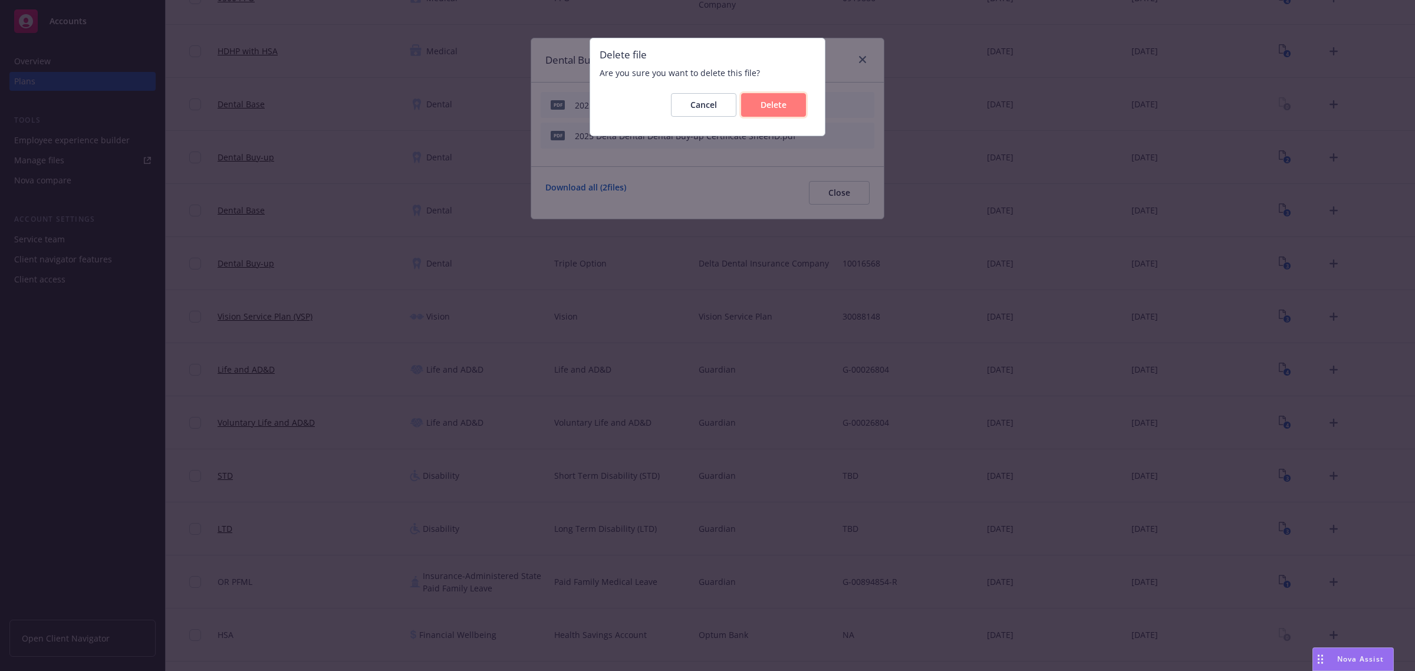
click at [753, 109] on button "Delete" at bounding box center [773, 105] width 65 height 24
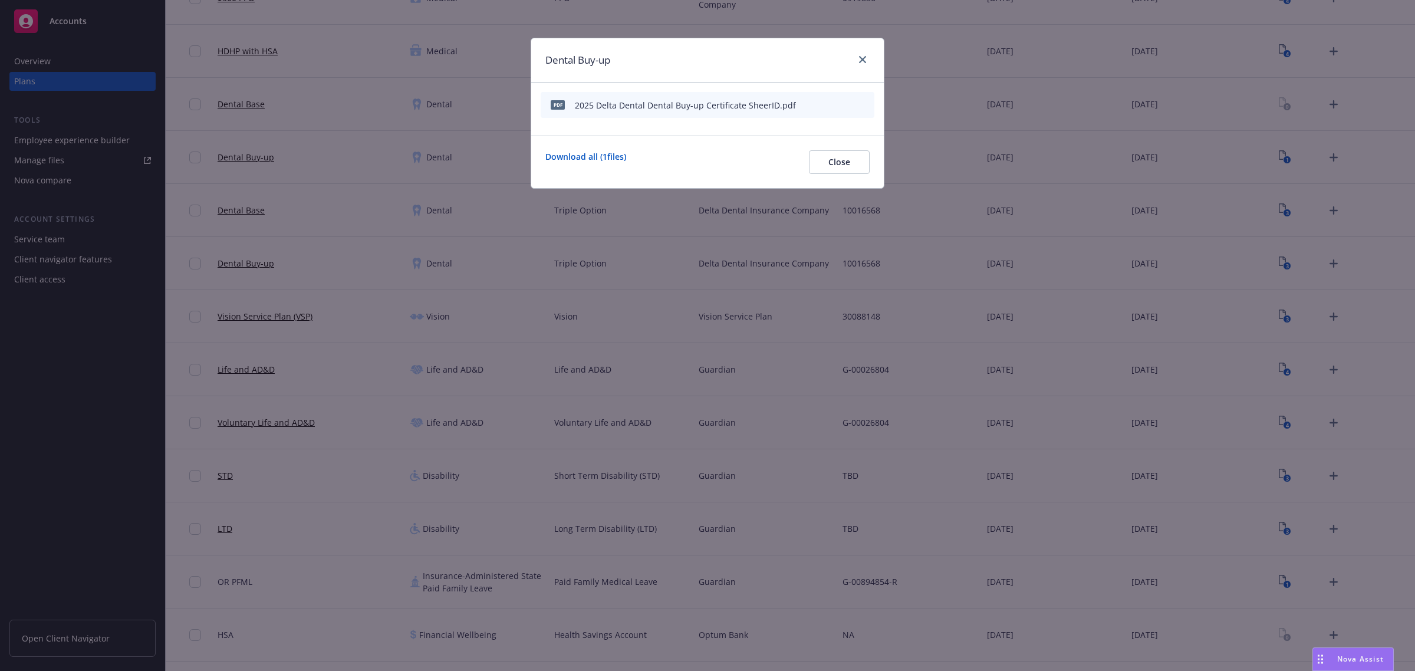
click at [863, 101] on icon "archive file" at bounding box center [864, 104] width 8 height 9
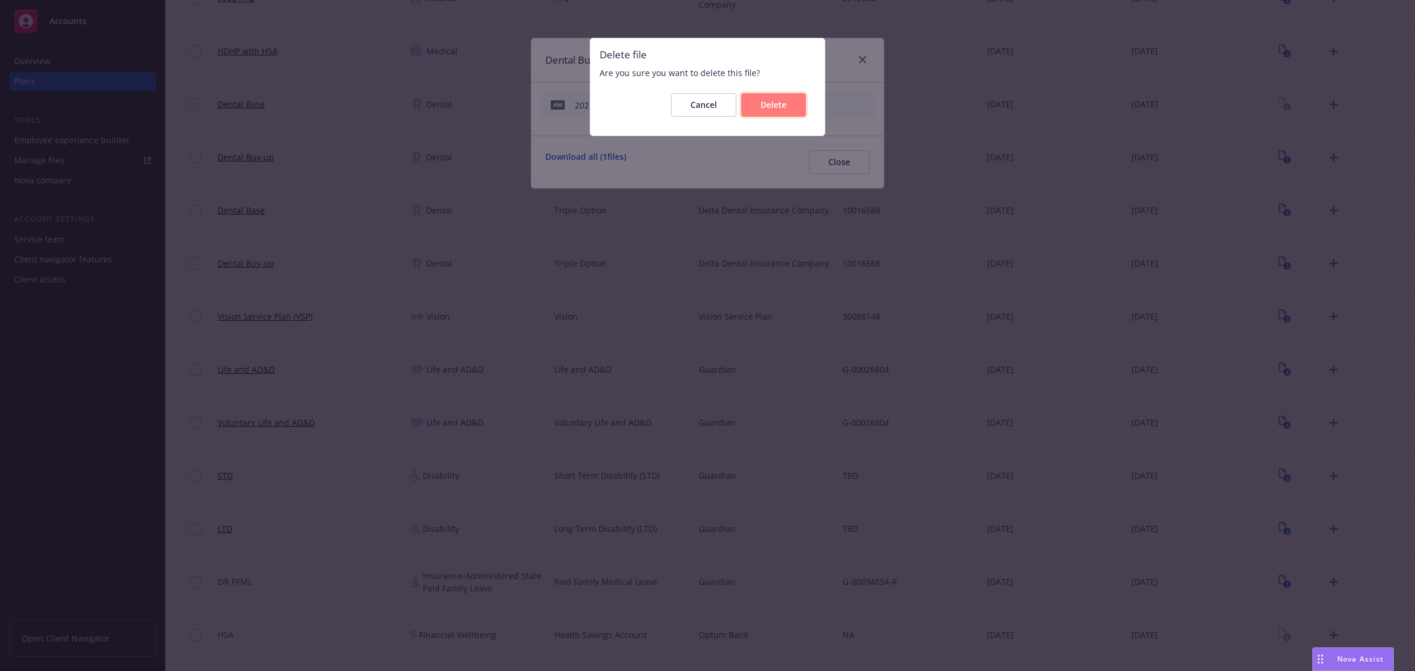
click at [778, 113] on button "Delete" at bounding box center [773, 105] width 65 height 24
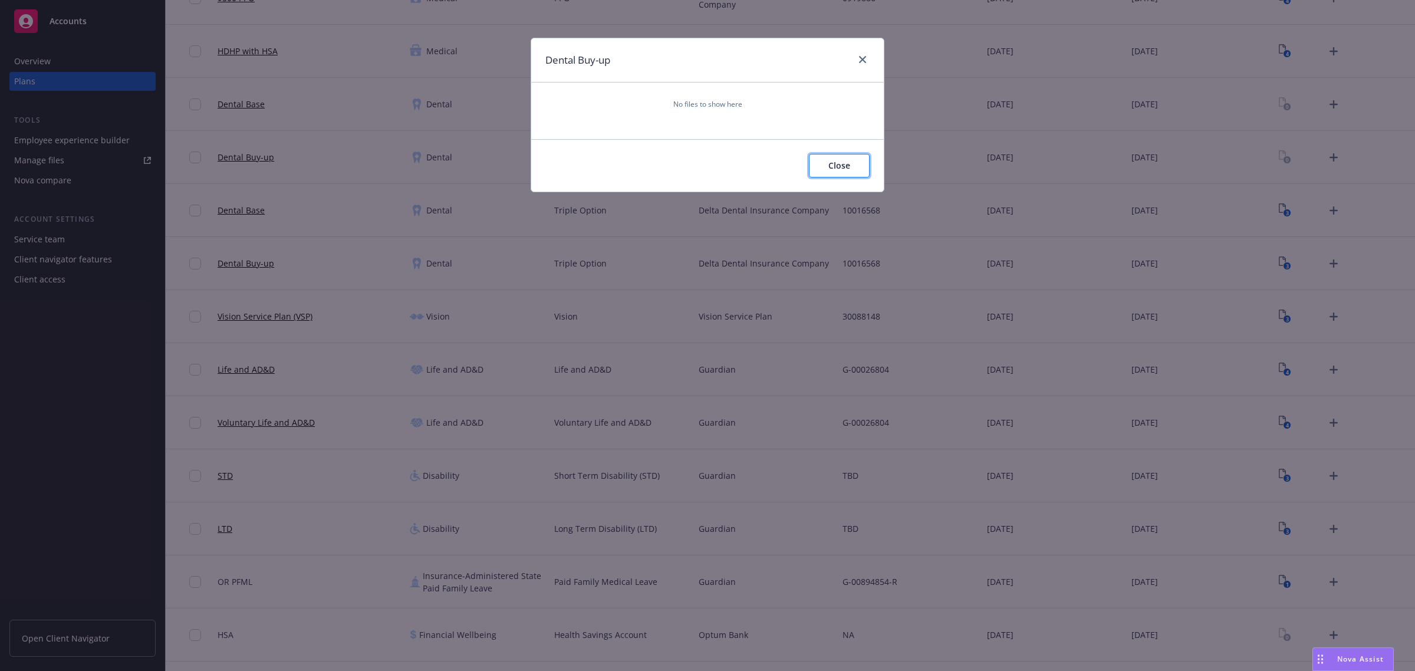
click at [830, 167] on span "Close" at bounding box center [839, 165] width 22 height 11
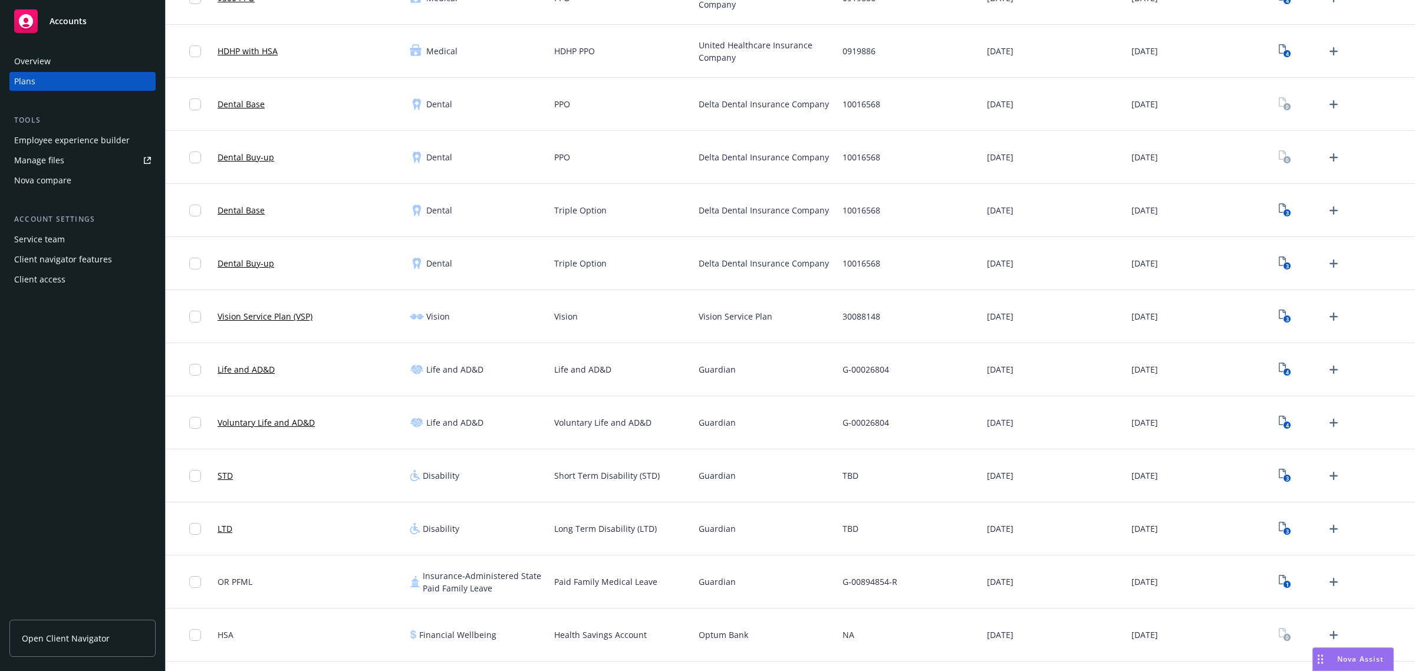
click at [89, 145] on div "Employee experience builder" at bounding box center [72, 140] width 116 height 19
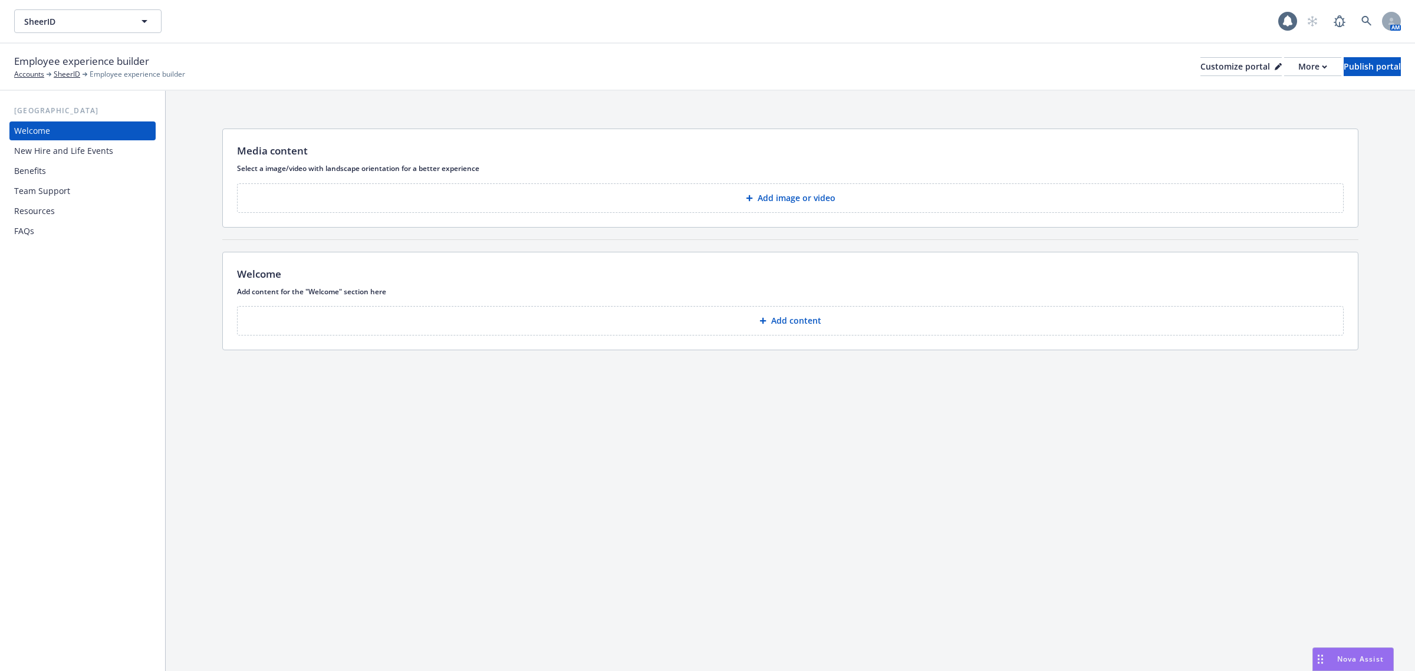
click at [87, 169] on div "Benefits" at bounding box center [82, 171] width 137 height 19
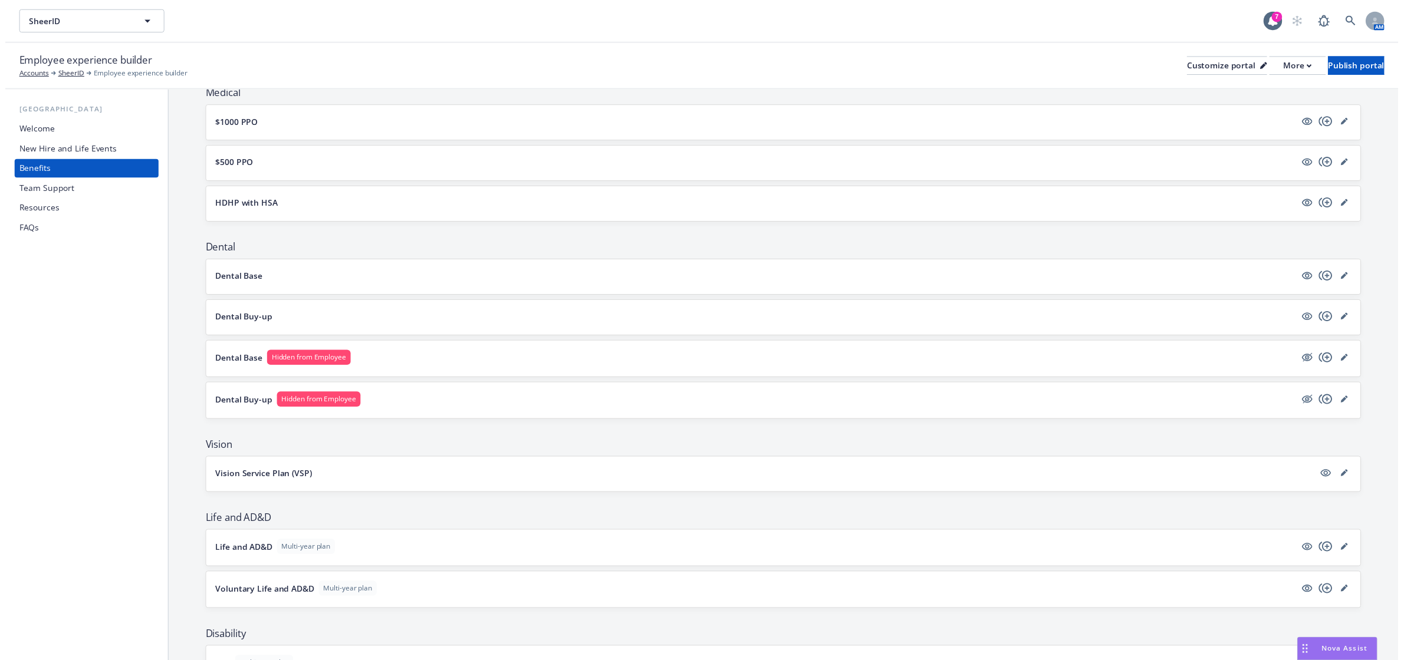
scroll to position [196, 0]
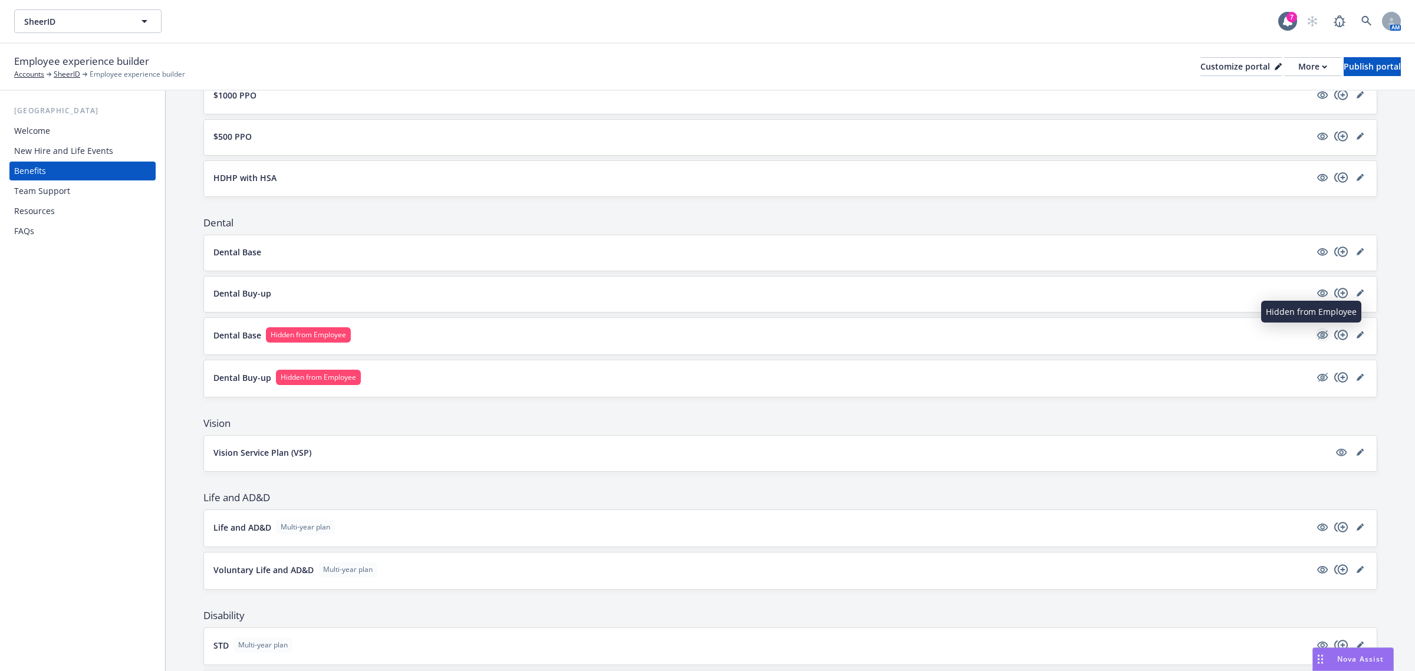
click at [1318, 337] on icon "hidden" at bounding box center [1322, 334] width 9 height 9
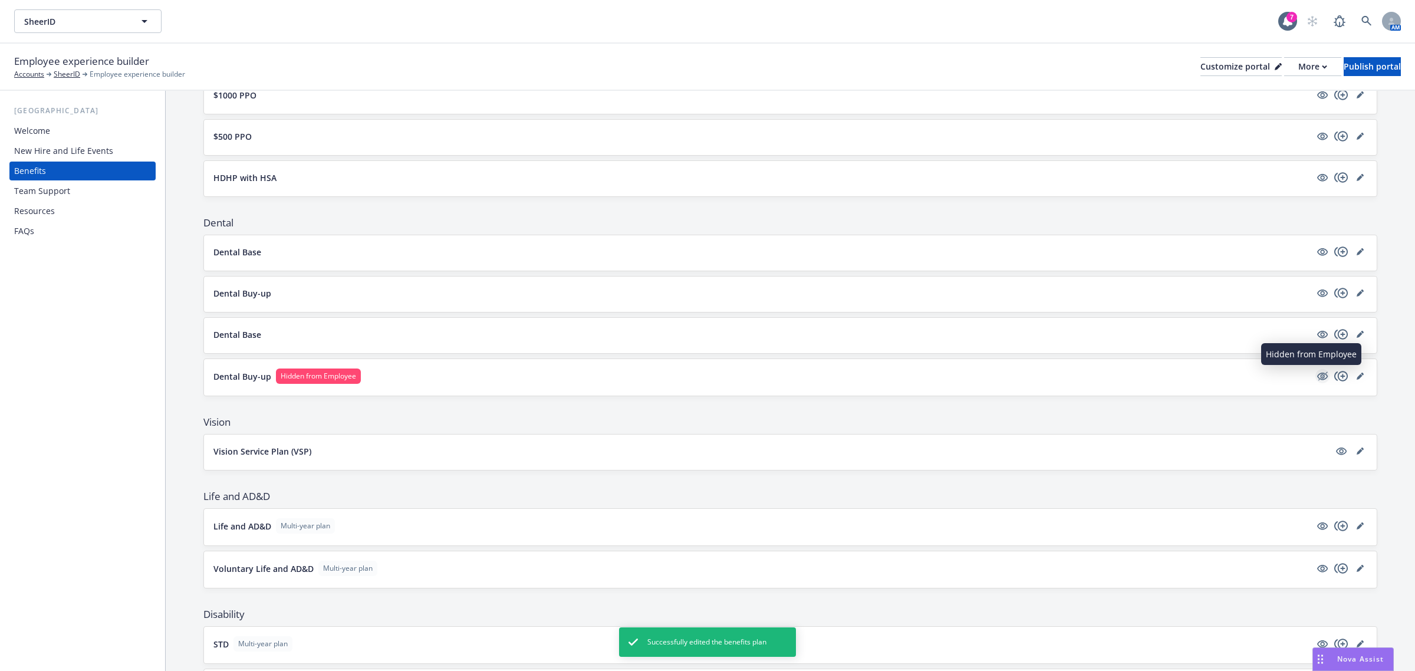
click at [1317, 376] on icon "hidden" at bounding box center [1322, 377] width 11 height 8
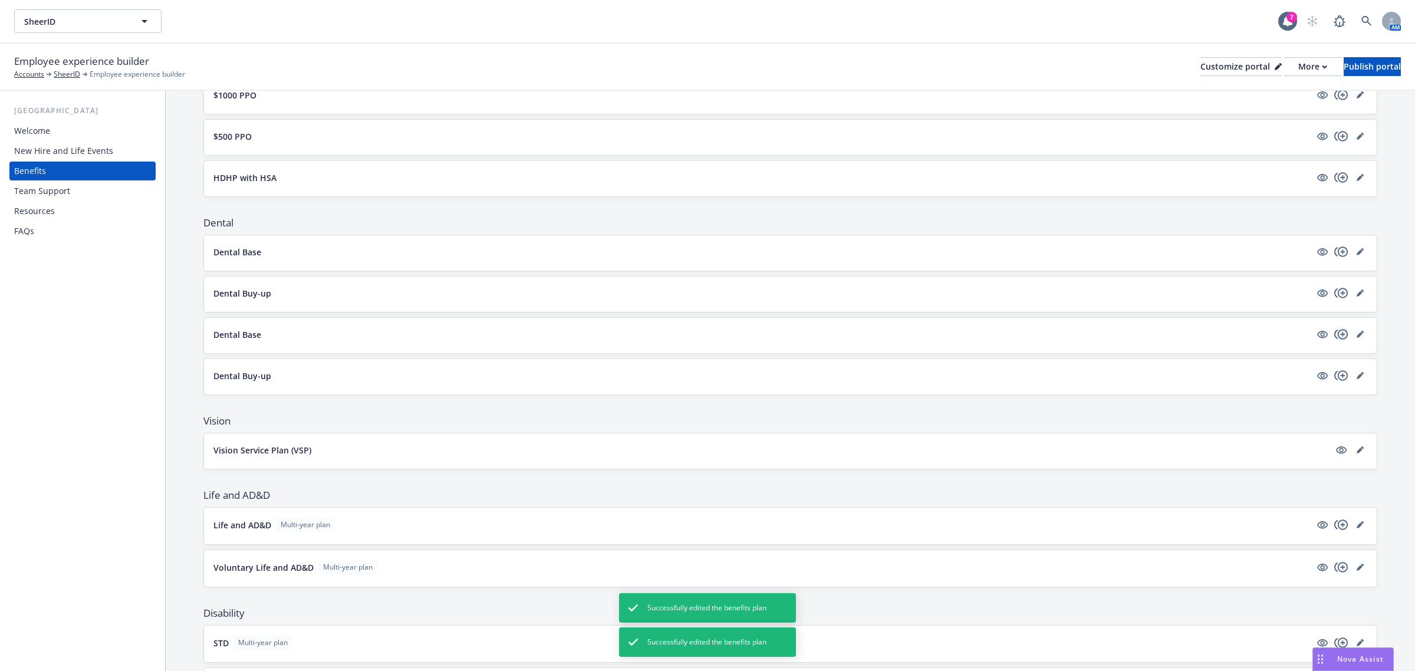
click at [1334, 332] on icon "copyPlus" at bounding box center [1341, 334] width 14 height 14
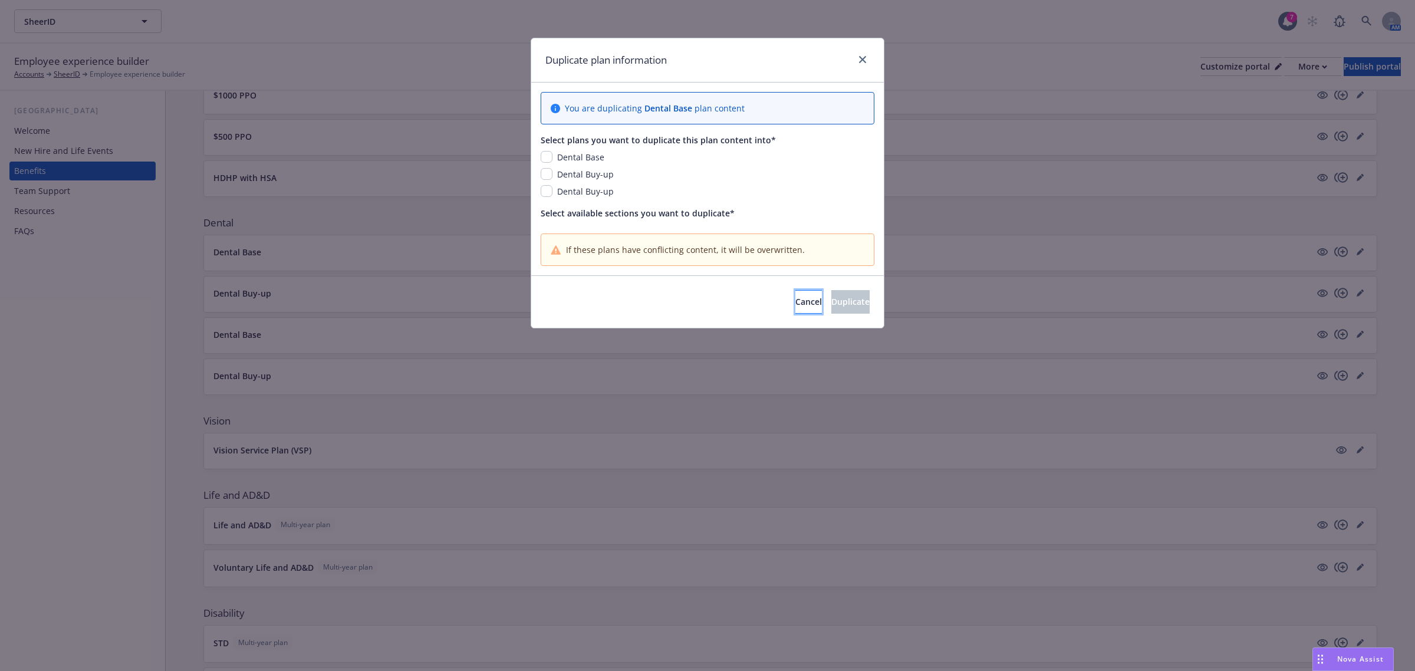
click at [795, 305] on button "Cancel" at bounding box center [808, 302] width 27 height 24
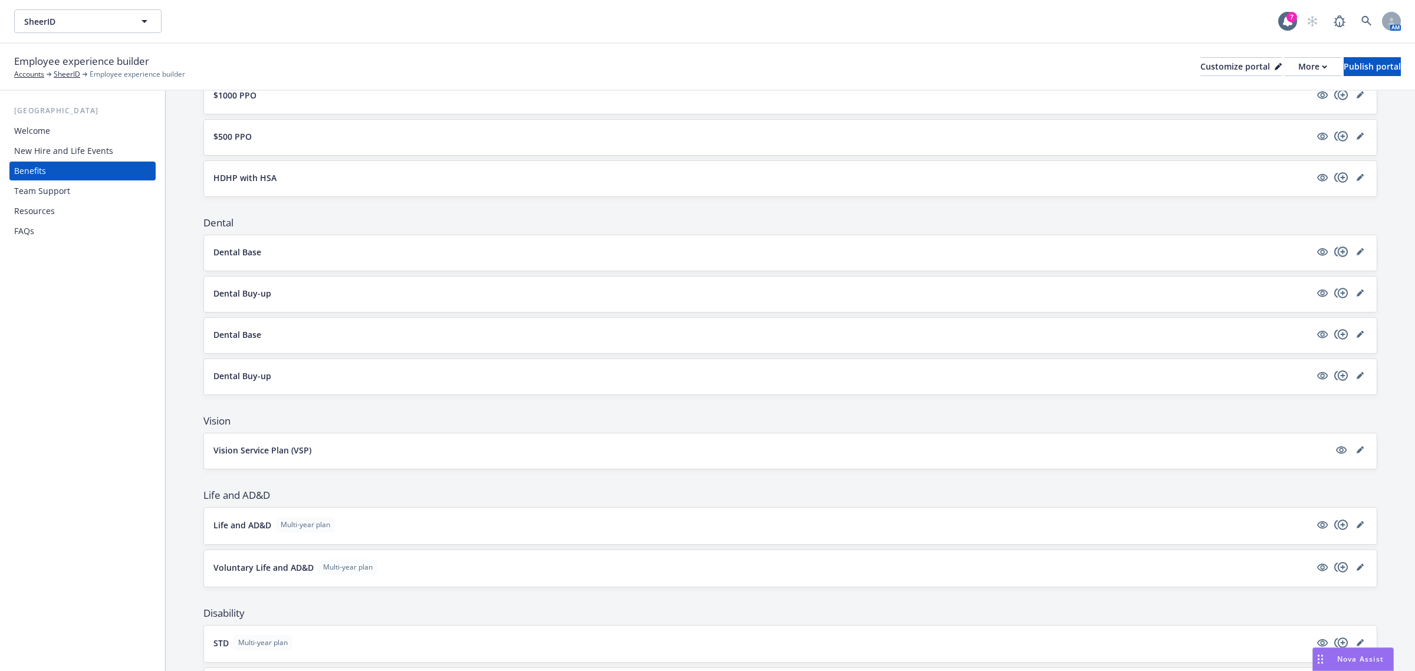
click at [1334, 248] on icon "copyPlus" at bounding box center [1341, 252] width 14 height 14
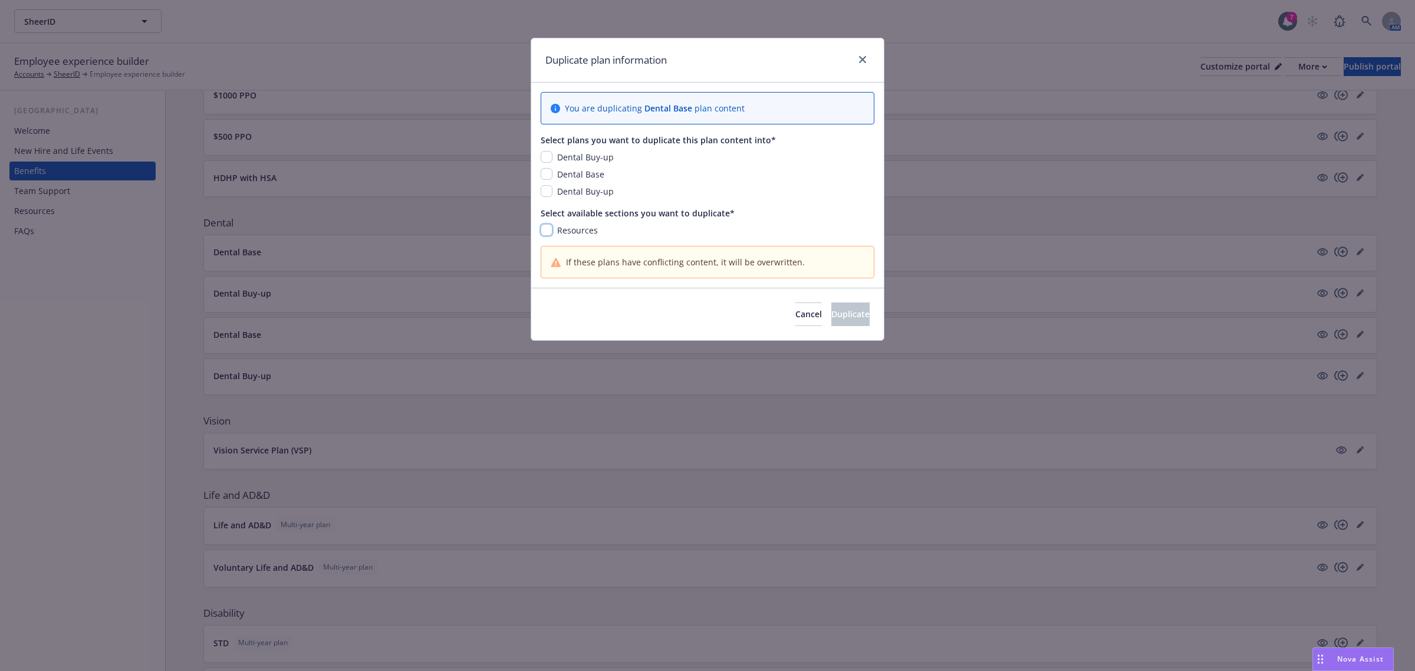
click at [546, 231] on input "checkbox" at bounding box center [547, 230] width 12 height 12
checkbox input "true"
click at [548, 175] on input "checkbox" at bounding box center [547, 174] width 12 height 12
checkbox input "true"
click at [547, 189] on input "checkbox" at bounding box center [547, 191] width 12 height 12
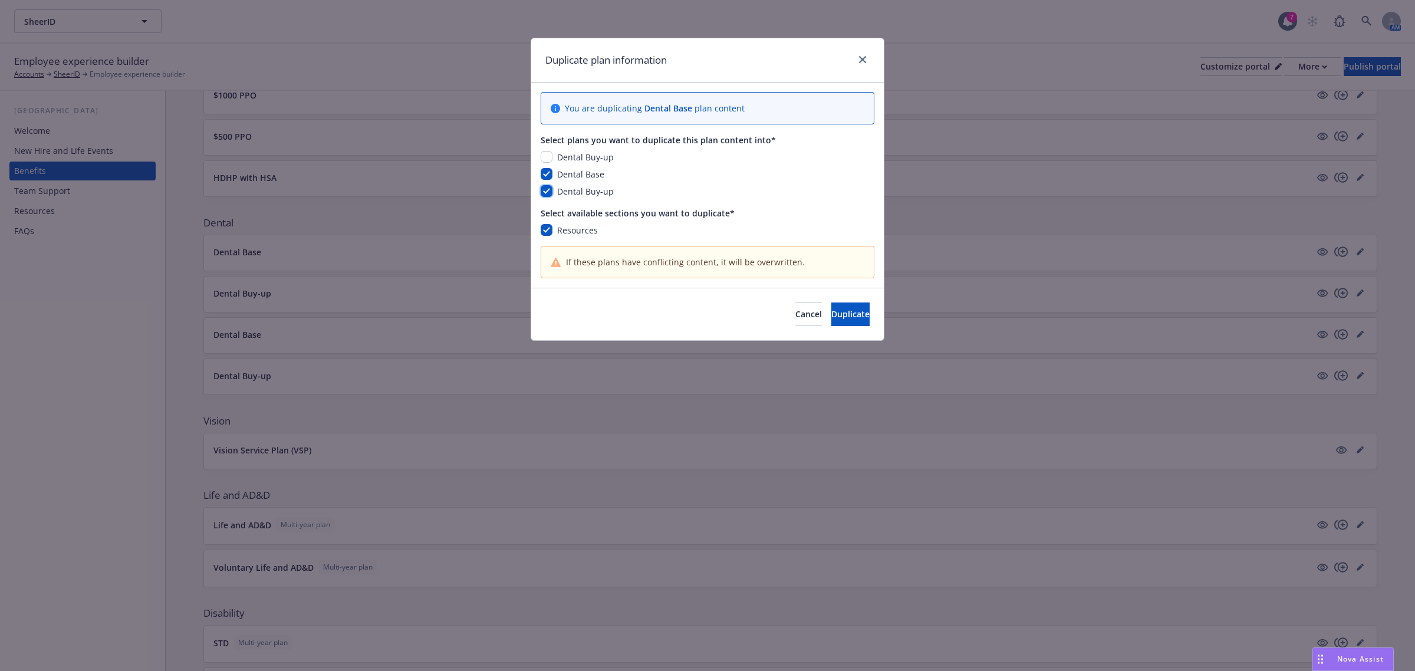
checkbox input "true"
click at [541, 152] on div "Dental Buy-up" at bounding box center [708, 157] width 334 height 12
click at [545, 156] on input "checkbox" at bounding box center [547, 157] width 12 height 12
checkbox input "true"
click at [835, 308] on button "Duplicate" at bounding box center [850, 314] width 38 height 24
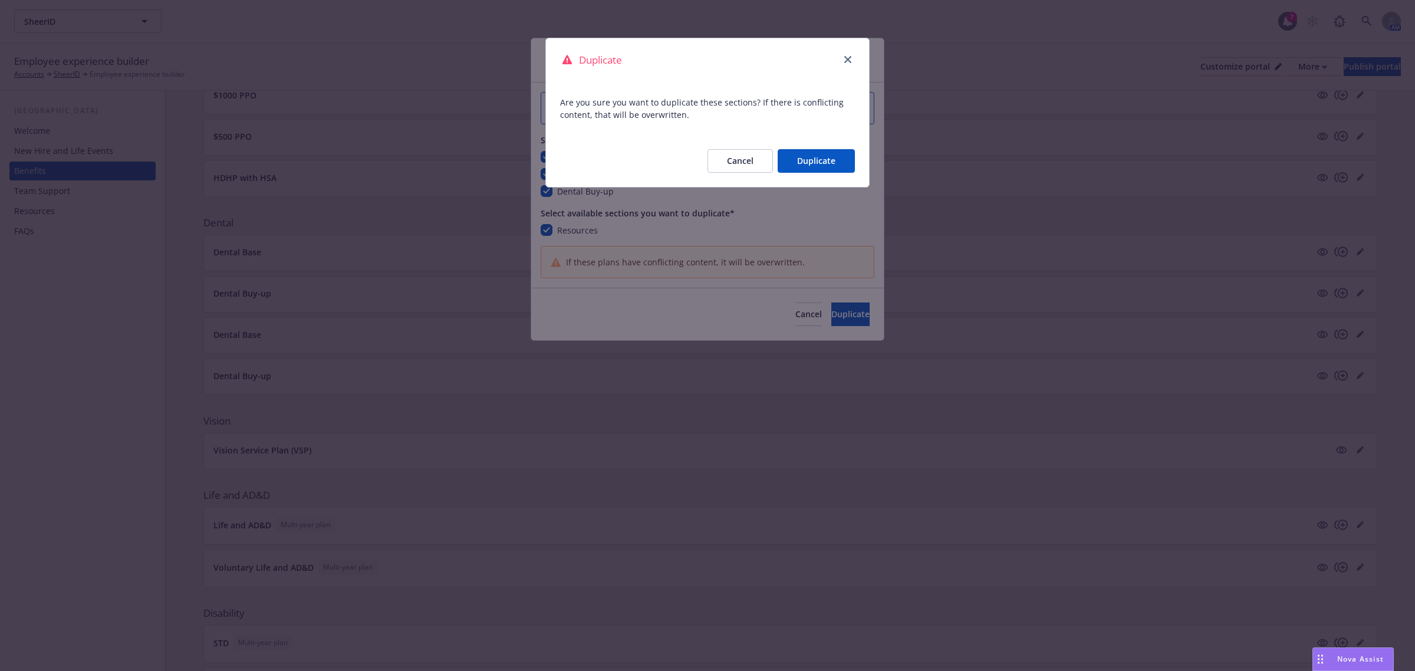
click at [805, 163] on button "Duplicate" at bounding box center [816, 161] width 77 height 24
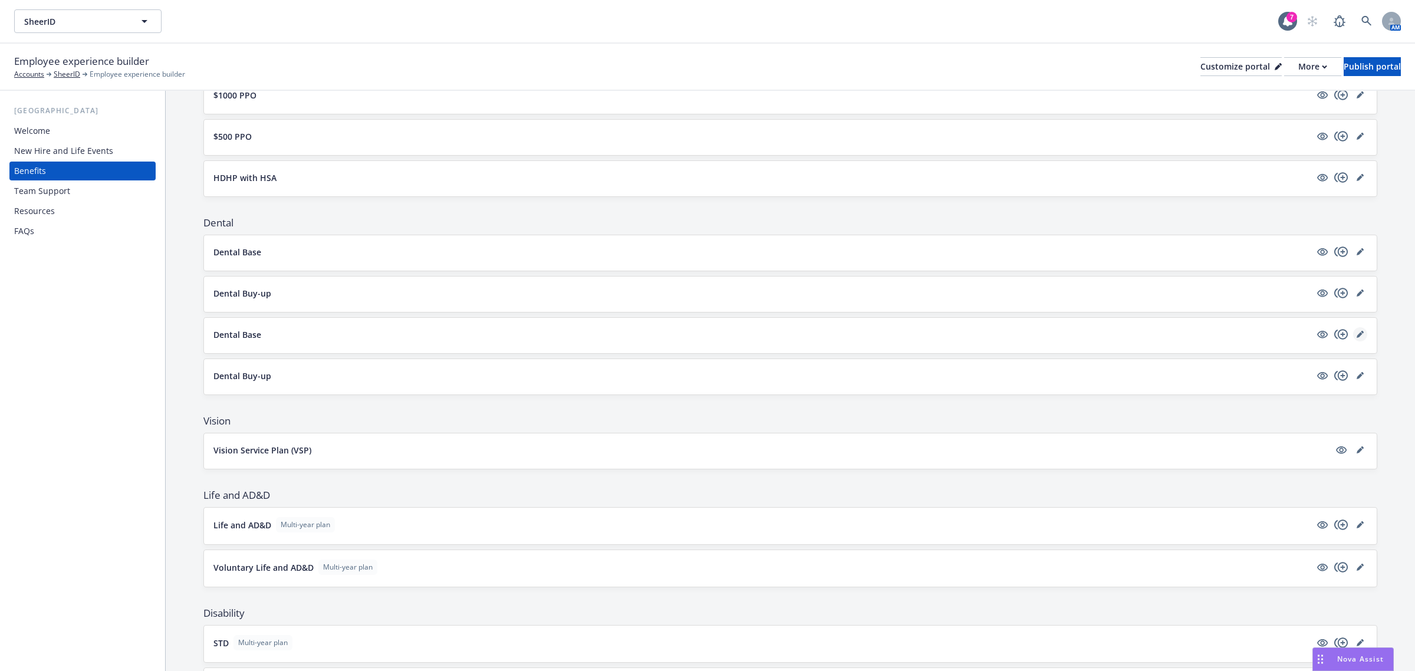
click at [1357, 337] on icon "editPencil" at bounding box center [1360, 334] width 7 height 7
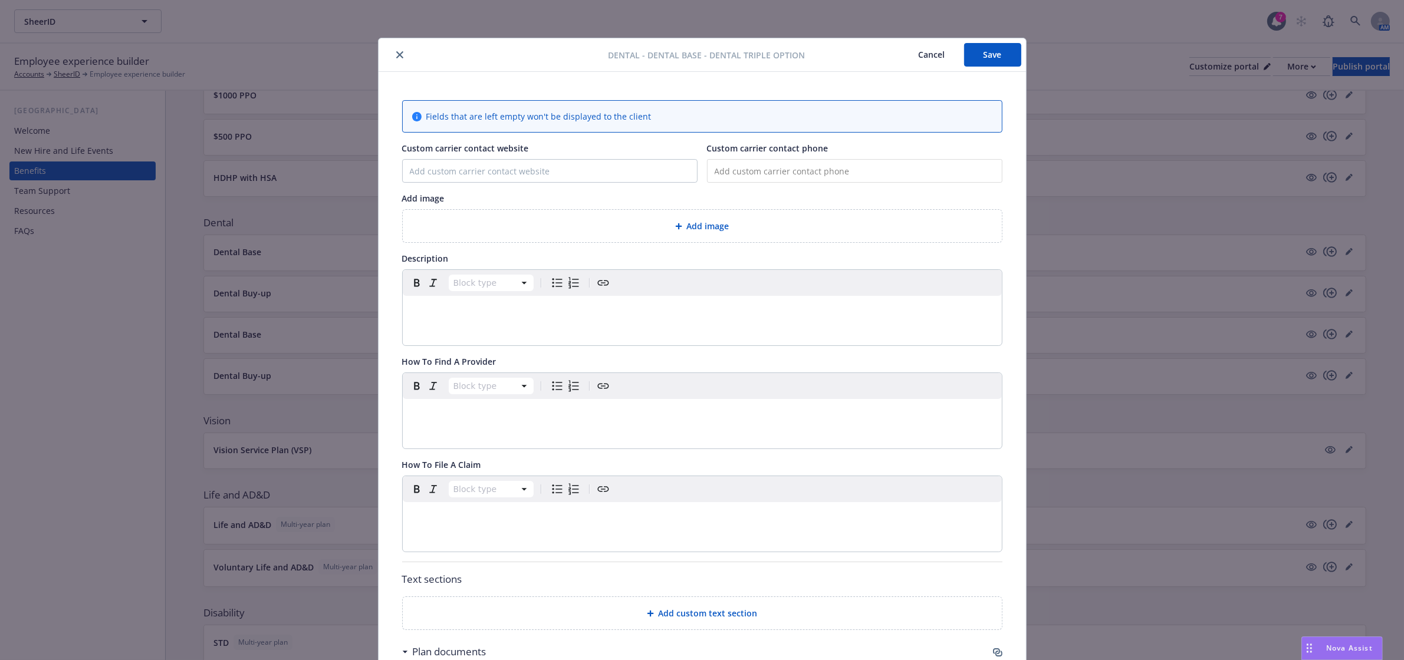
click at [393, 57] on button "close" at bounding box center [400, 55] width 14 height 14
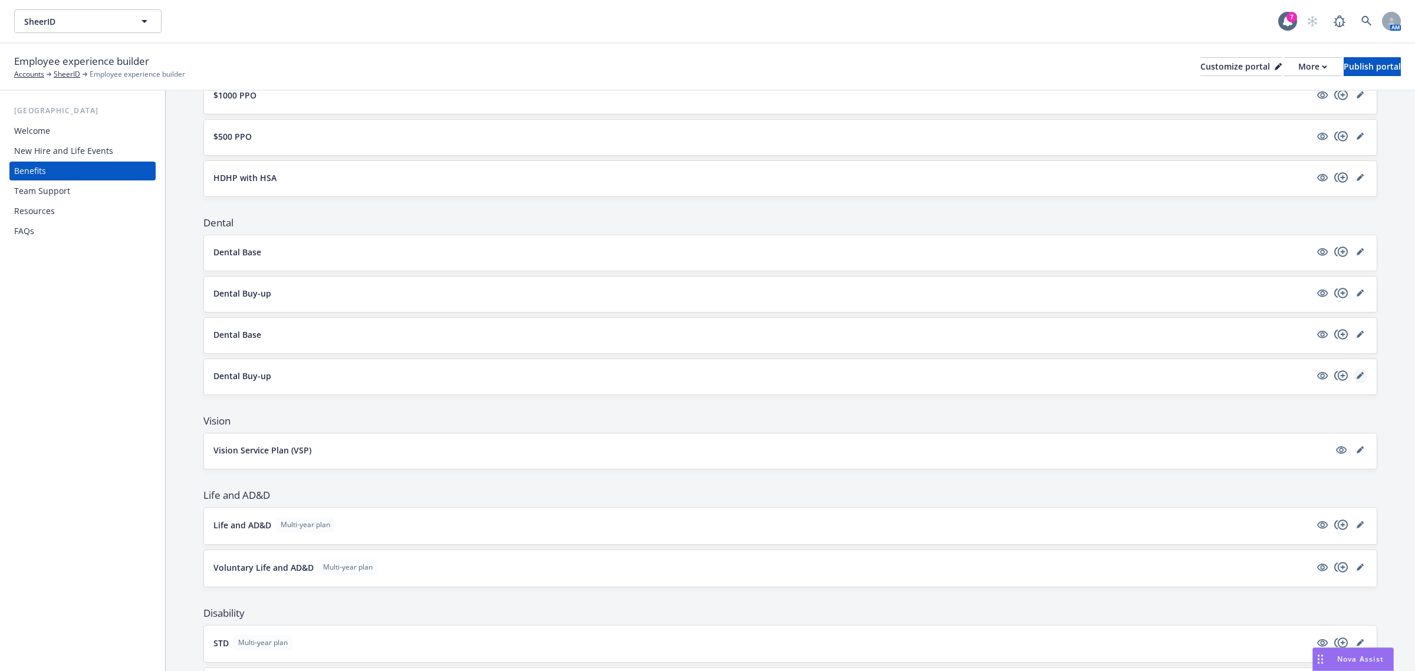
click at [1361, 375] on icon "editPencil" at bounding box center [1362, 373] width 3 height 3
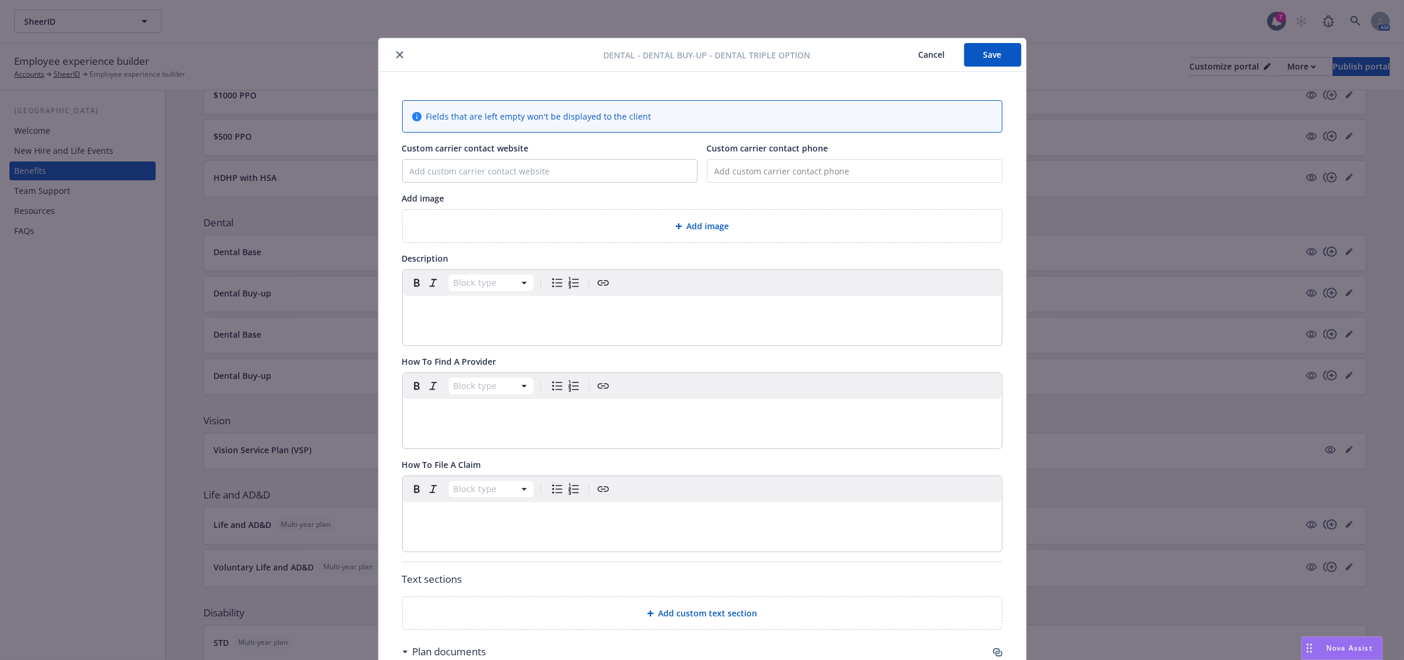
click at [397, 54] on icon "close" at bounding box center [399, 54] width 7 height 7
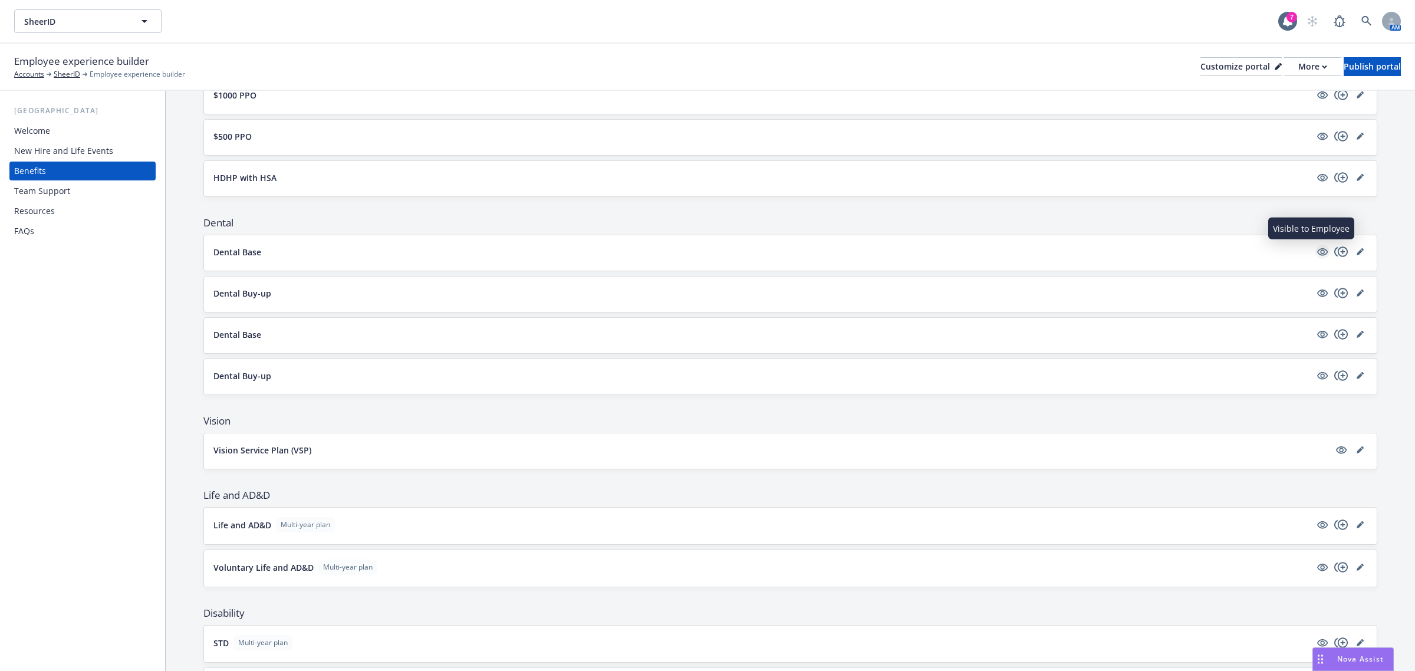
click at [1317, 252] on icon "visible" at bounding box center [1322, 251] width 11 height 11
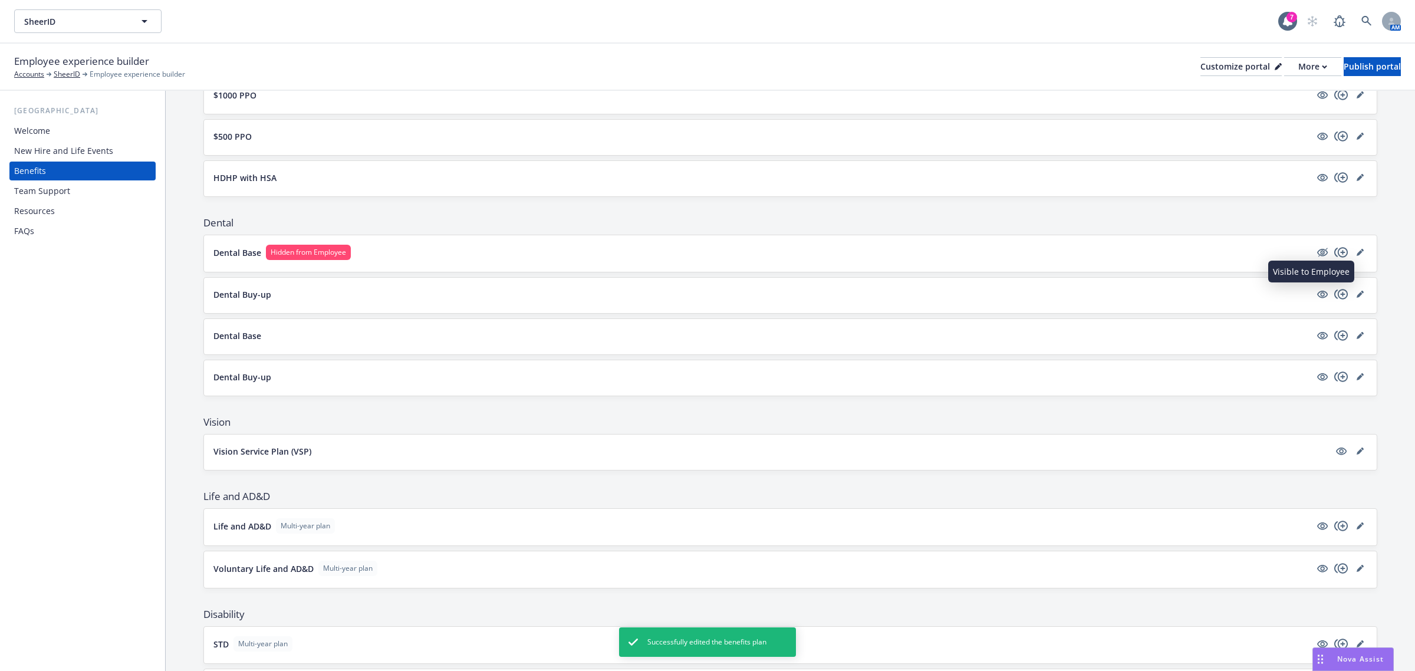
click at [1317, 295] on icon "visible" at bounding box center [1322, 294] width 11 height 11
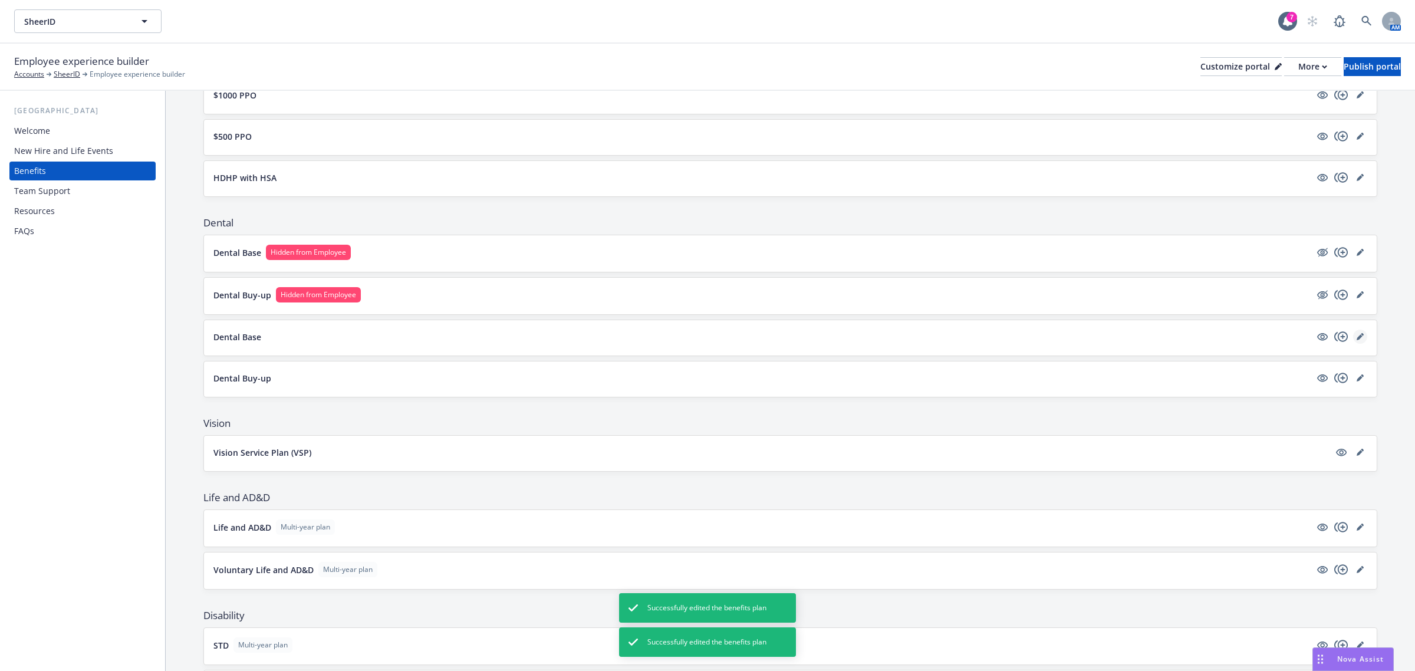
click at [1357, 334] on icon "editPencil" at bounding box center [1360, 336] width 7 height 7
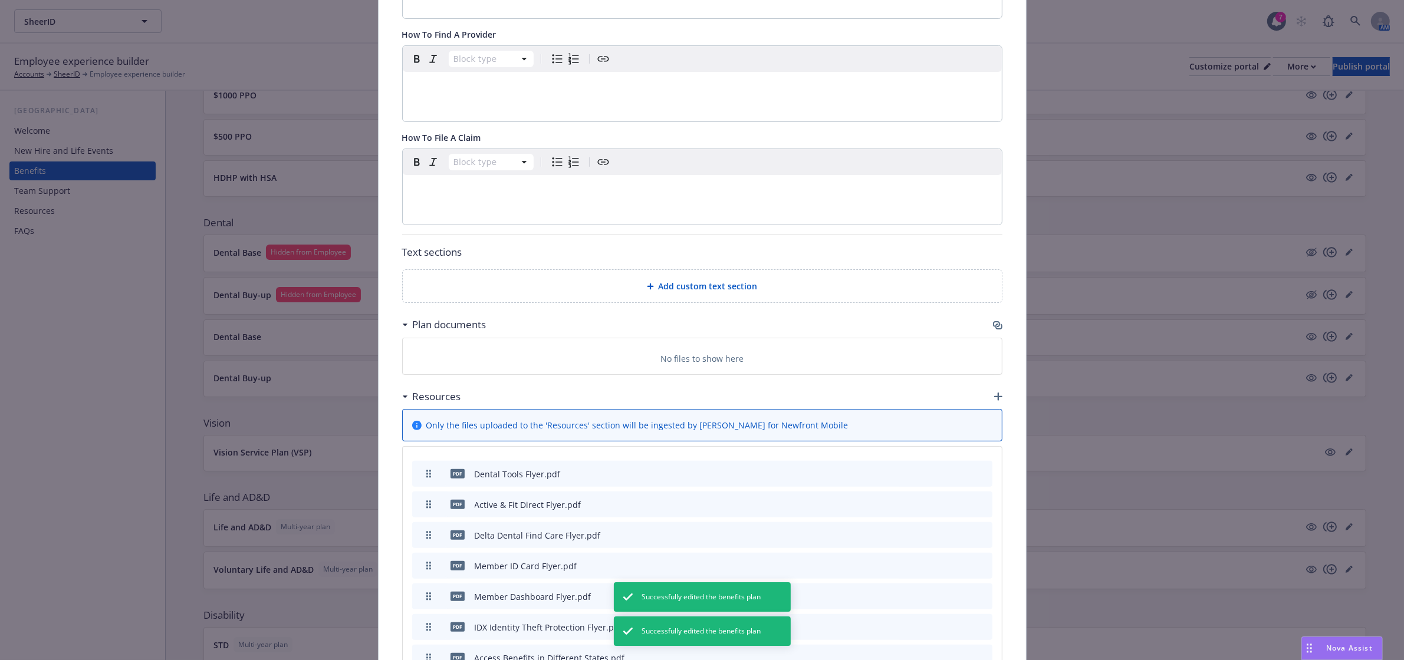
scroll to position [428, 0]
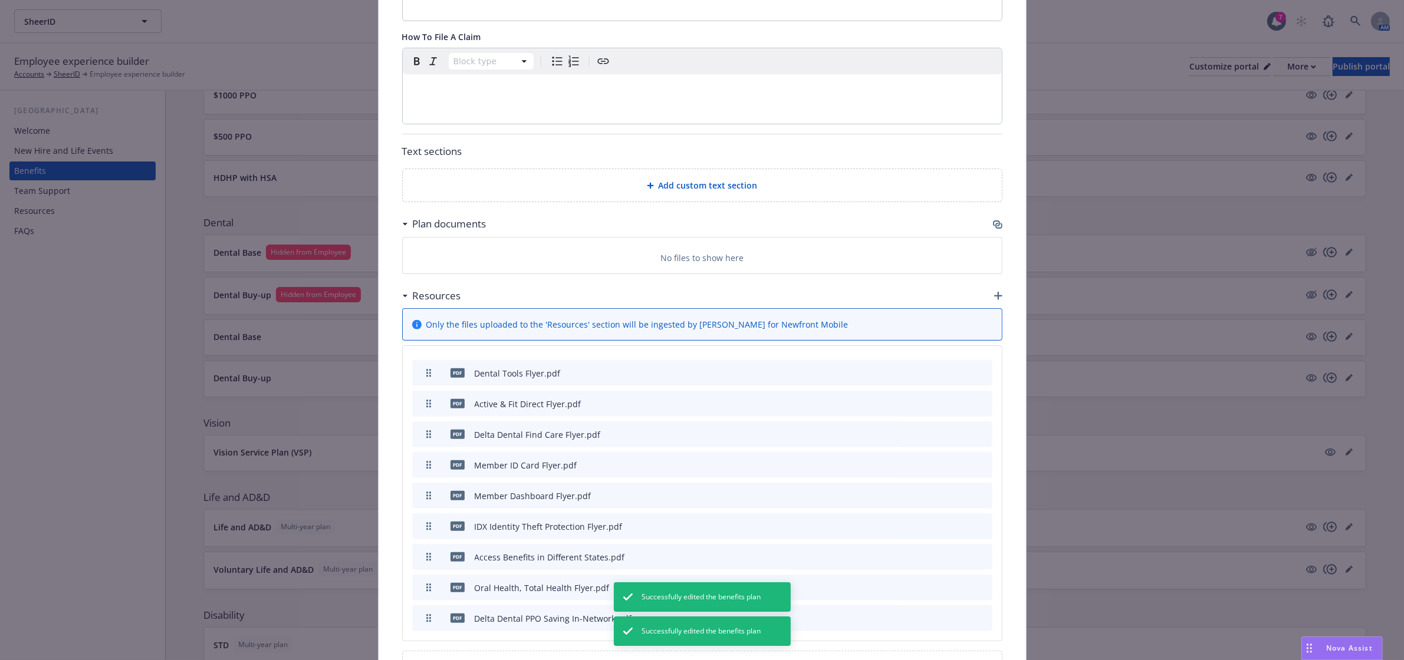
click at [993, 228] on icon "button" at bounding box center [997, 224] width 9 height 9
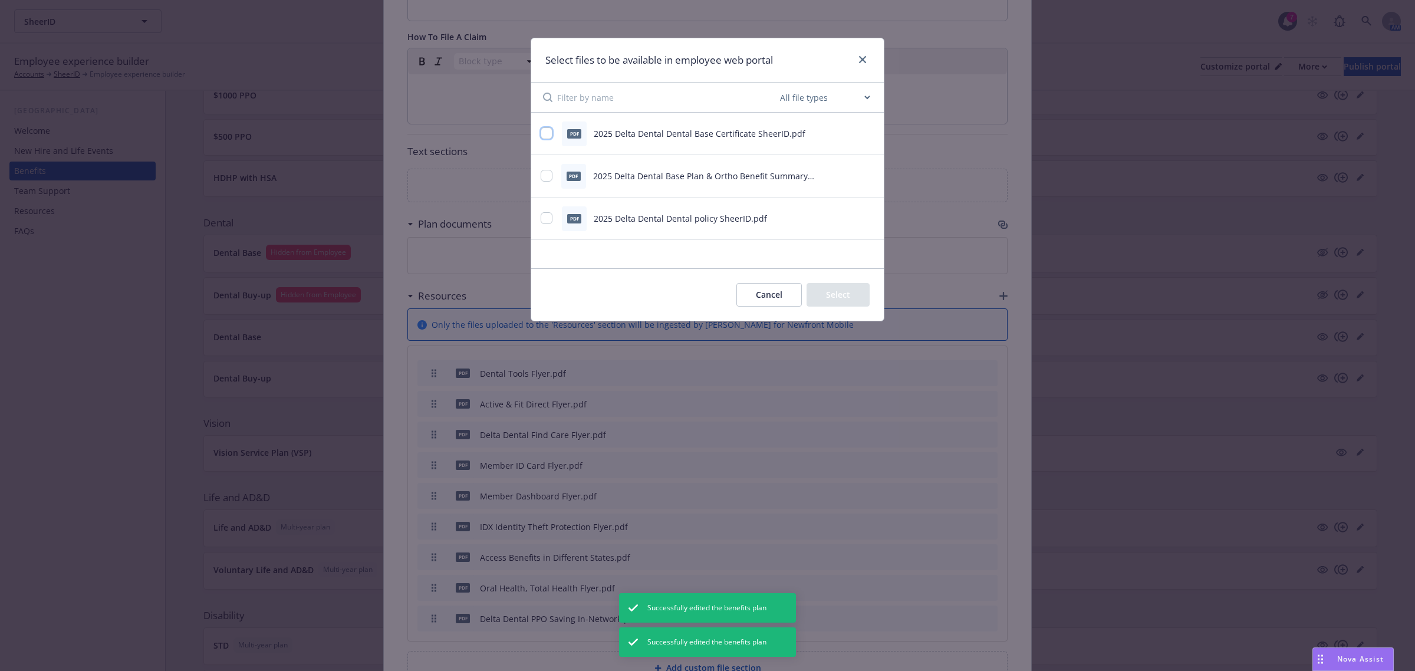
click at [547, 133] on input "checkbox" at bounding box center [547, 133] width 12 height 12
checkbox input "true"
click at [552, 172] on input "checkbox" at bounding box center [547, 176] width 12 height 12
checkbox input "true"
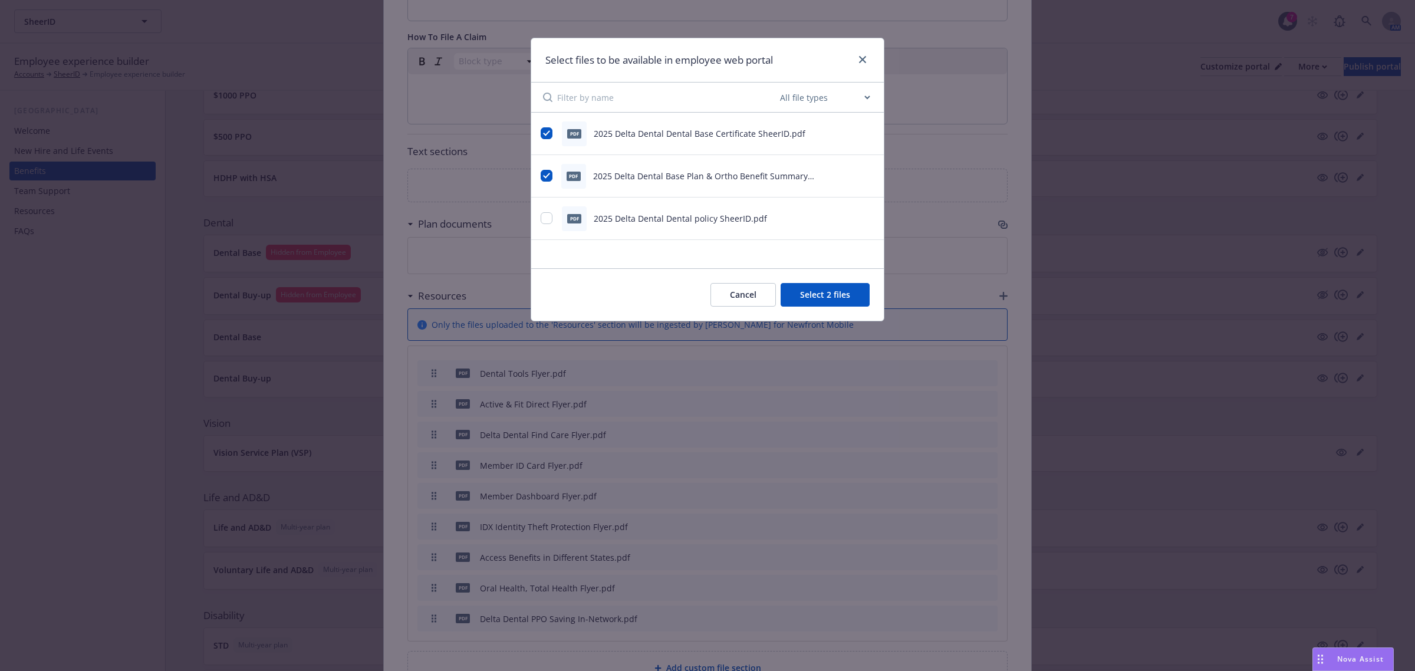
click at [824, 293] on button "Select 2 files" at bounding box center [825, 295] width 89 height 24
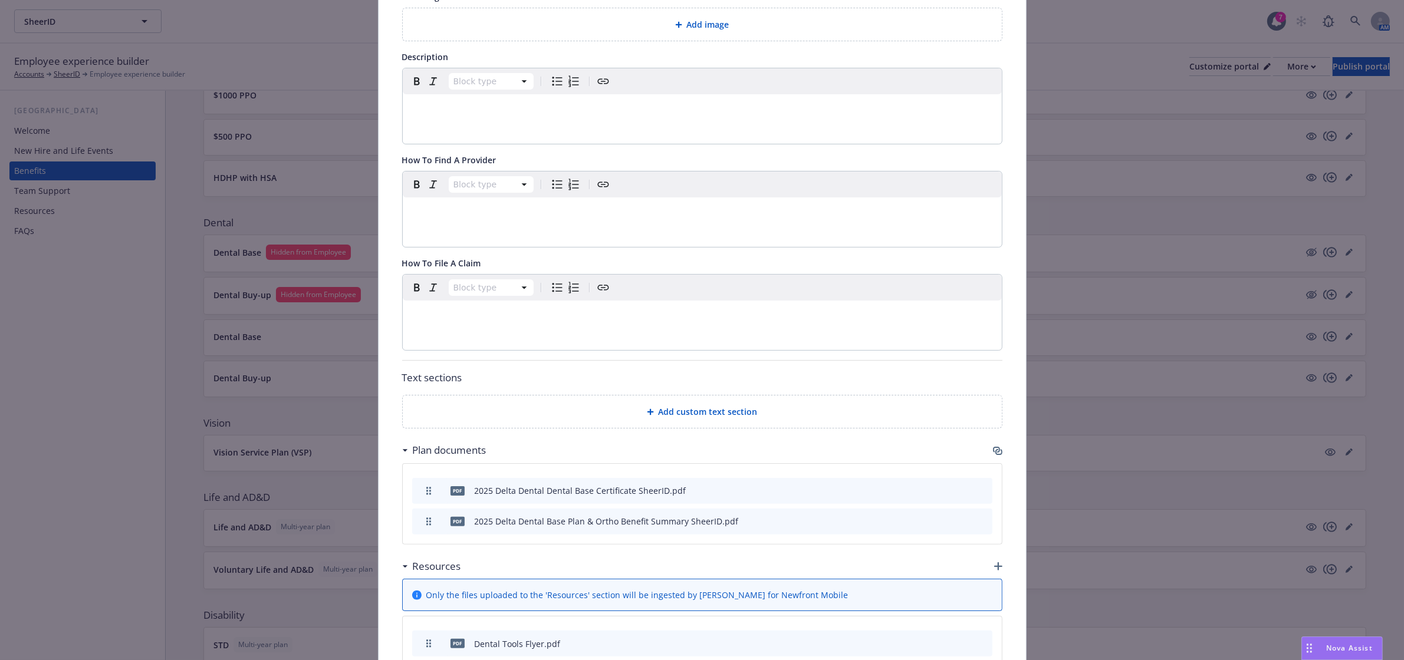
scroll to position [0, 0]
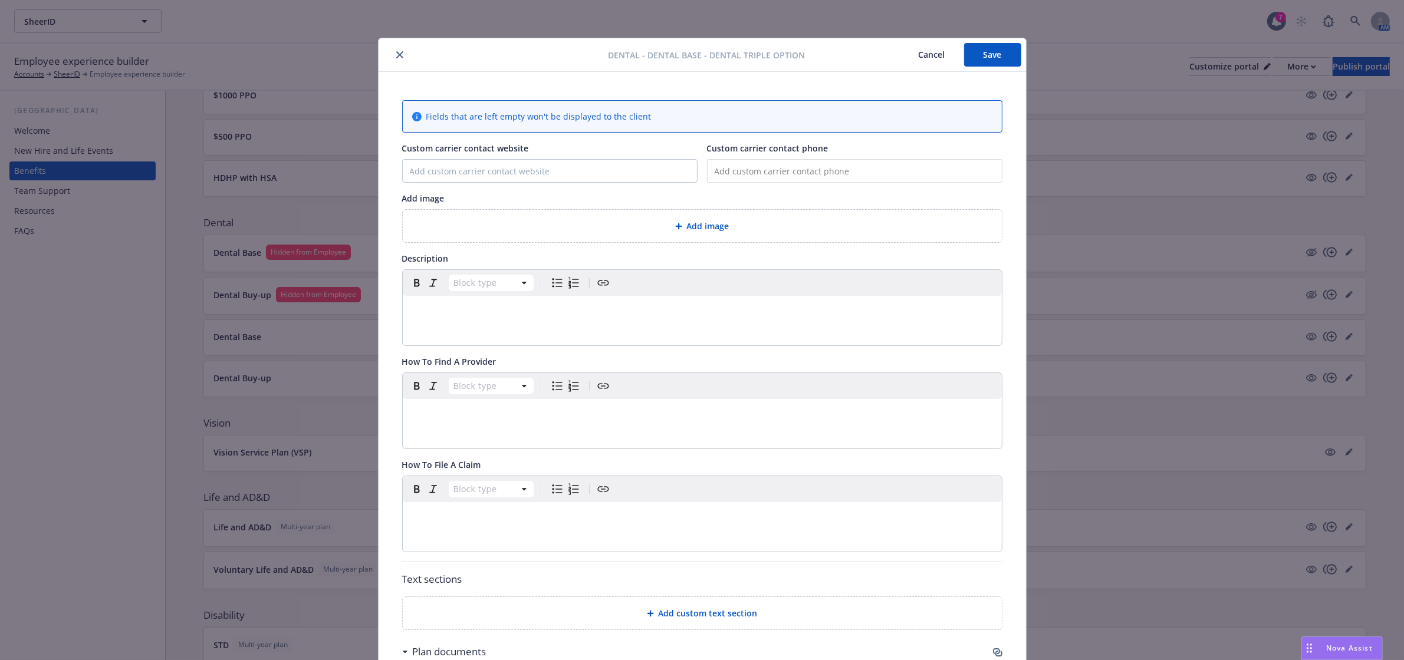
click at [996, 45] on button "Save" at bounding box center [992, 55] width 57 height 24
click at [396, 53] on icon "close" at bounding box center [399, 54] width 7 height 7
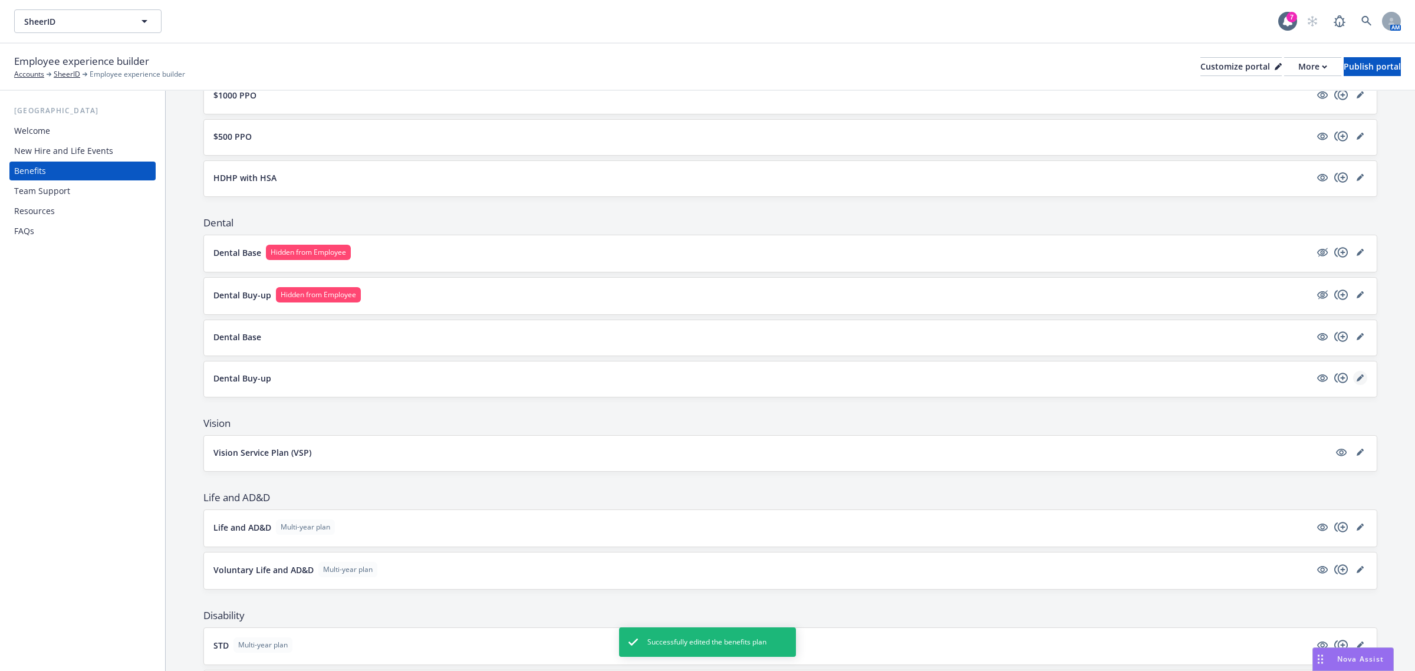
click at [1357, 381] on icon "editPencil" at bounding box center [1360, 377] width 7 height 7
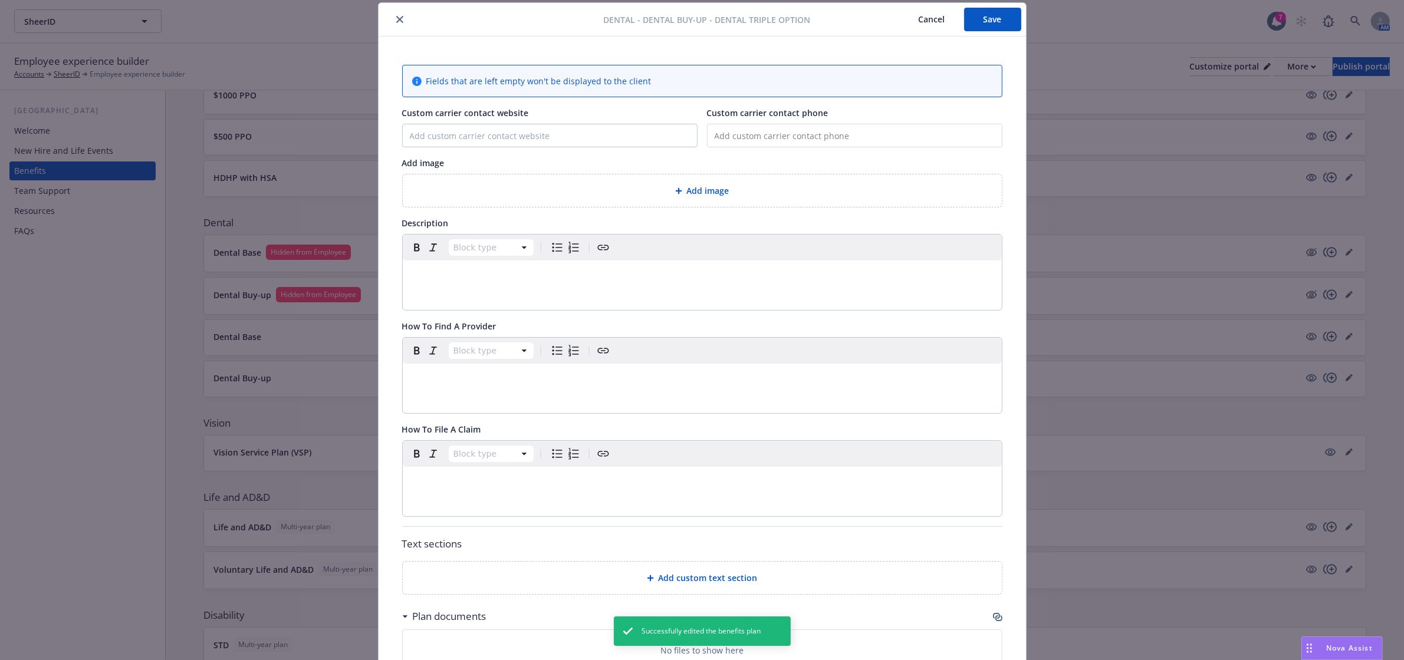
scroll to position [428, 0]
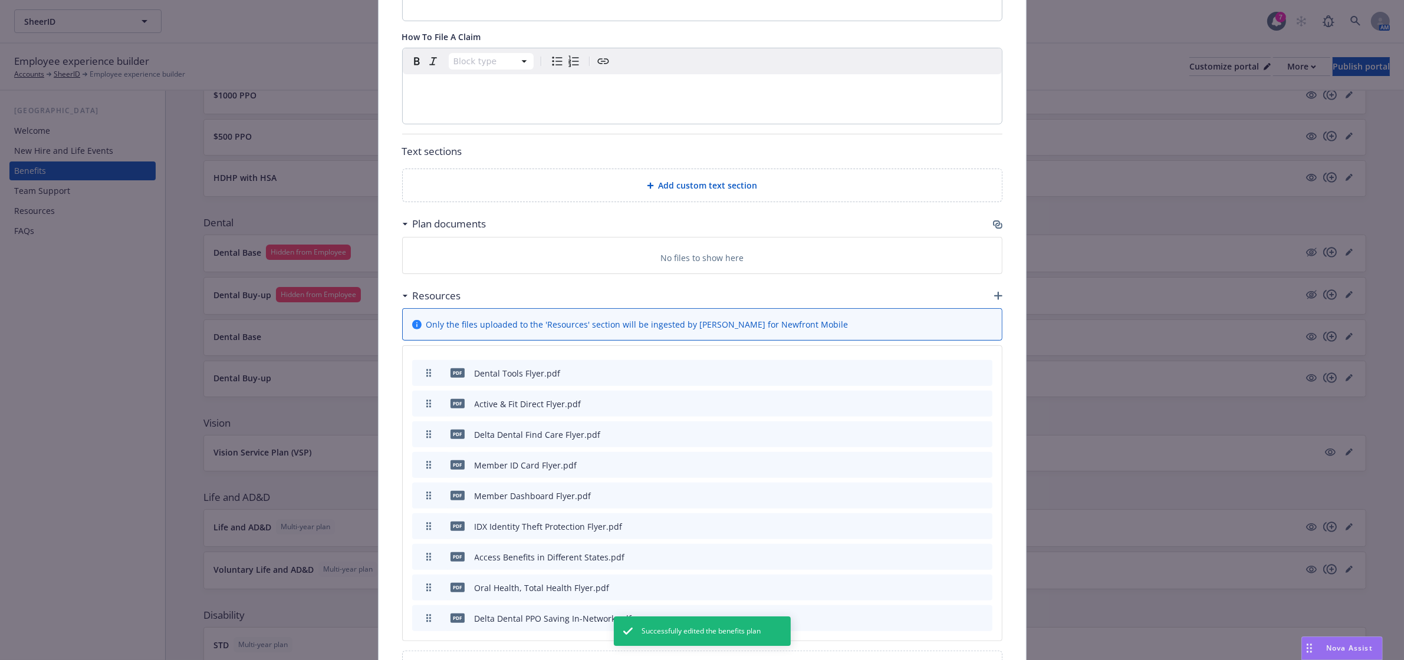
click at [993, 225] on icon "button" at bounding box center [997, 224] width 9 height 9
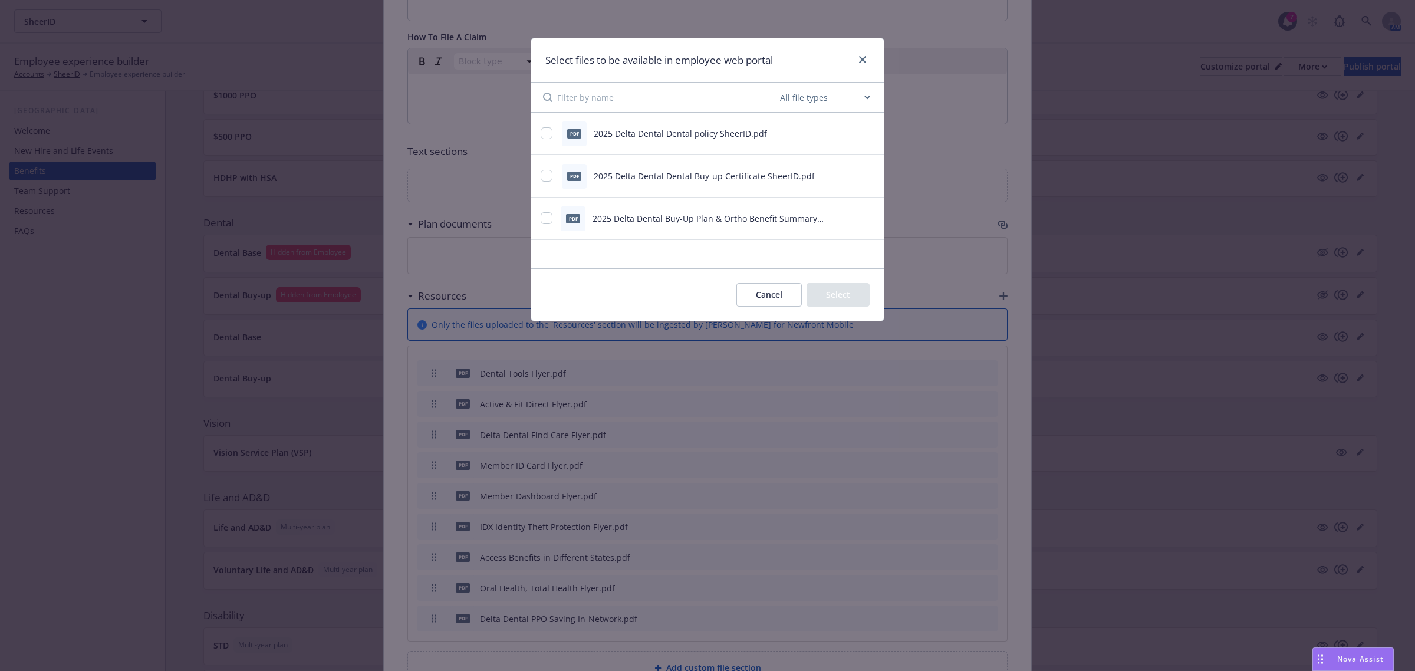
click at [541, 186] on div "pdf 2025 Delta Dental Dental Buy-up Certificate SheerID.pdf" at bounding box center [693, 176] width 304 height 25
click at [546, 172] on input "checkbox" at bounding box center [547, 176] width 12 height 12
checkbox input "true"
click at [539, 216] on div "pdf 2025 Delta Dental Buy-Up Plan & Ortho Benefit Summary SheerID.pdf" at bounding box center [707, 219] width 353 height 42
click at [548, 223] on input "checkbox" at bounding box center [547, 218] width 12 height 12
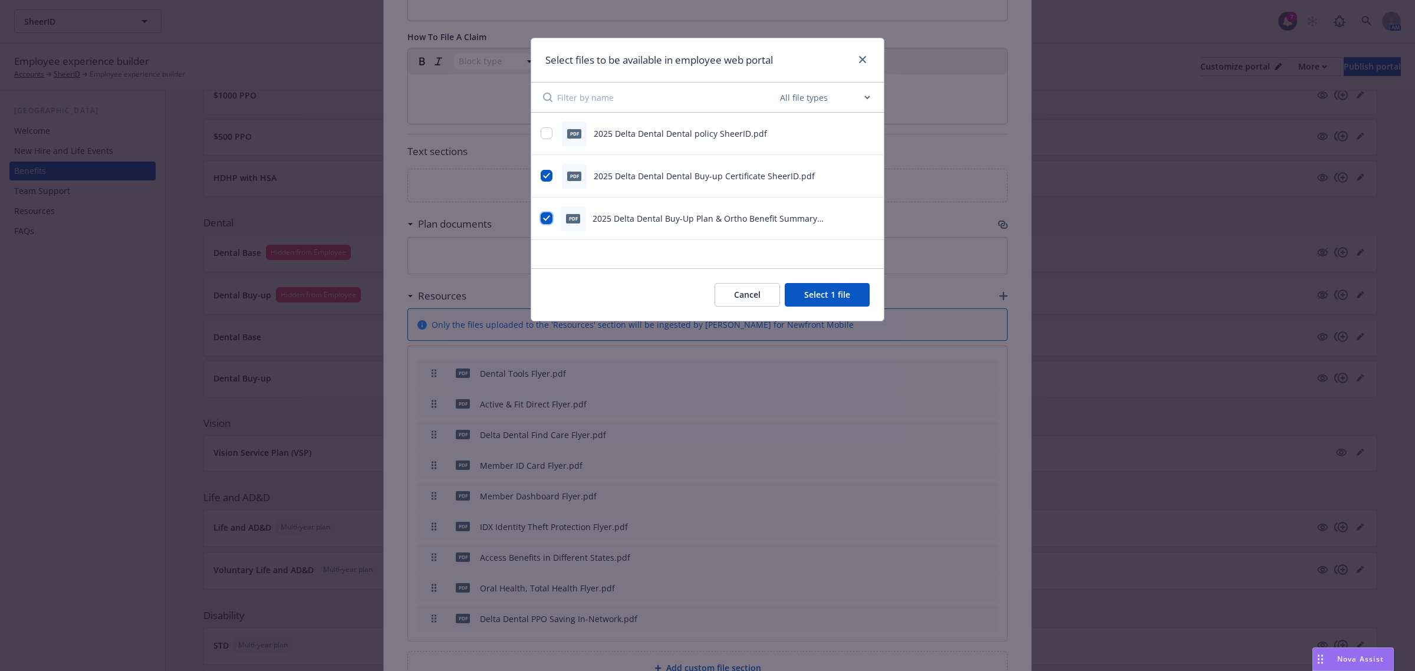
checkbox input "true"
click at [820, 291] on button "Select 2 files" at bounding box center [825, 295] width 89 height 24
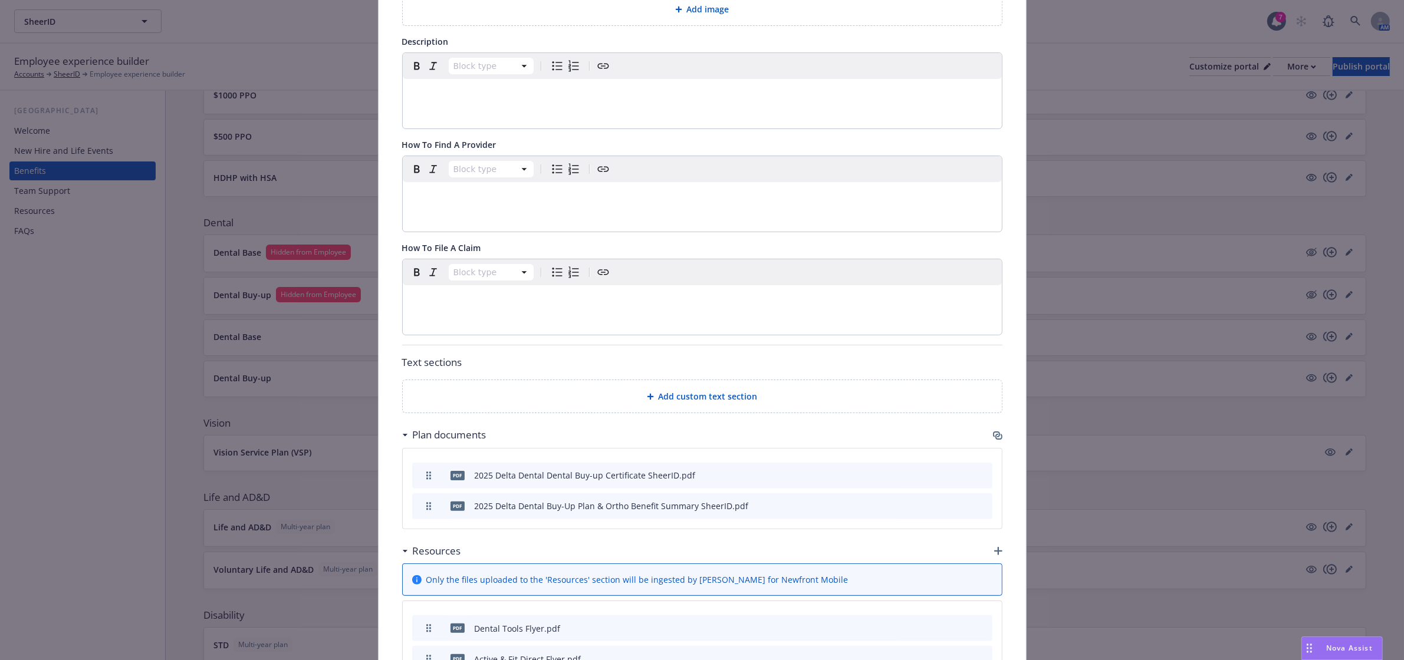
scroll to position [0, 0]
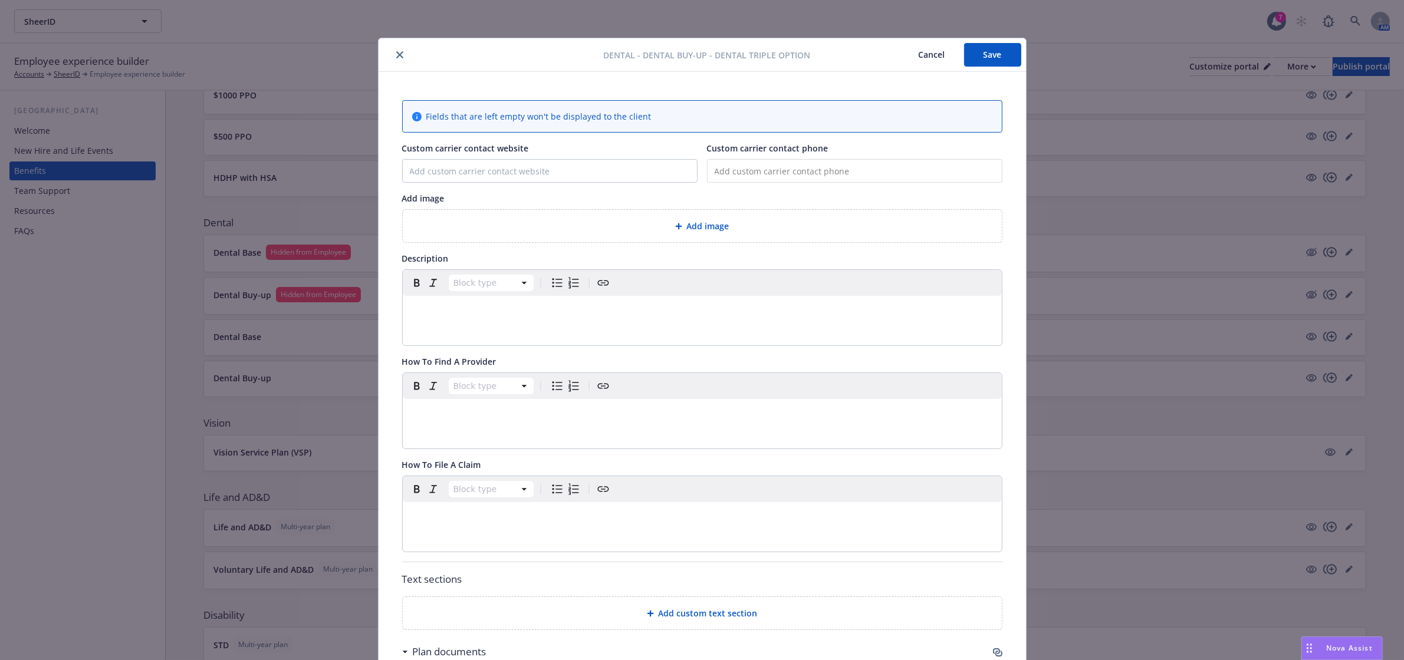
click at [1000, 46] on button "Save" at bounding box center [992, 55] width 57 height 24
click at [396, 58] on icon "close" at bounding box center [399, 54] width 7 height 7
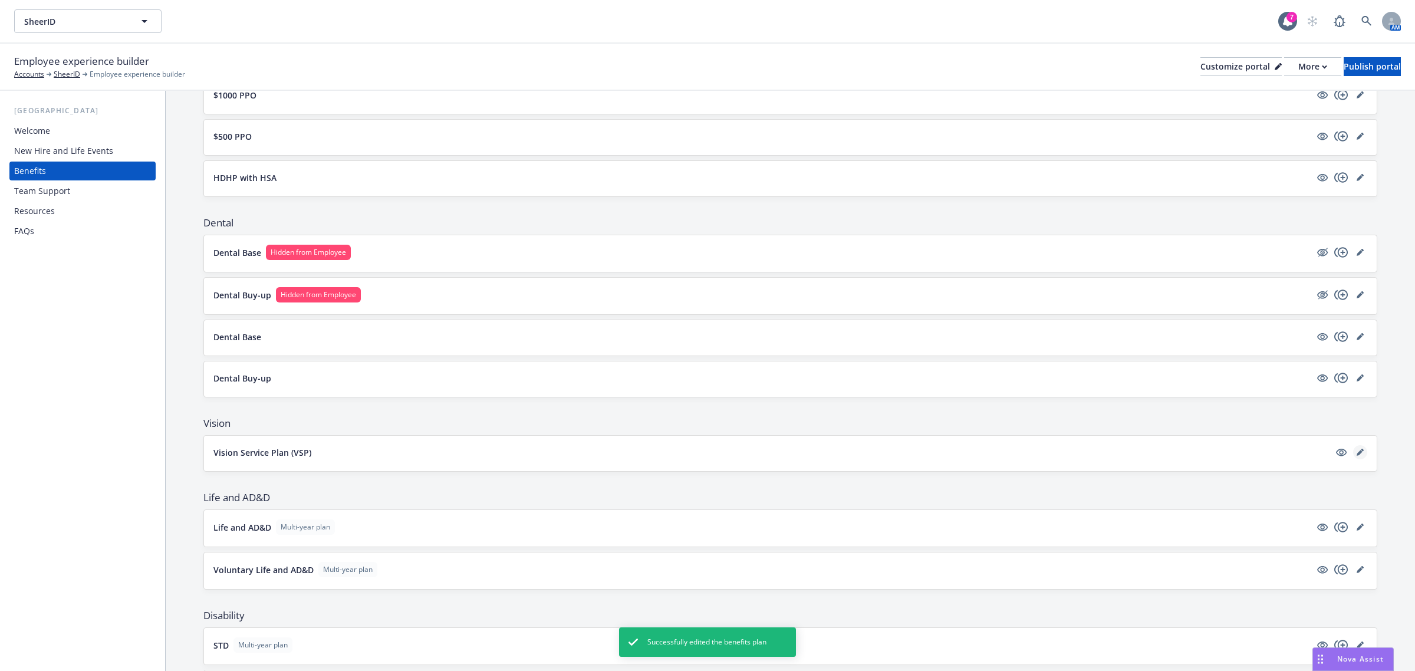
click at [1361, 452] on icon "editPencil" at bounding box center [1362, 450] width 3 height 3
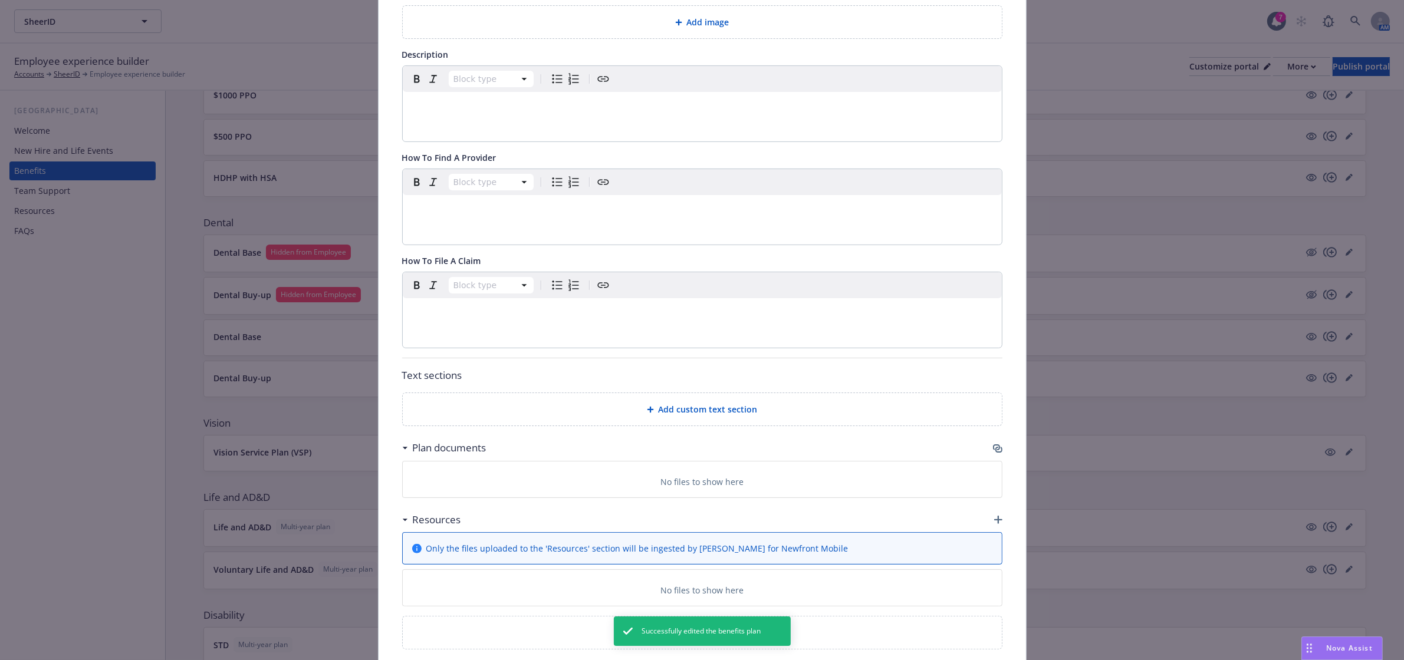
scroll to position [232, 0]
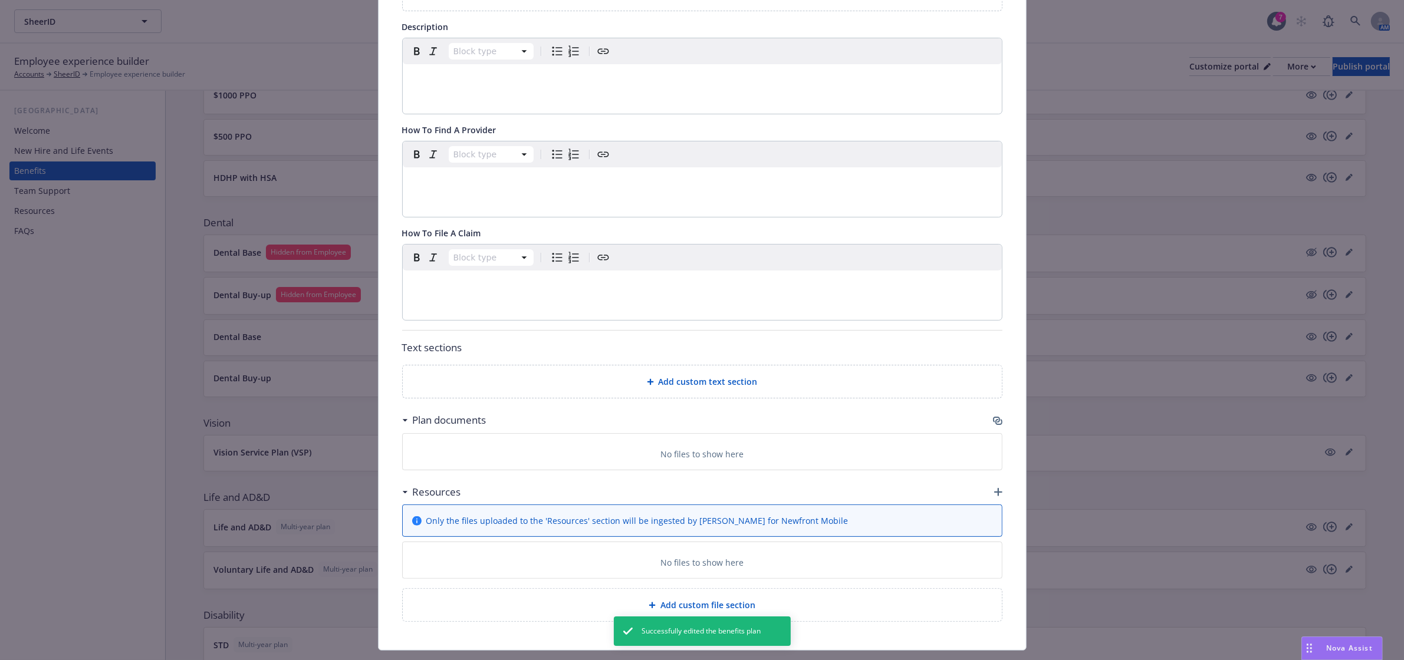
click at [999, 416] on div "Fields that are left empty won't be displayed to the client Custom carrier cont…" at bounding box center [702, 245] width 647 height 810
click at [993, 426] on icon "button" at bounding box center [997, 420] width 9 height 9
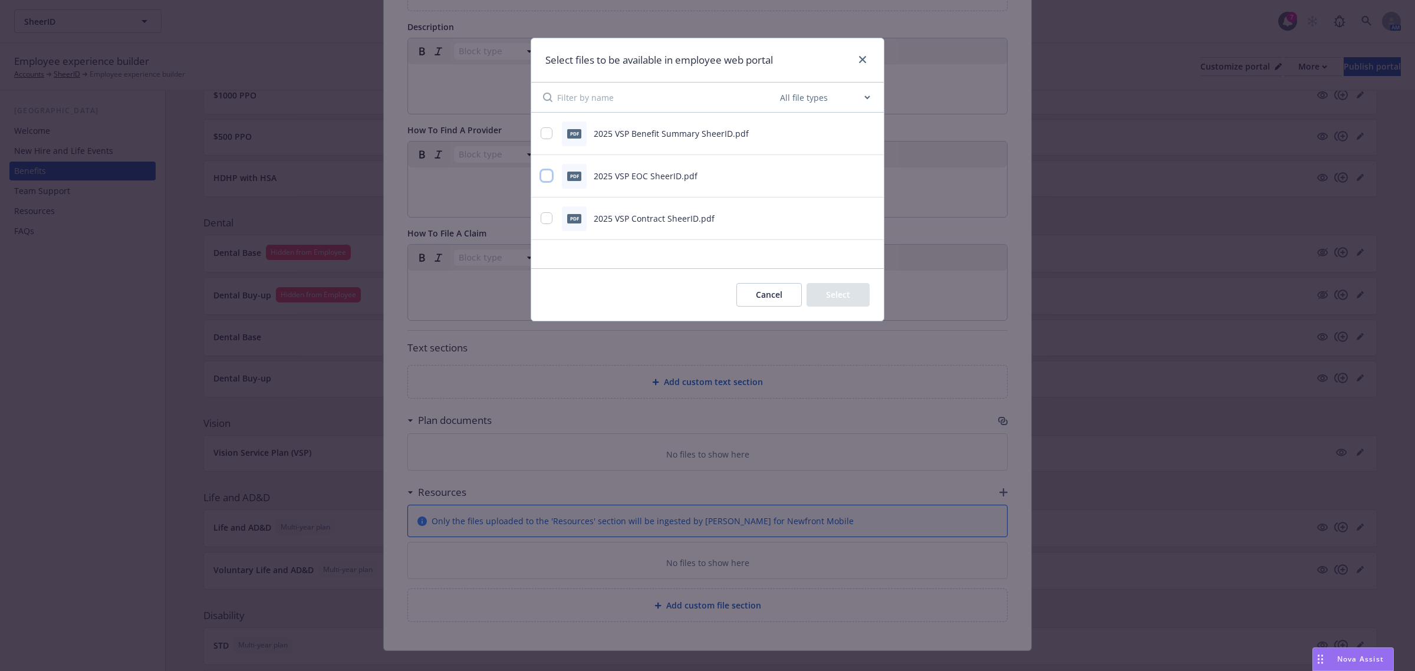
click at [547, 179] on input "checkbox" at bounding box center [547, 176] width 12 height 12
checkbox input "true"
click at [548, 130] on input "checkbox" at bounding box center [547, 133] width 12 height 12
checkbox input "true"
click at [796, 292] on button "Select 2 files" at bounding box center [825, 295] width 89 height 24
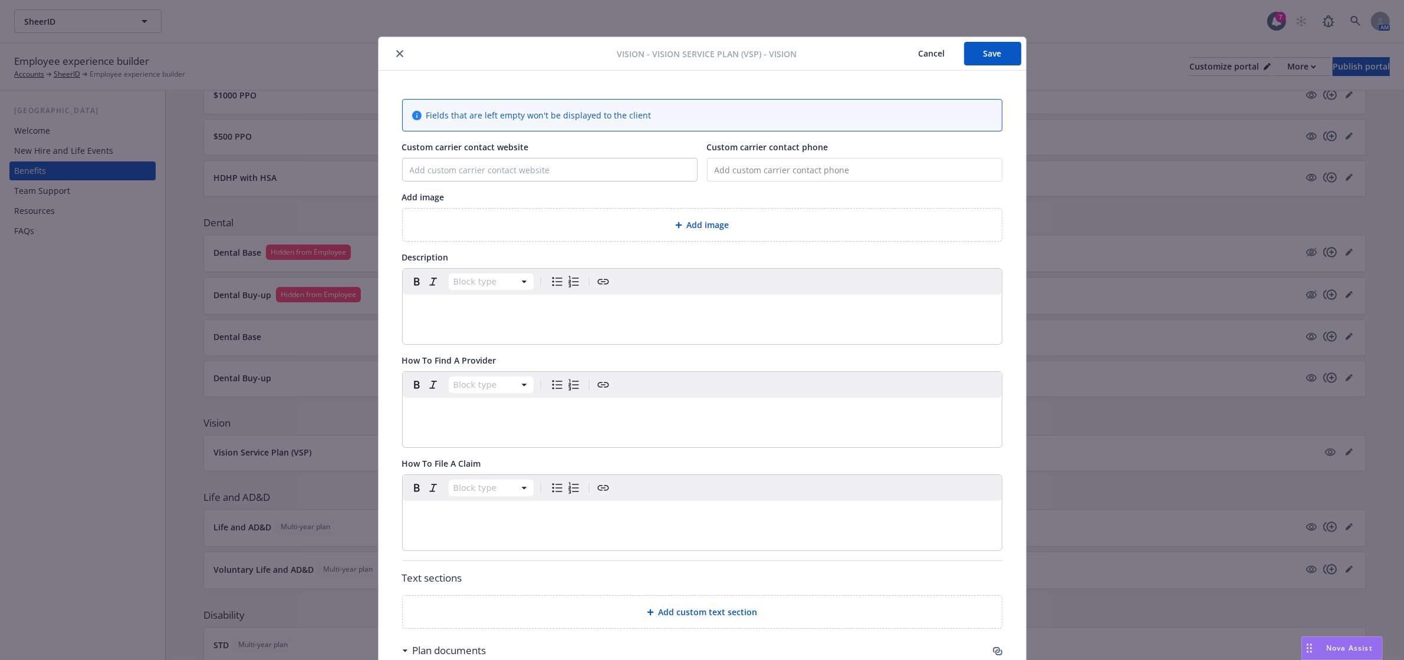
scroll to position [0, 0]
click at [393, 46] on div "Vision - Vision Service Plan (VSP) - Vision Cancel Save" at bounding box center [702, 55] width 647 height 34
click at [396, 57] on icon "close" at bounding box center [399, 54] width 7 height 7
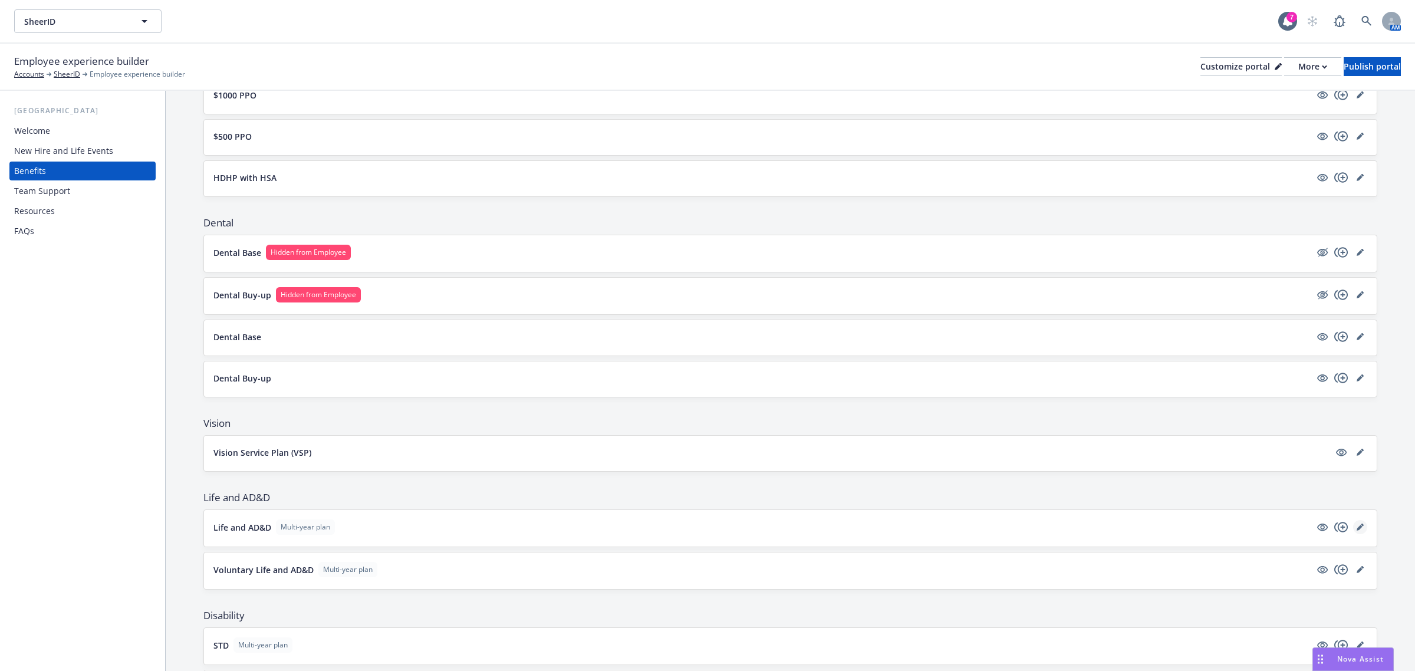
click at [1361, 526] on icon "editPencil" at bounding box center [1362, 525] width 3 height 3
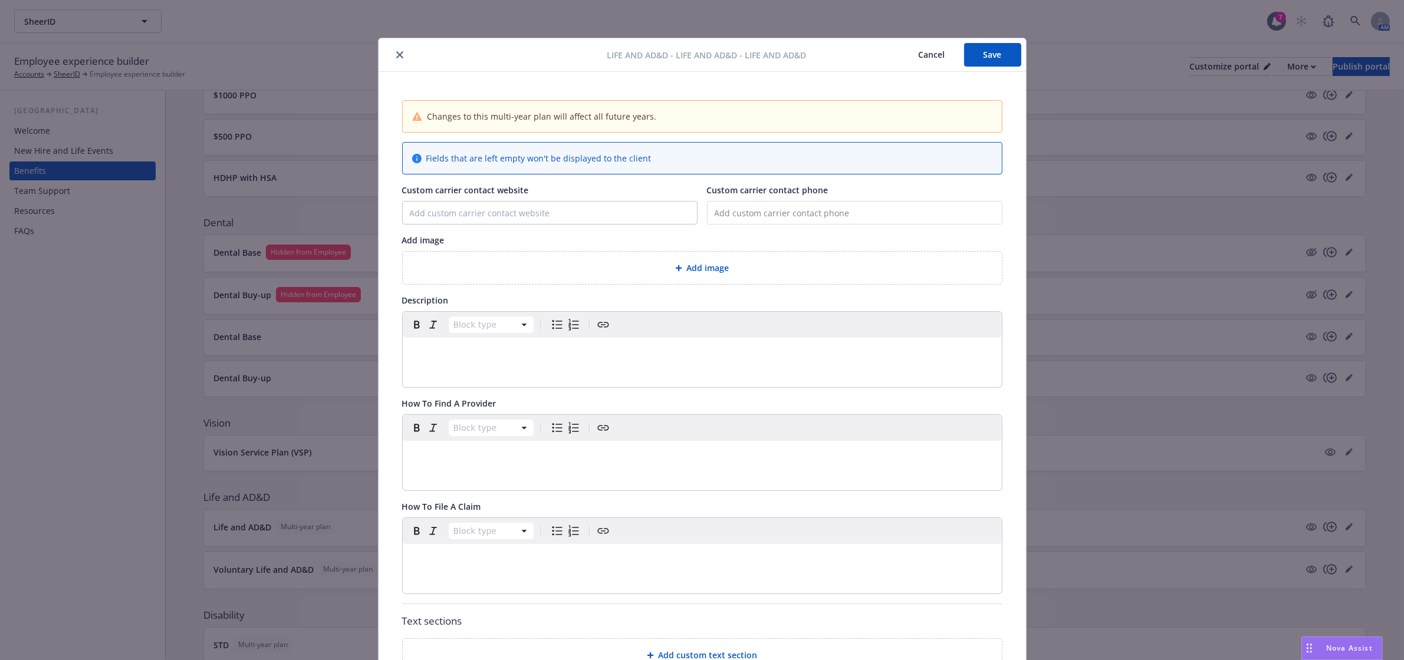
click at [396, 56] on icon "close" at bounding box center [399, 54] width 7 height 7
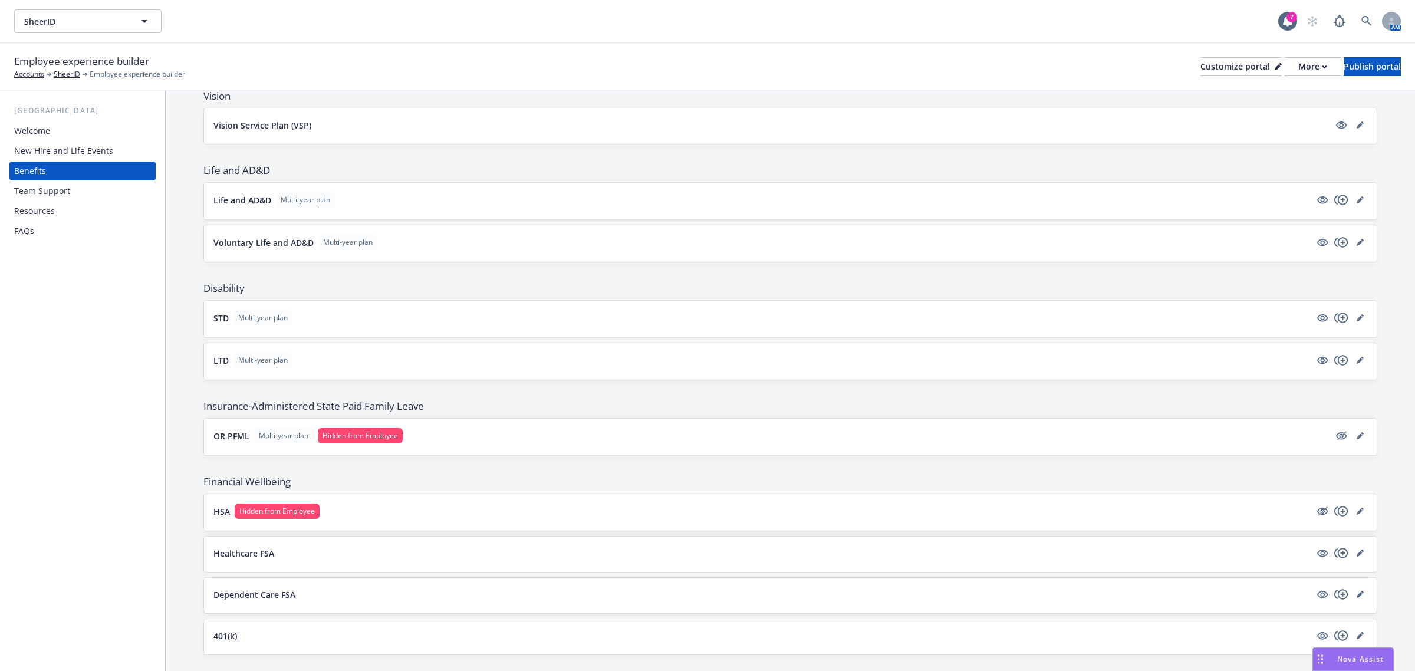
scroll to position [110, 0]
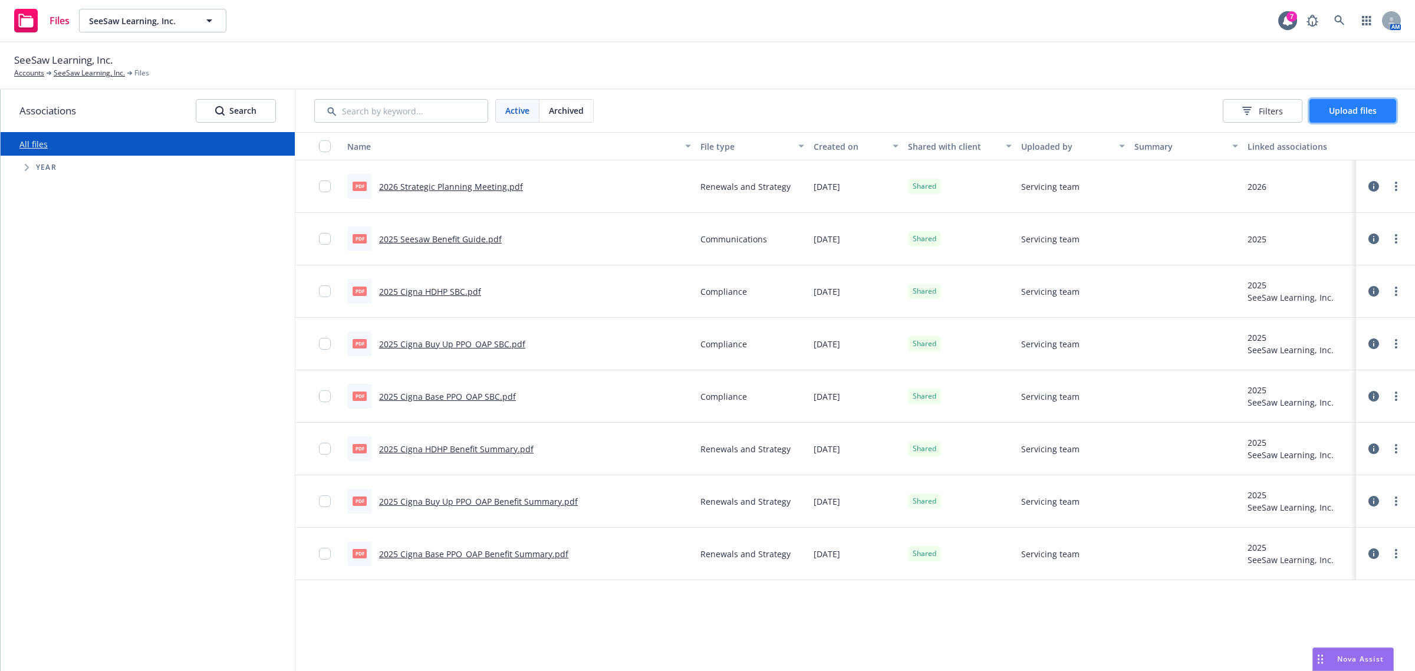
click at [1341, 101] on button "Upload files" at bounding box center [1352, 111] width 87 height 24
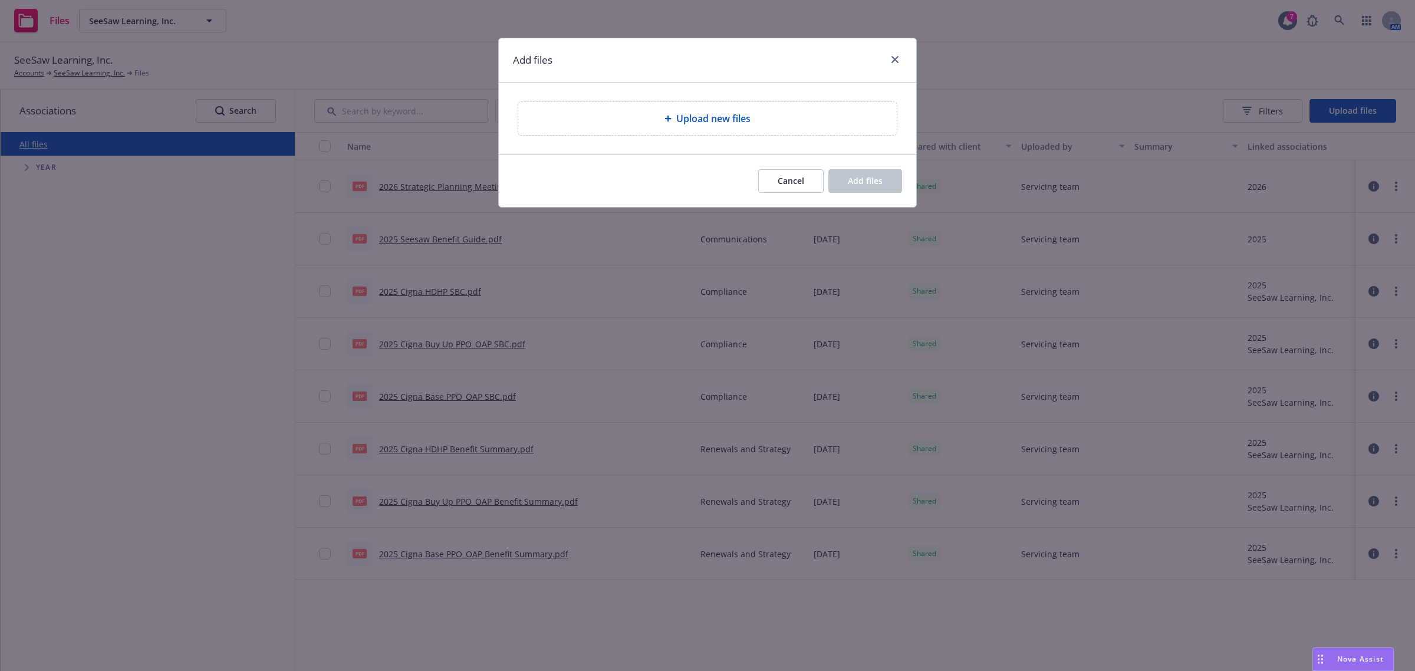
click at [679, 119] on span "Upload new files" at bounding box center [713, 118] width 74 height 14
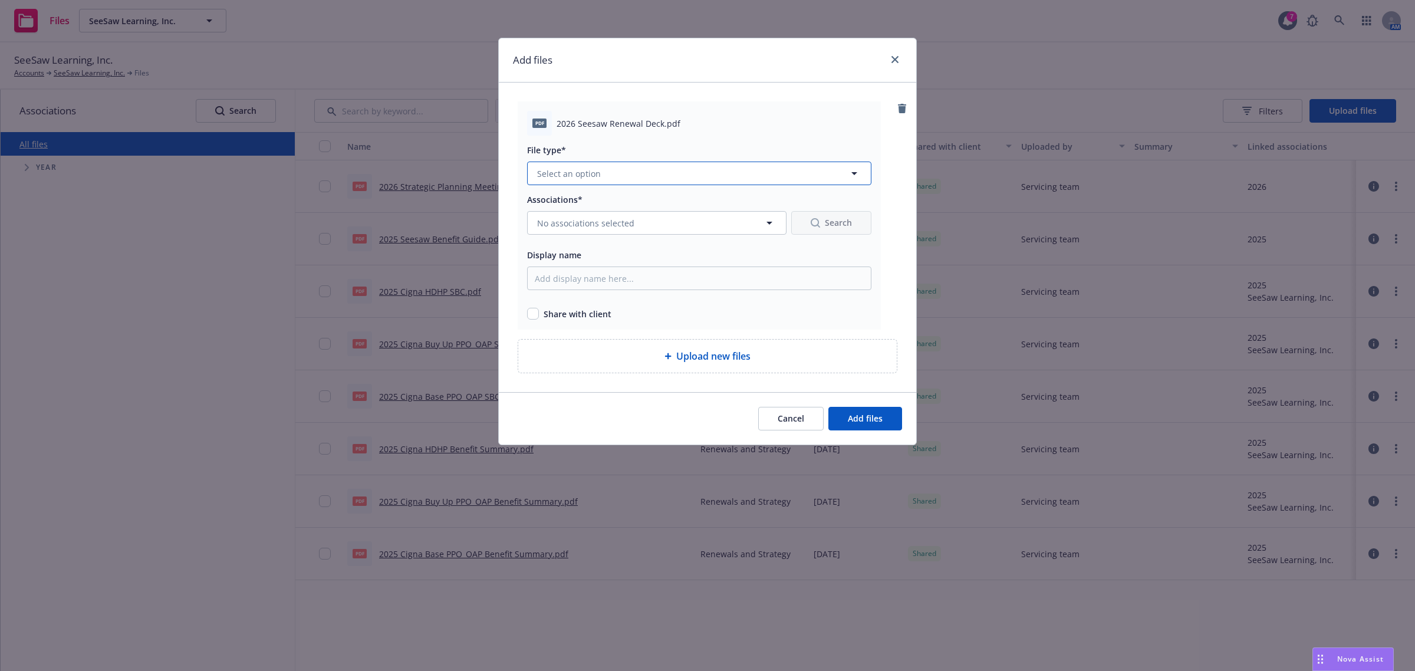
click at [599, 175] on span "Select an option" at bounding box center [569, 173] width 64 height 12
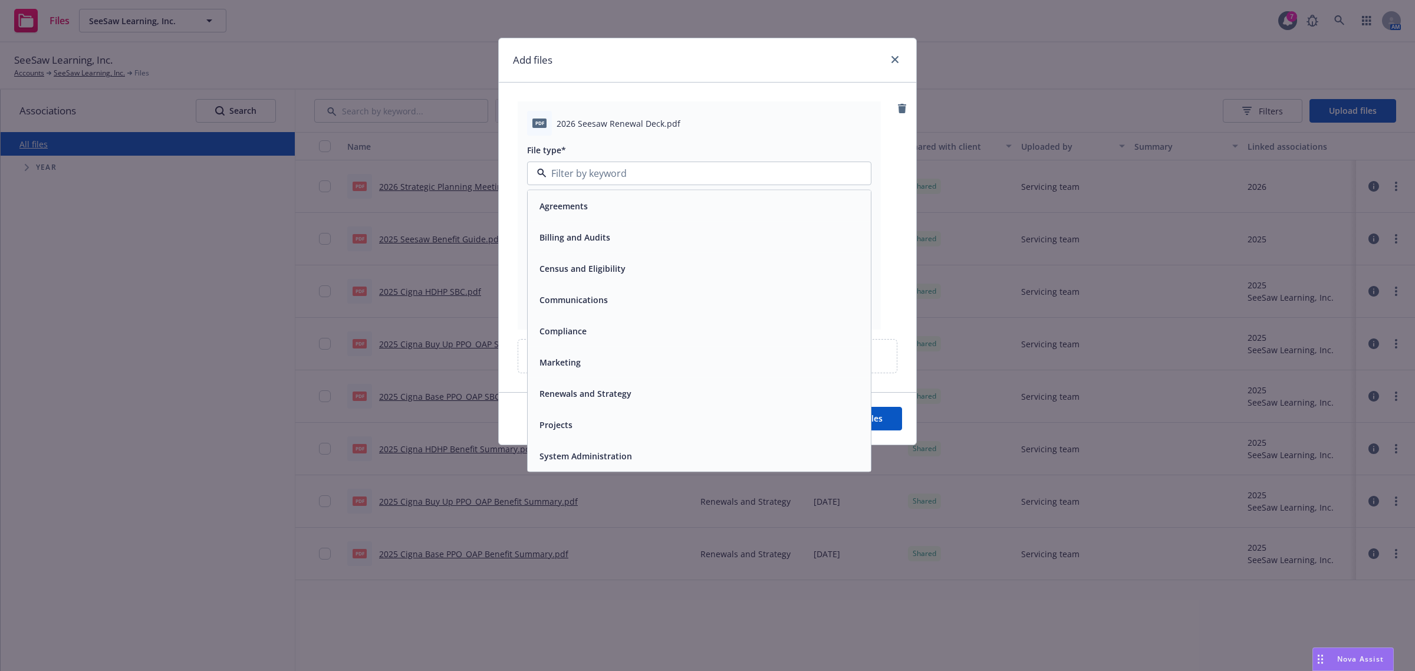
click at [631, 387] on div "Renewals and Strategy" at bounding box center [584, 393] width 99 height 17
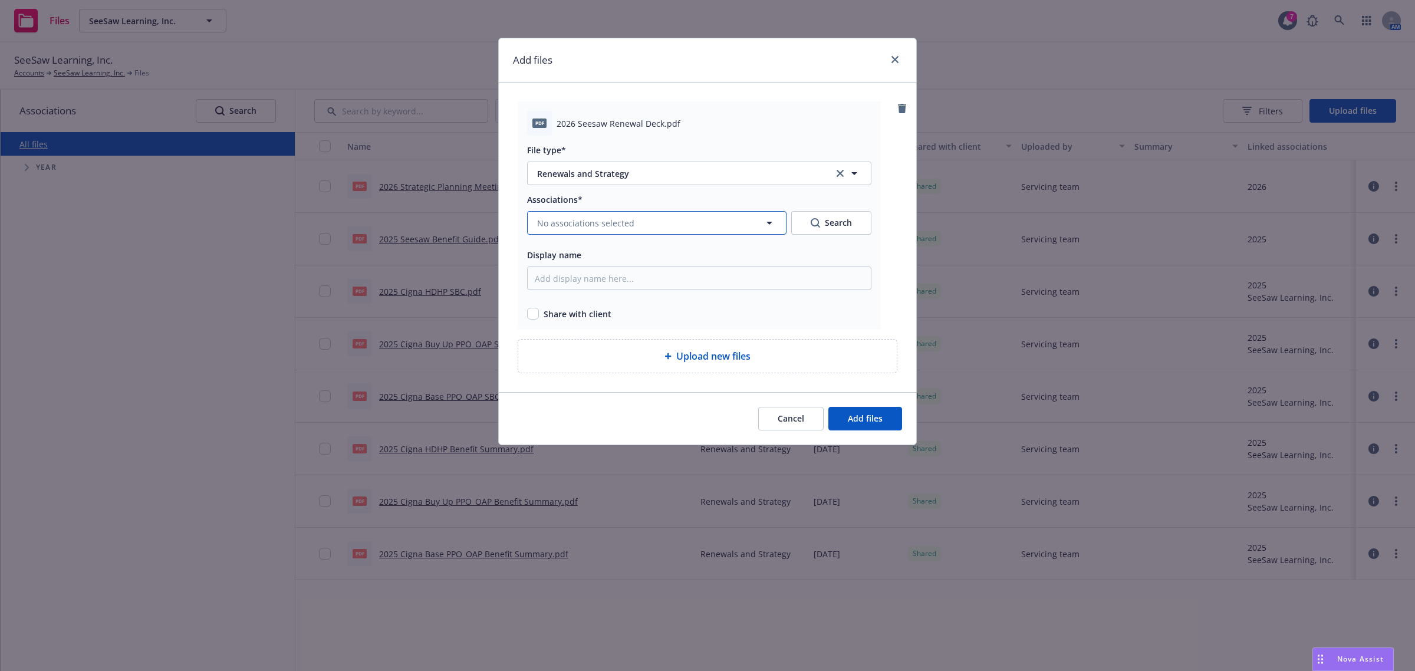
click at [606, 220] on span "No associations selected" at bounding box center [585, 223] width 97 height 12
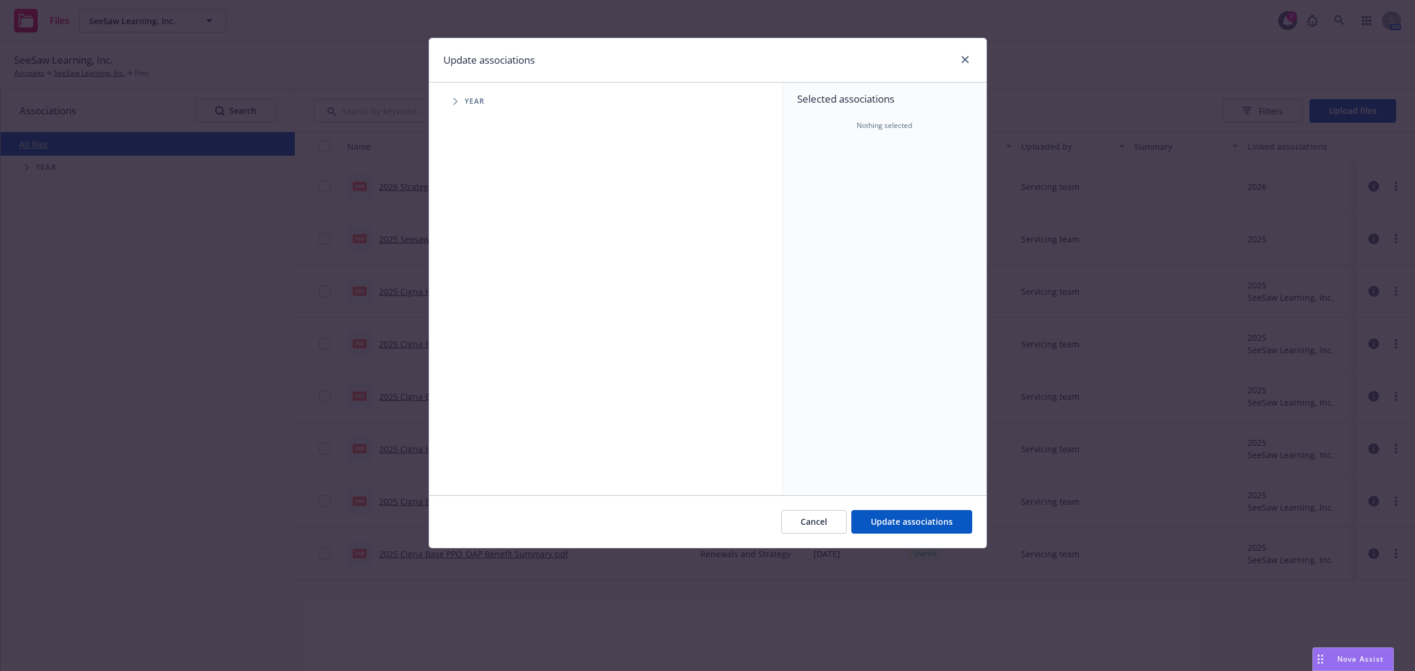
click at [455, 97] on span "Tree Example" at bounding box center [455, 101] width 19 height 19
click at [487, 293] on input "Tree Example" at bounding box center [485, 290] width 12 height 12
checkbox input "true"
click at [930, 522] on span "Update associations" at bounding box center [912, 521] width 82 height 11
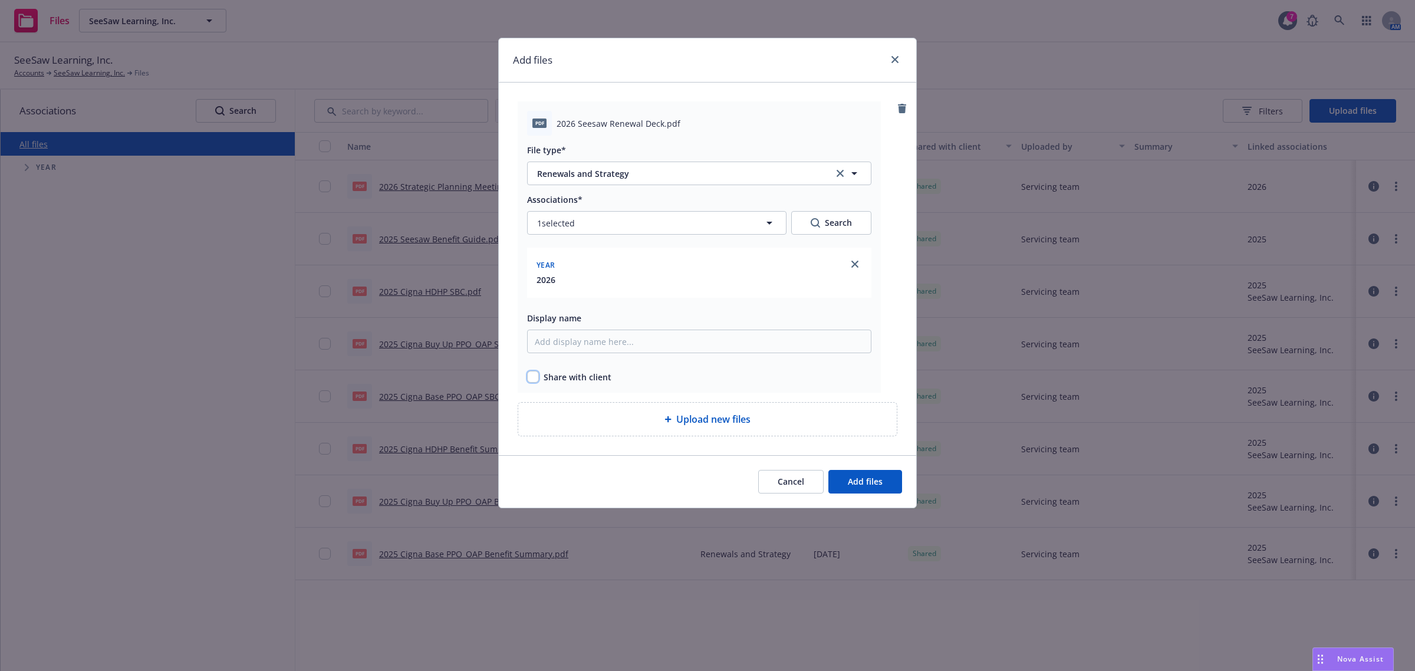
click at [531, 377] on input "checkbox" at bounding box center [533, 377] width 12 height 12
checkbox input "true"
click at [858, 482] on span "Add files" at bounding box center [865, 481] width 35 height 11
